Goal: Task Accomplishment & Management: Complete application form

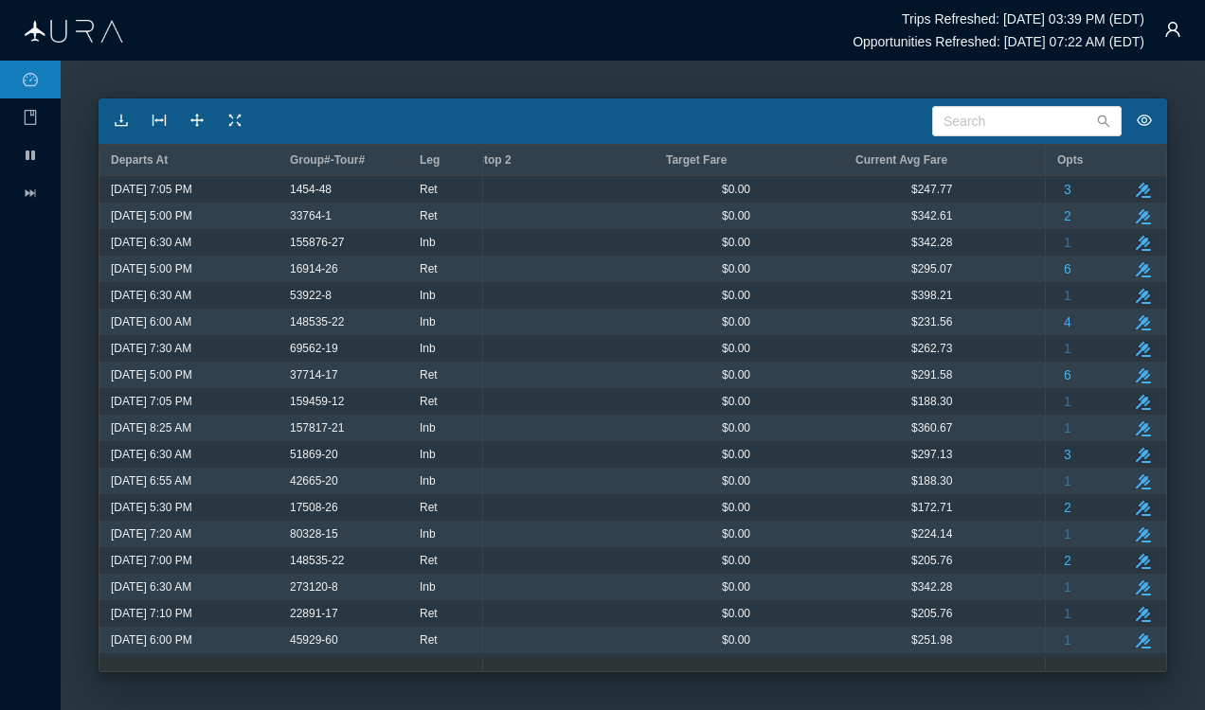
scroll to position [0, 1138]
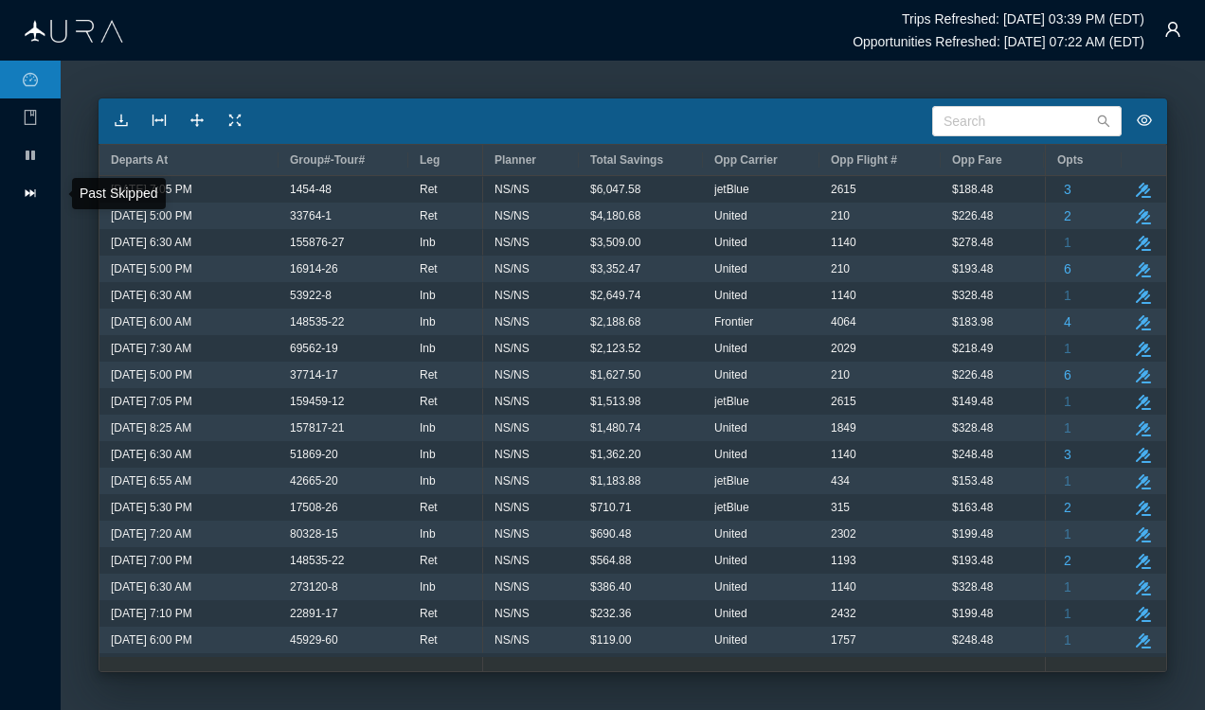
click at [28, 184] on li at bounding box center [30, 193] width 61 height 38
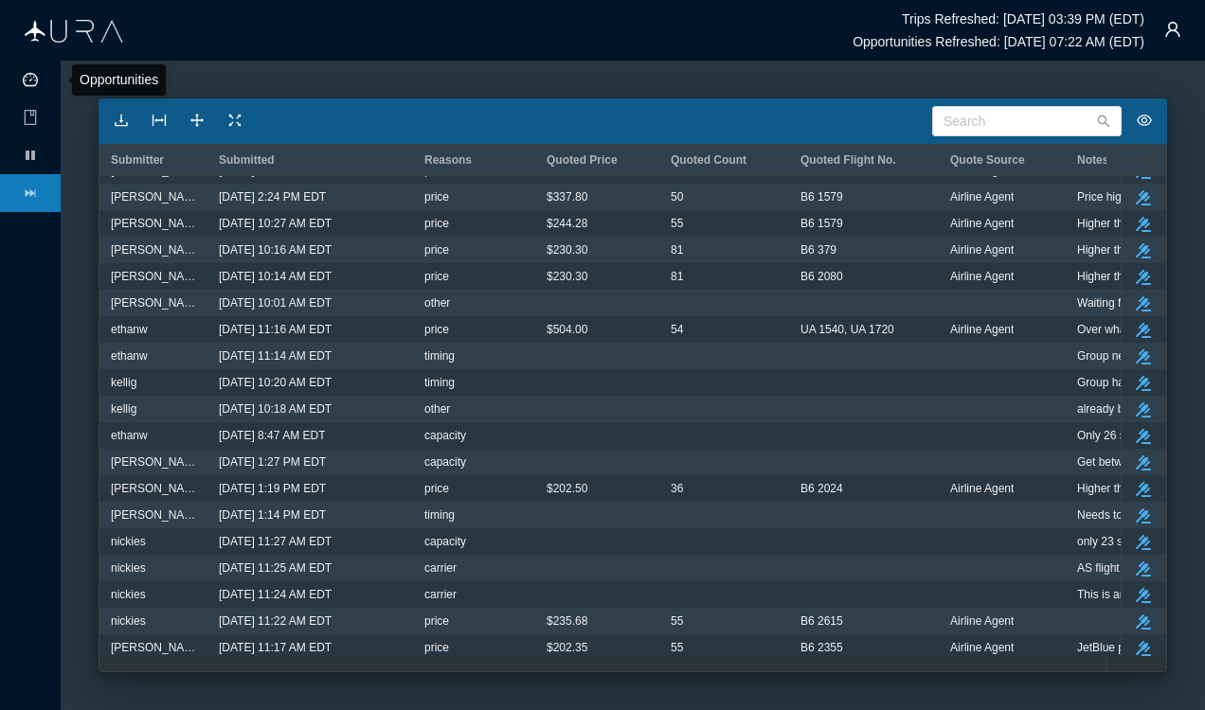
click at [31, 80] on icon "icon: dashboard" at bounding box center [30, 79] width 15 height 13
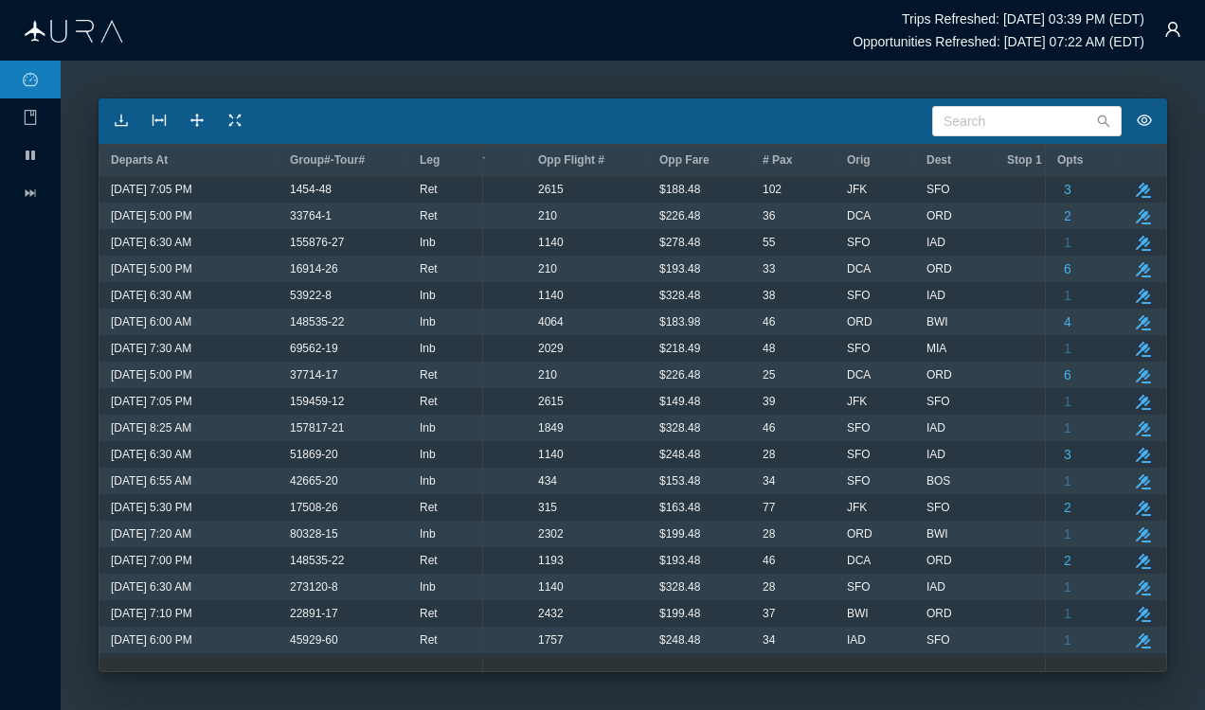
scroll to position [0, 387]
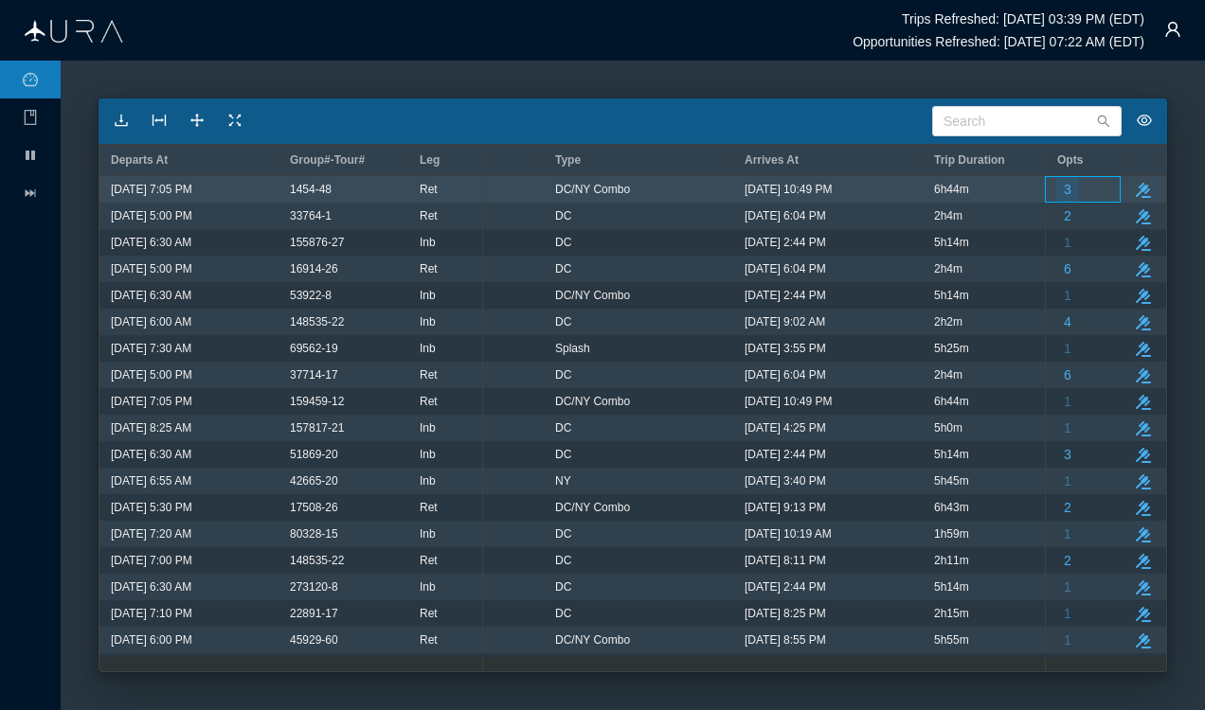
click at [1069, 181] on span "3" at bounding box center [1067, 189] width 8 height 25
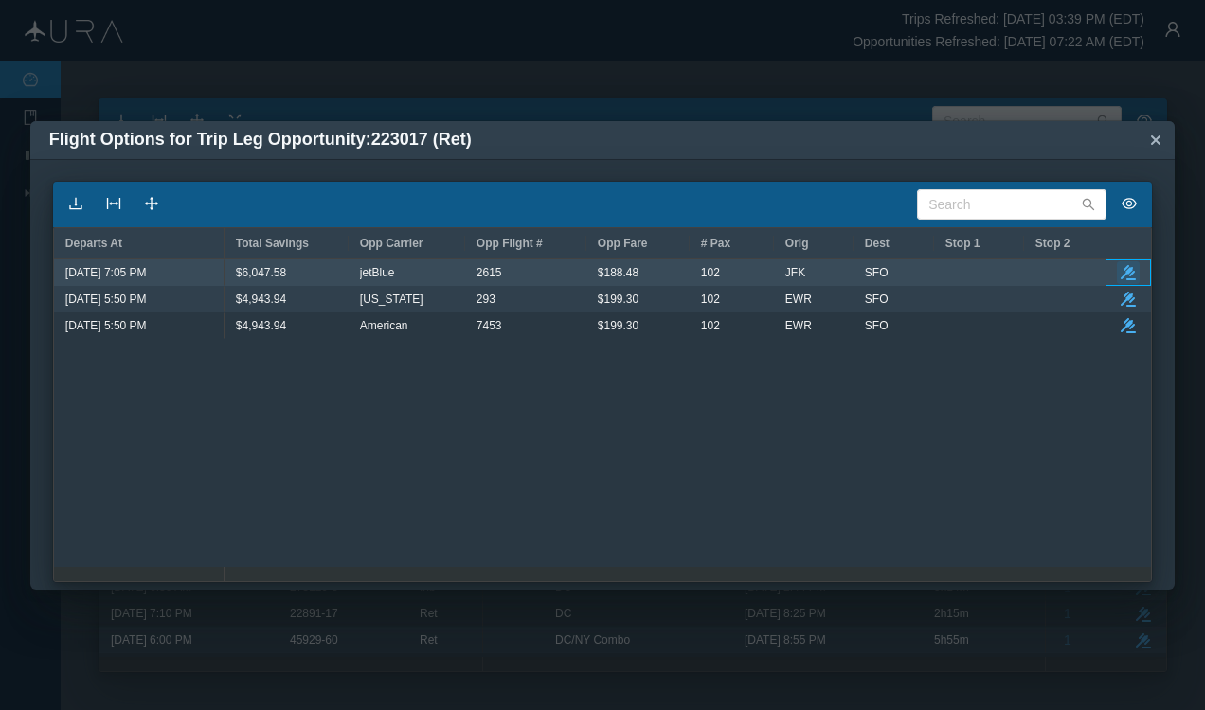
click at [1124, 270] on icon "button" at bounding box center [1127, 272] width 15 height 15
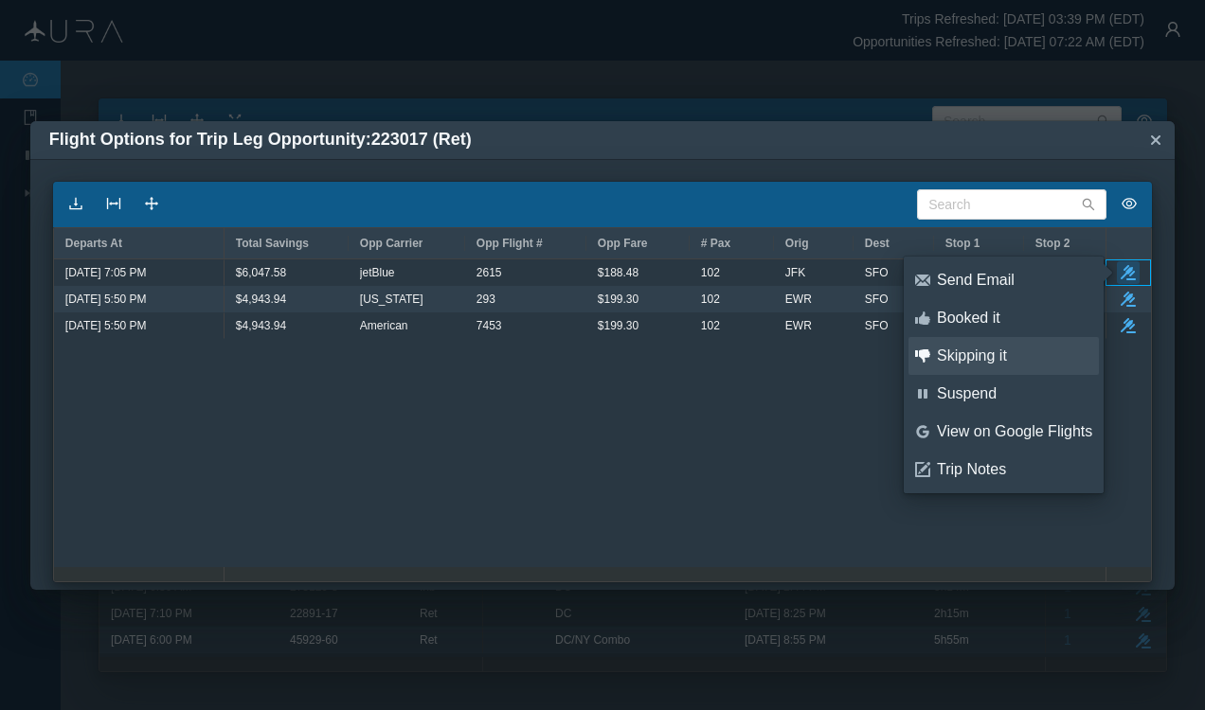
click at [978, 354] on div "Skipping it" at bounding box center [1014, 356] width 155 height 21
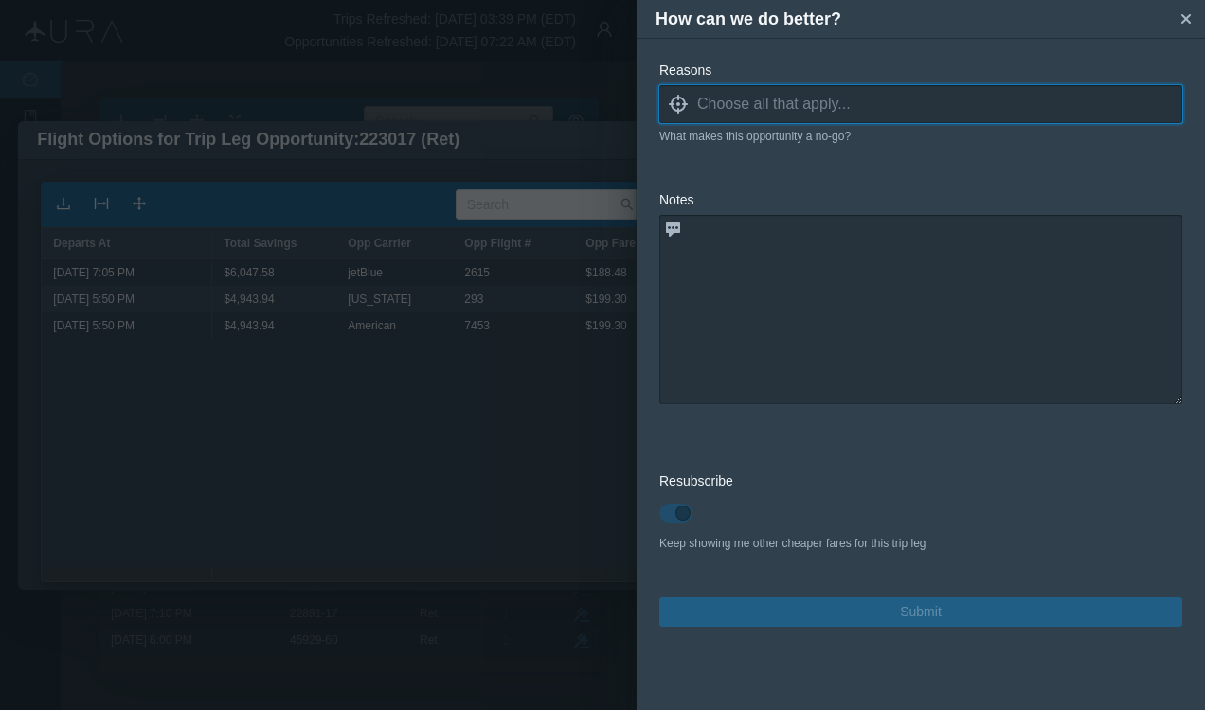
click at [722, 96] on input at bounding box center [939, 104] width 485 height 28
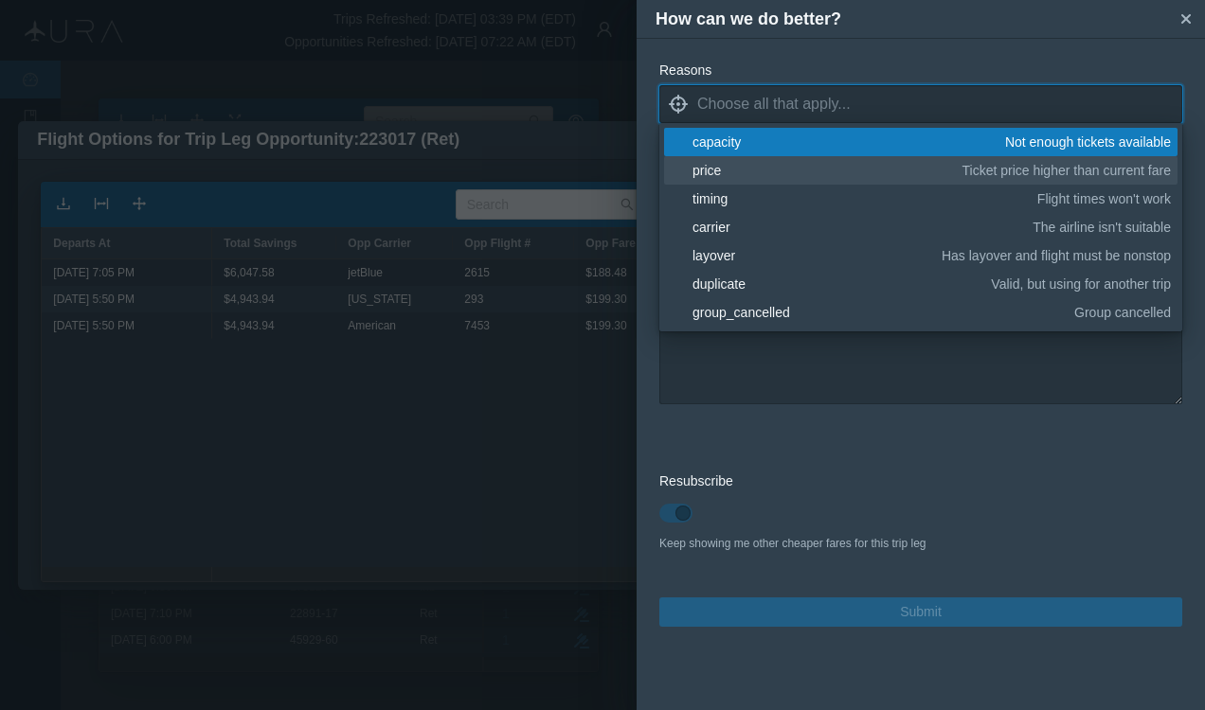
click at [718, 173] on div "price" at bounding box center [823, 170] width 263 height 19
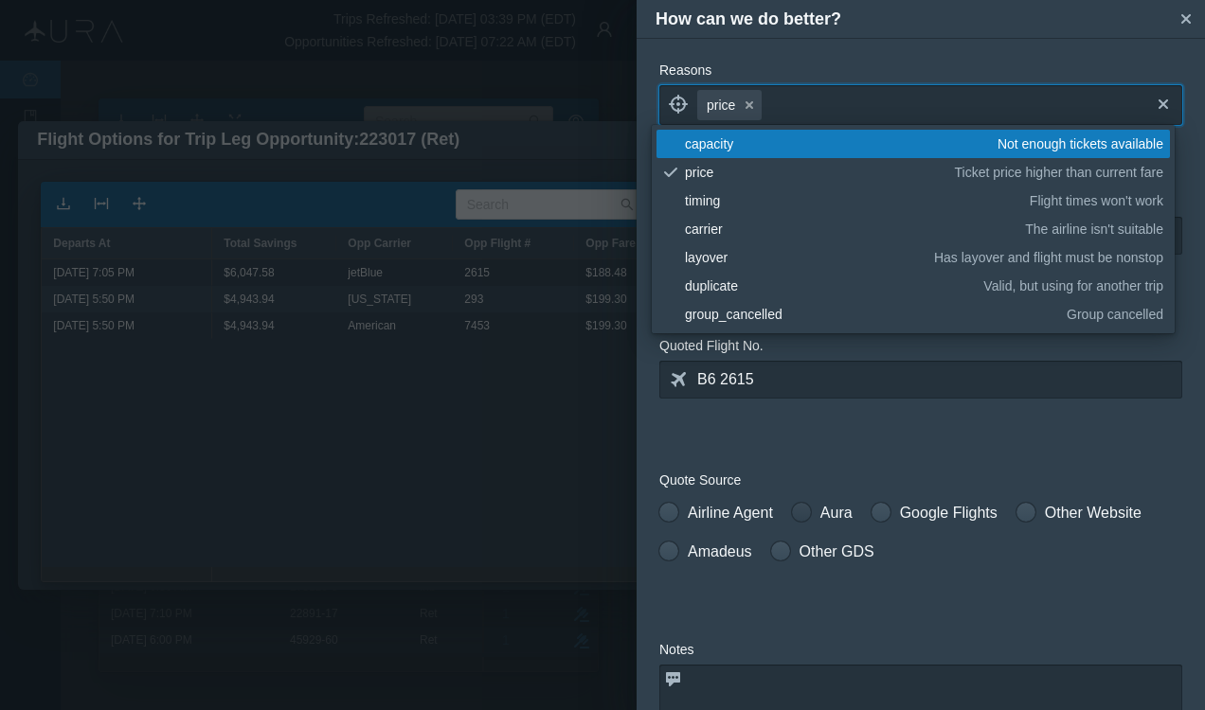
click at [808, 514] on span at bounding box center [801, 512] width 19 height 19
click at [805, 514] on input "Aura" at bounding box center [798, 508] width 13 height 13
radio input "true"
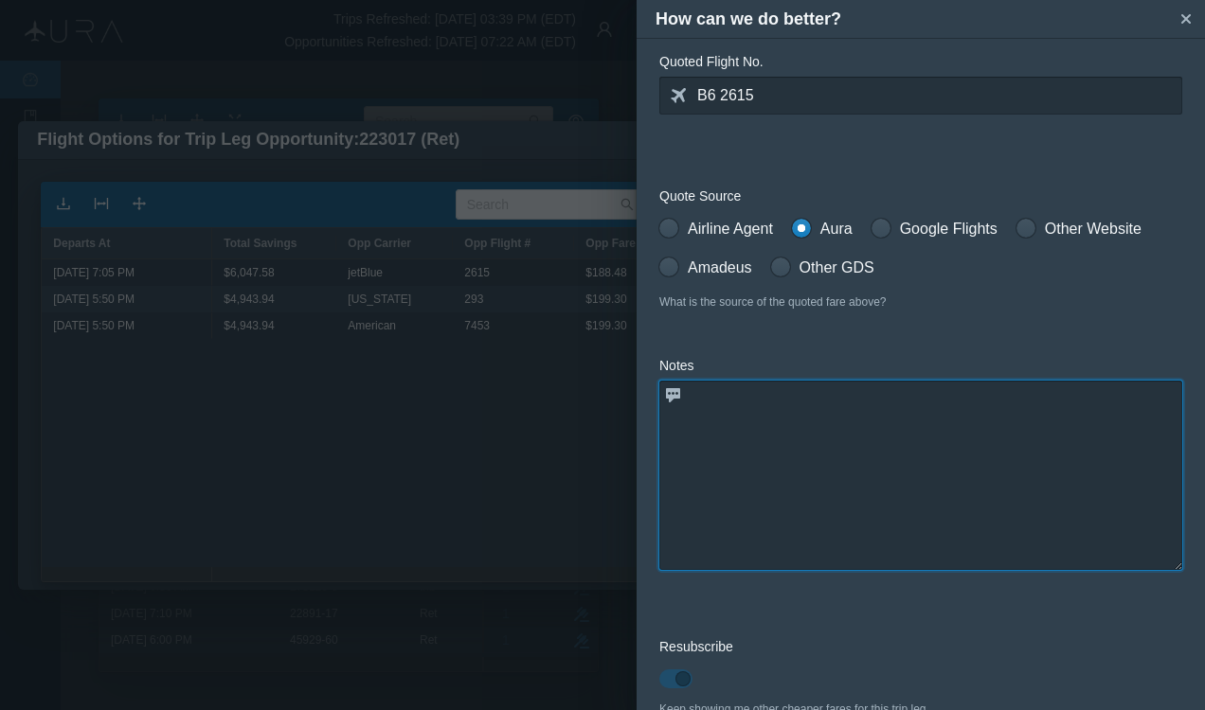
click at [815, 483] on textarea at bounding box center [920, 475] width 523 height 189
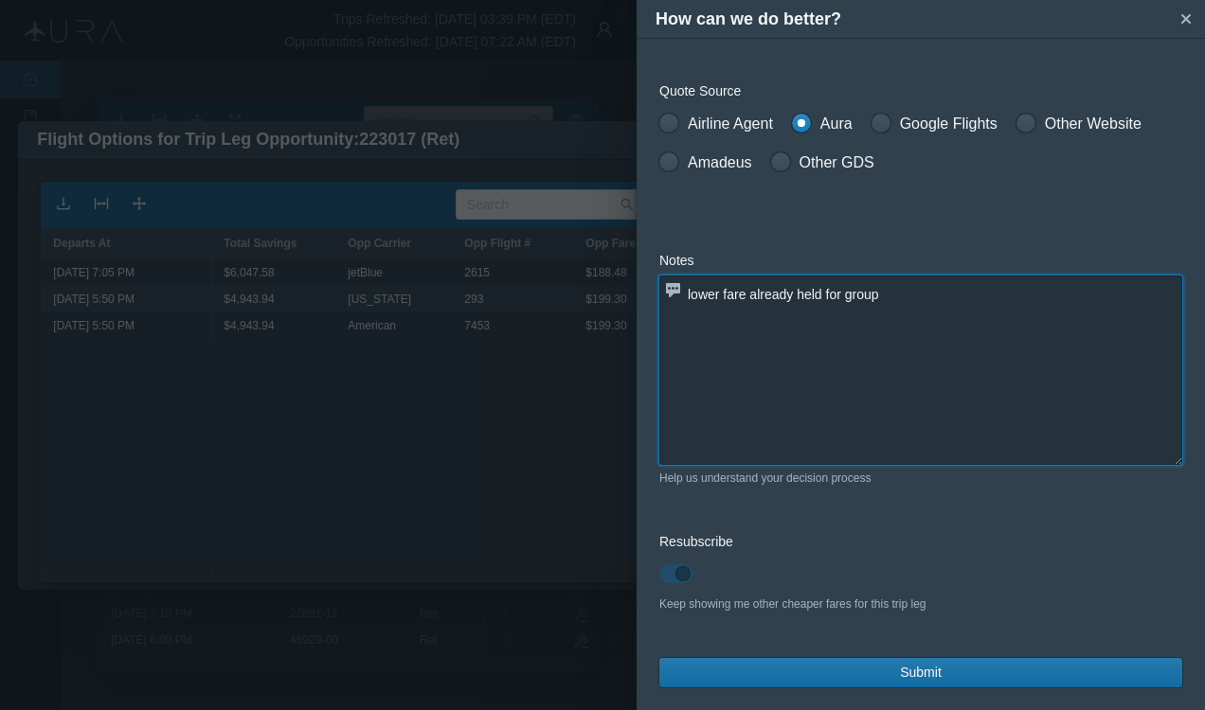
type textarea "lower fare already held for group"
click at [905, 671] on span "Submit" at bounding box center [921, 673] width 42 height 20
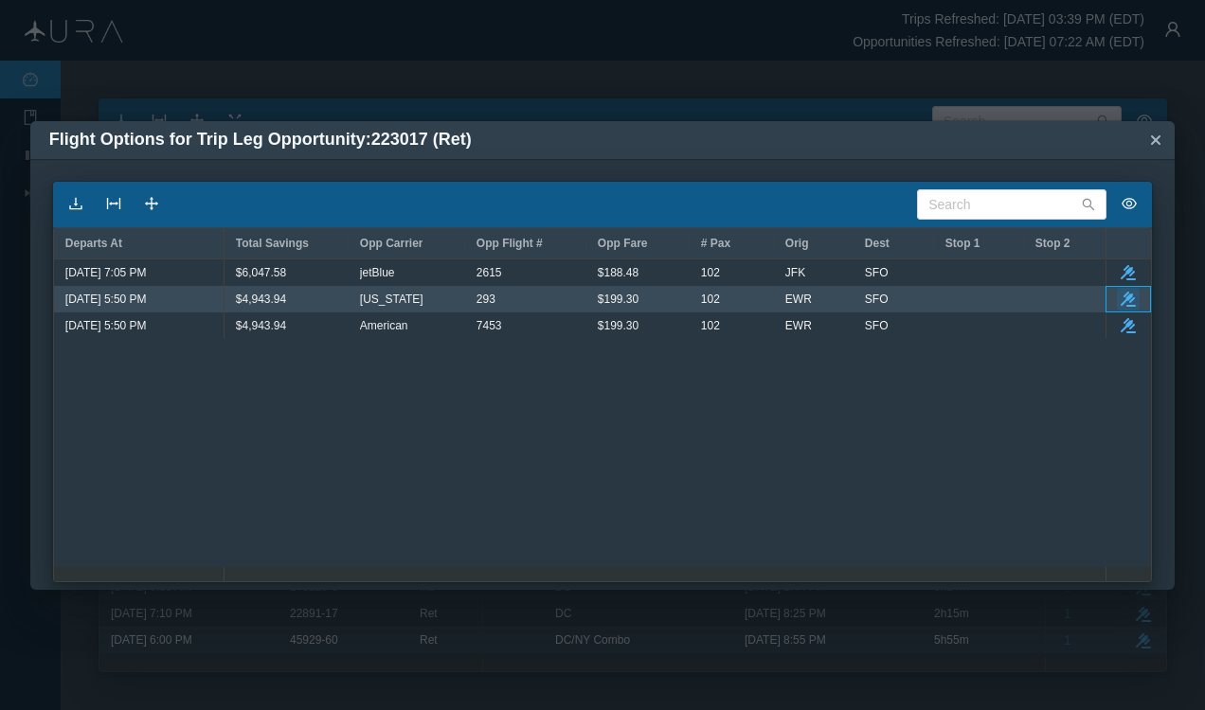
click at [1129, 296] on icon "button" at bounding box center [1127, 299] width 15 height 15
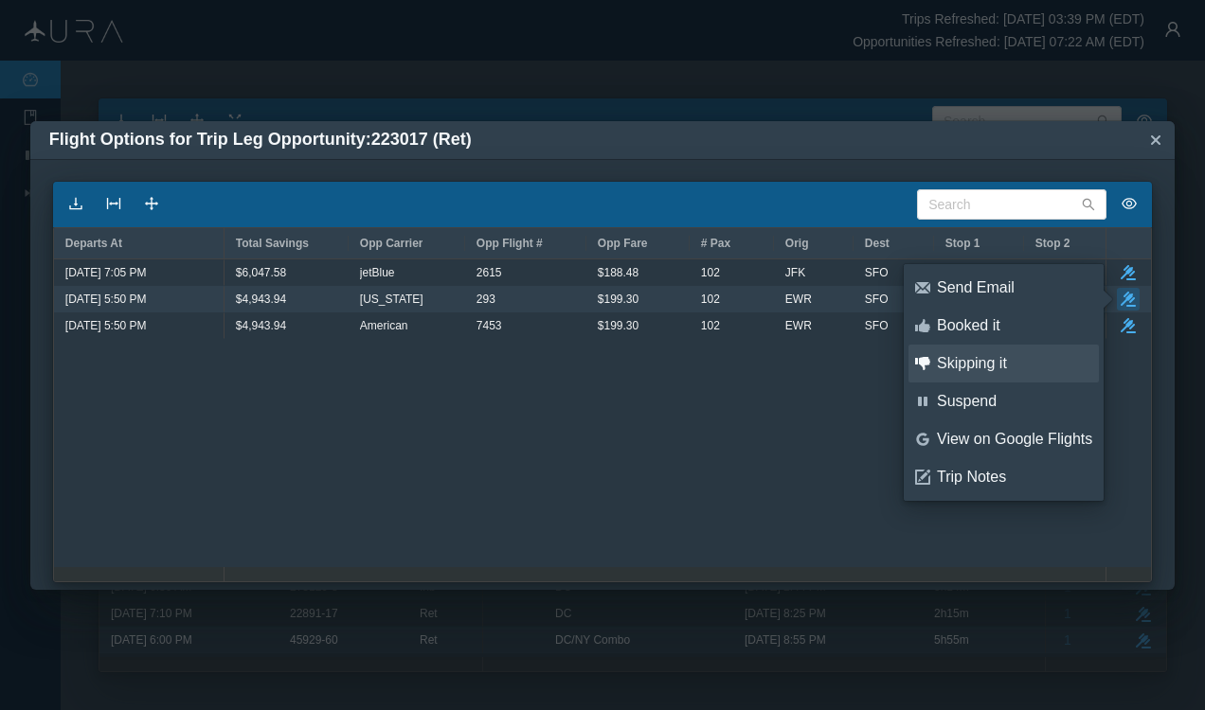
click at [976, 359] on div "Skipping it" at bounding box center [1014, 363] width 155 height 21
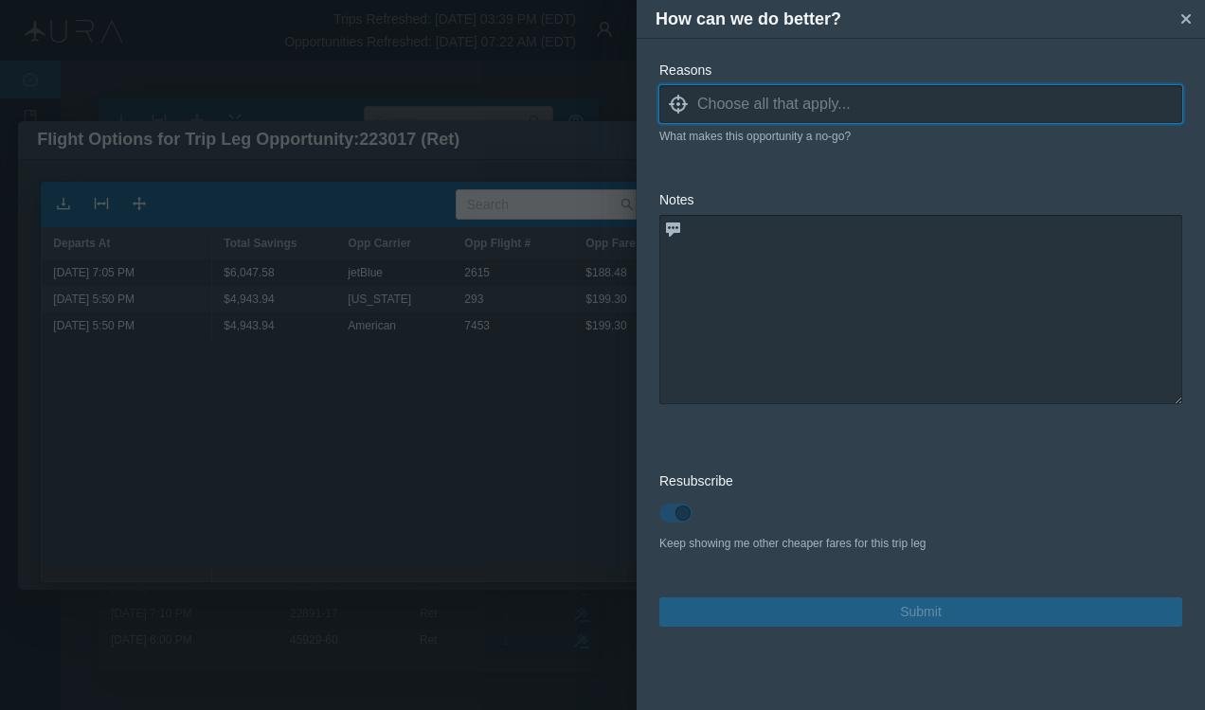
click at [710, 100] on input at bounding box center [939, 104] width 485 height 28
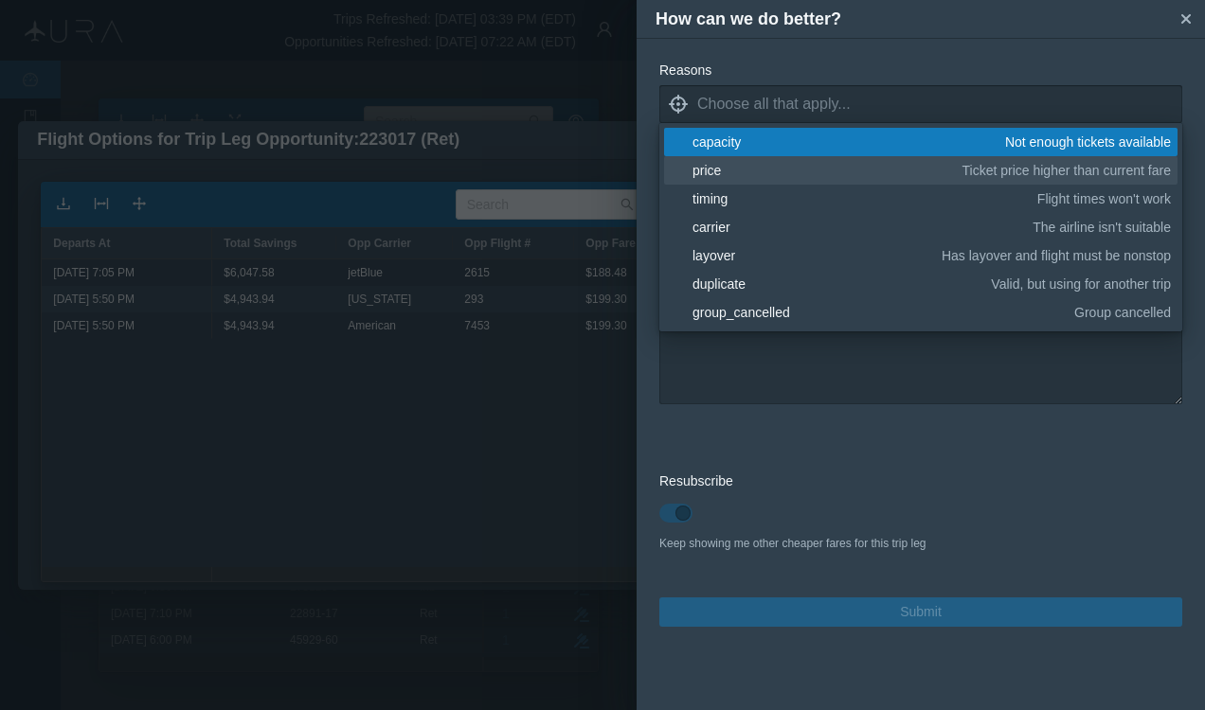
click at [724, 157] on link "blank price Ticket price higher than current fare" at bounding box center [920, 170] width 513 height 28
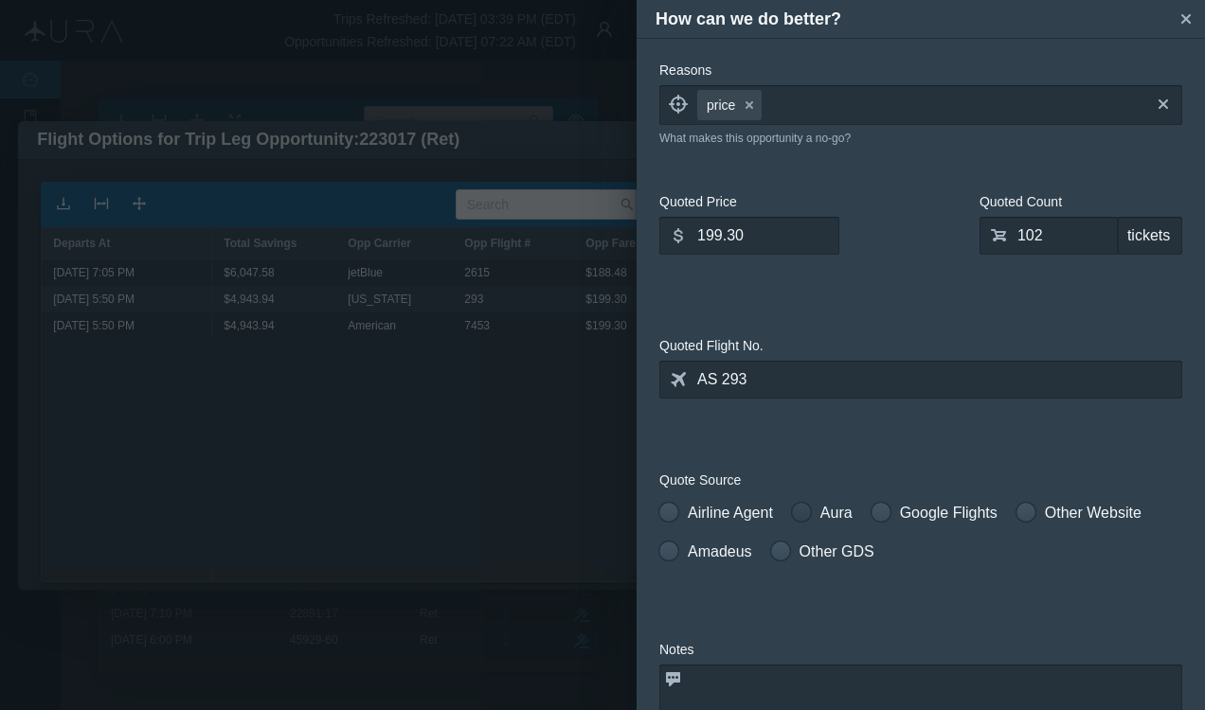
drag, startPoint x: 809, startPoint y: 513, endPoint x: 820, endPoint y: 527, distance: 18.2
click at [810, 514] on span at bounding box center [801, 512] width 19 height 19
click at [805, 514] on input "Aura" at bounding box center [798, 508] width 13 height 13
radio input "true"
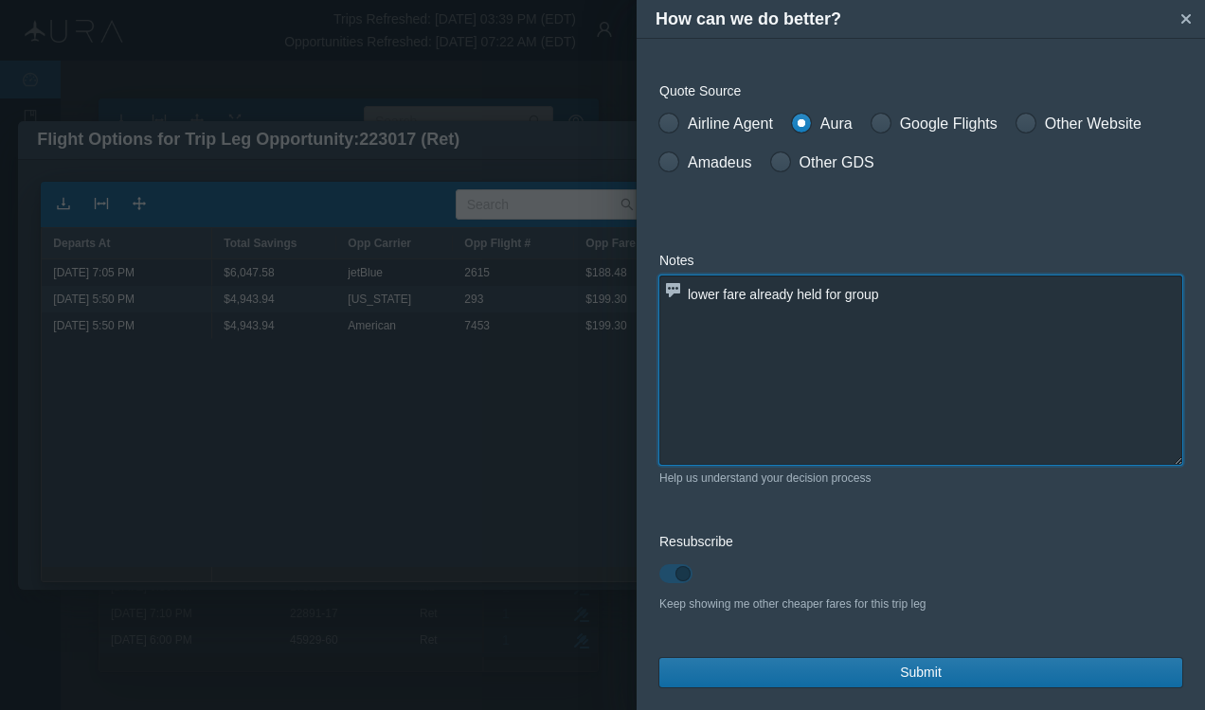
type textarea "lower fare already held for group"
click at [917, 670] on span "Submit" at bounding box center [921, 673] width 42 height 20
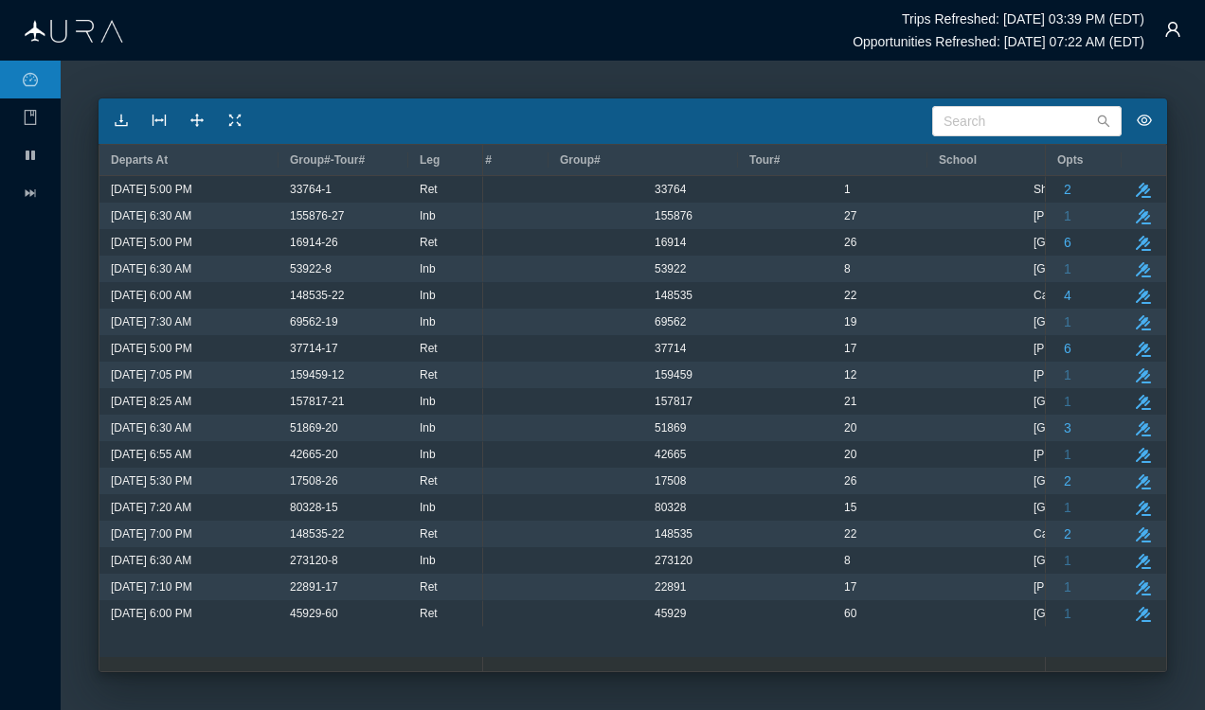
scroll to position [0, 3439]
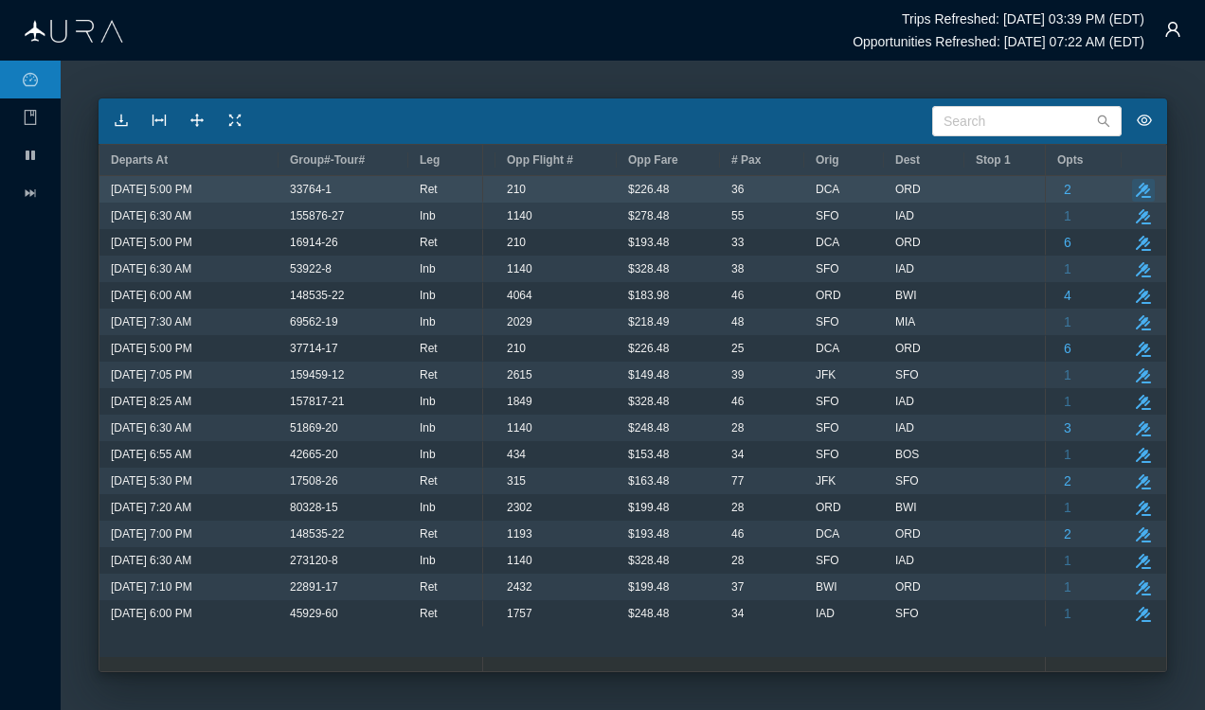
click at [1144, 191] on icon "button" at bounding box center [1142, 190] width 15 height 15
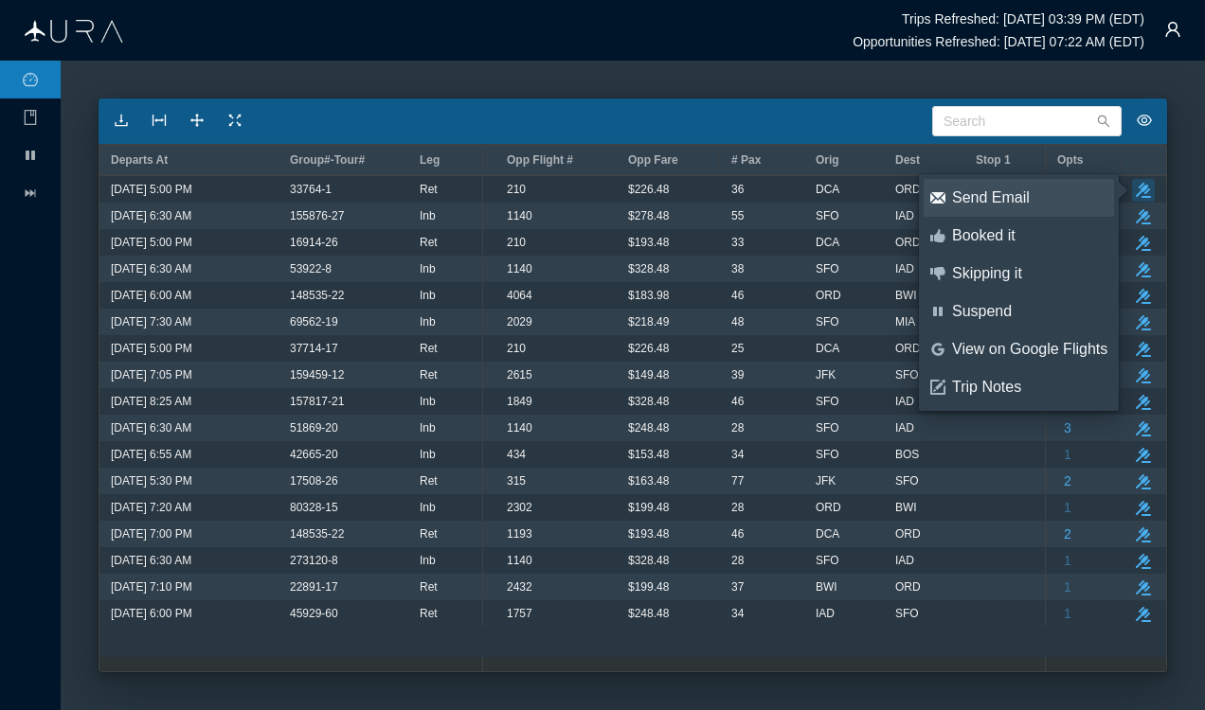
click at [1010, 204] on div "Send Email" at bounding box center [1029, 198] width 155 height 21
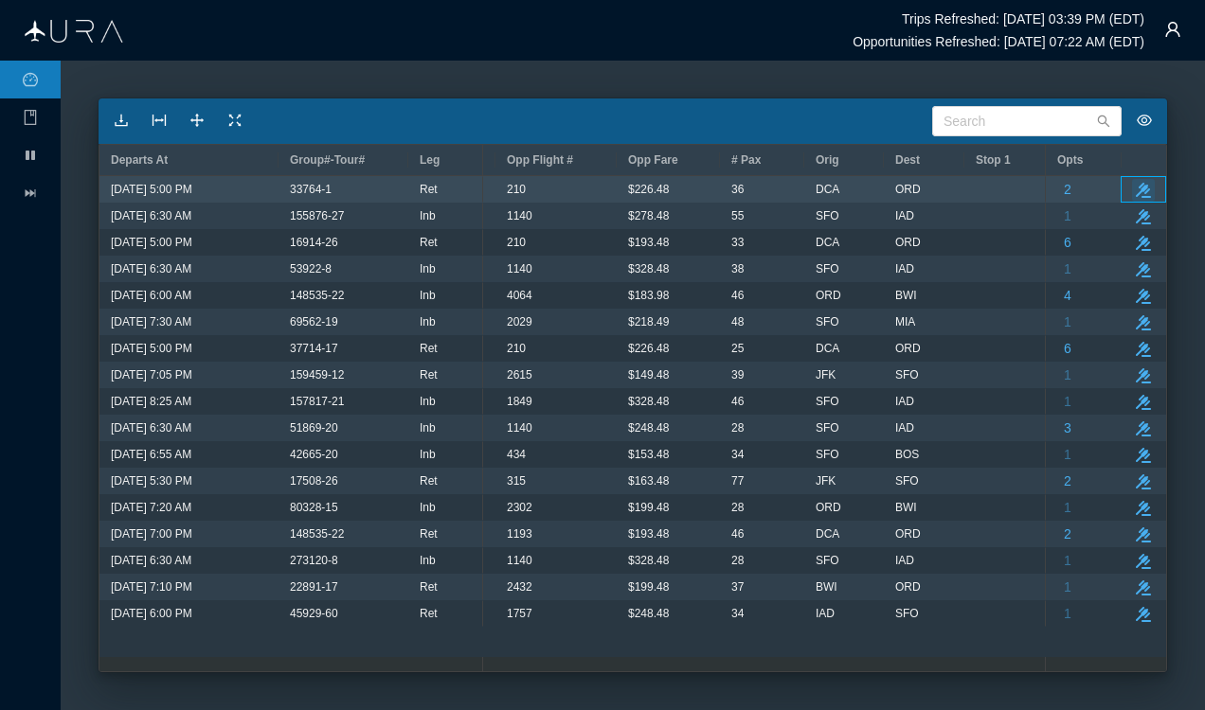
click at [1146, 186] on icon "take-action" at bounding box center [1142, 190] width 15 height 15
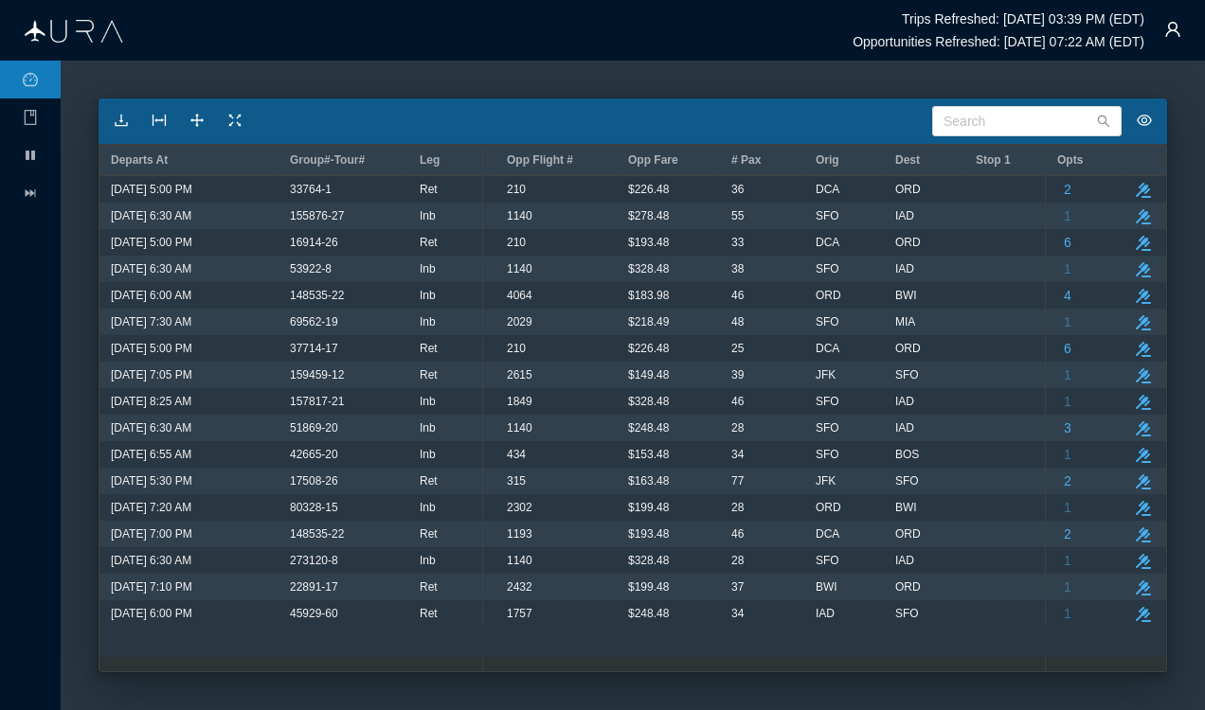
click at [788, 103] on div "Search" at bounding box center [632, 120] width 1068 height 45
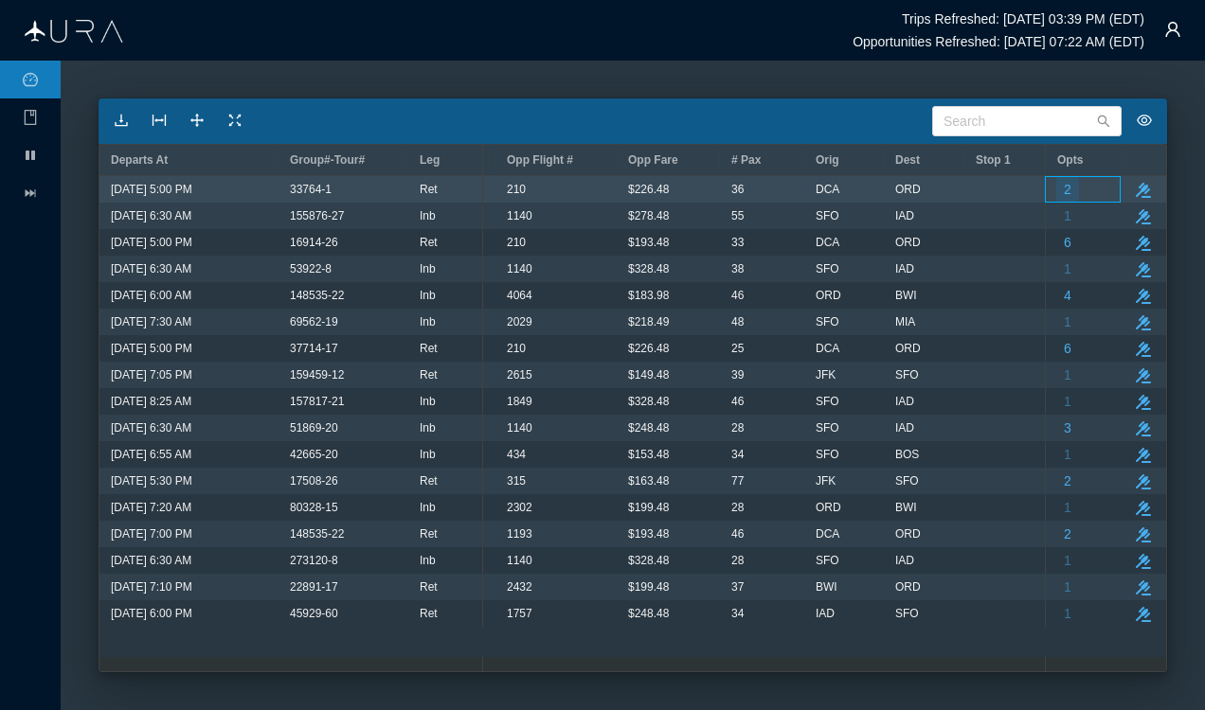
click at [1072, 190] on button "2" at bounding box center [1067, 189] width 23 height 25
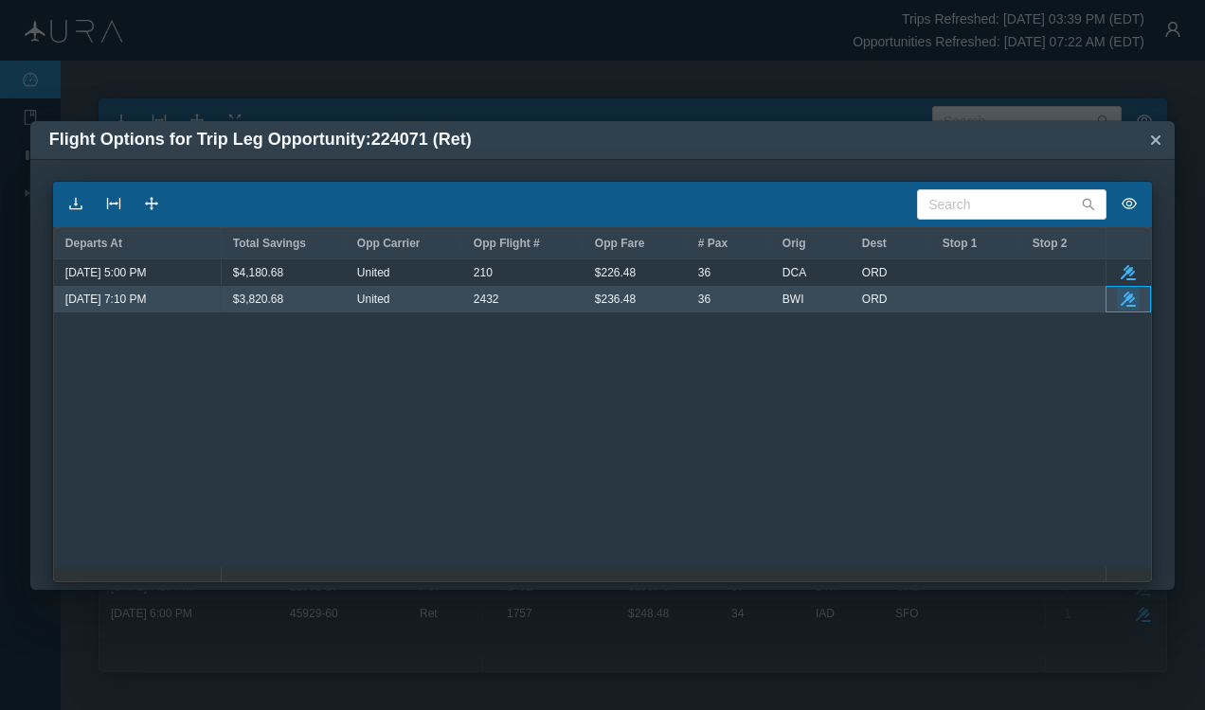
click at [1125, 300] on icon "take-action" at bounding box center [1127, 299] width 15 height 15
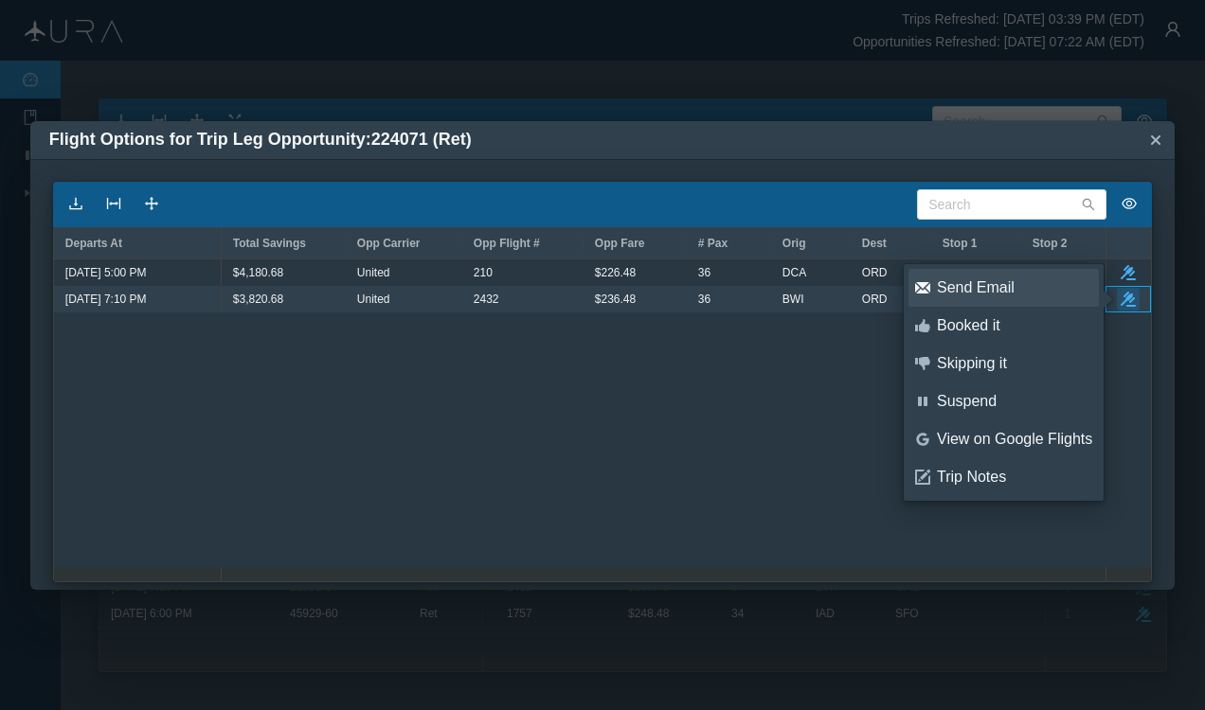
click at [973, 289] on div "Send Email" at bounding box center [1014, 287] width 155 height 21
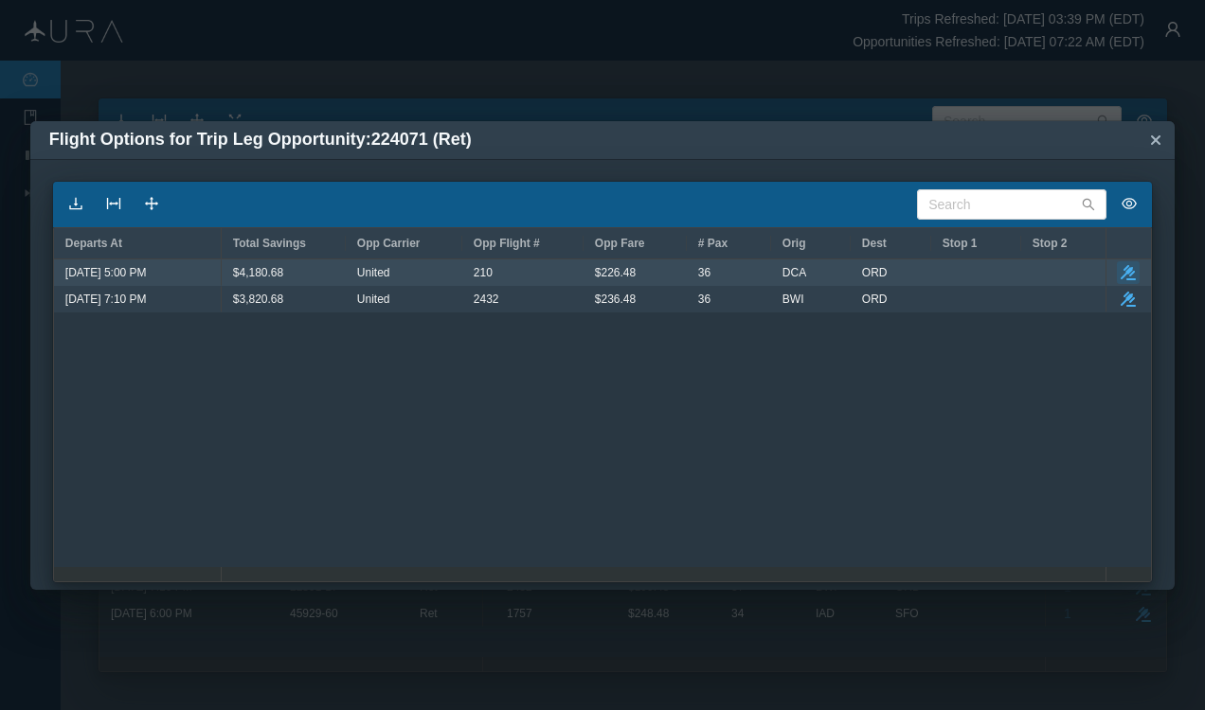
click at [1128, 267] on icon "button" at bounding box center [1127, 272] width 15 height 15
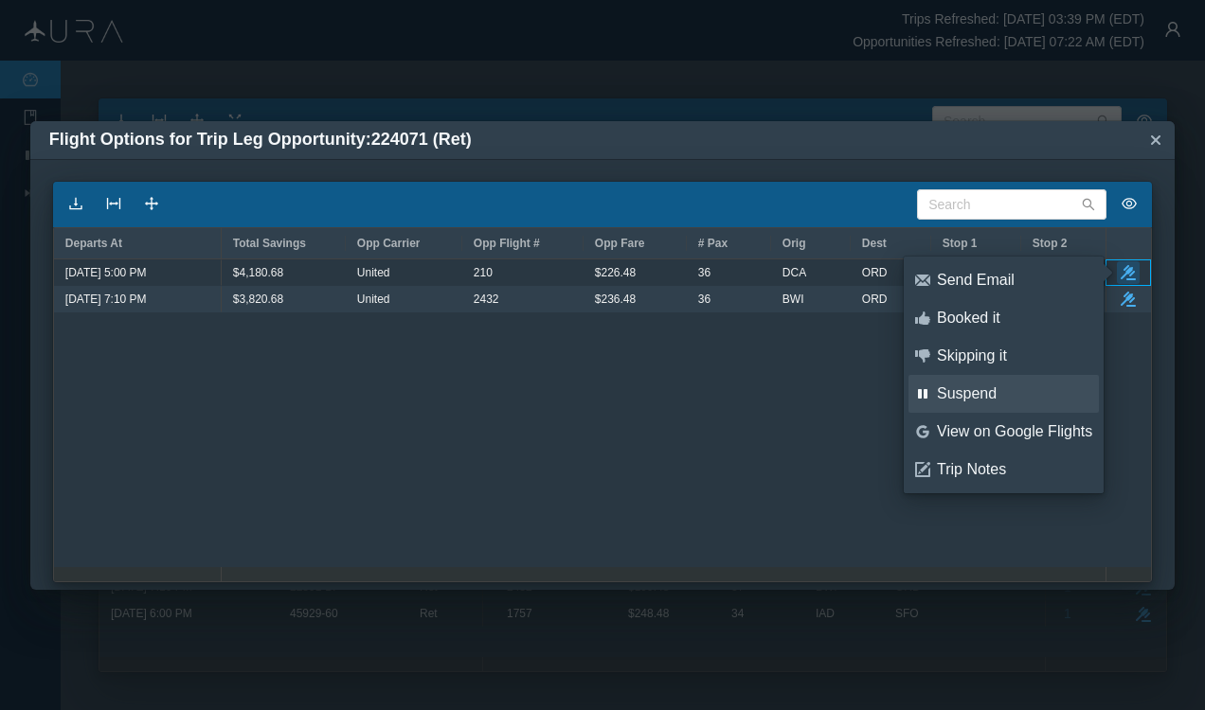
click at [977, 384] on div "Suspend" at bounding box center [1014, 394] width 155 height 21
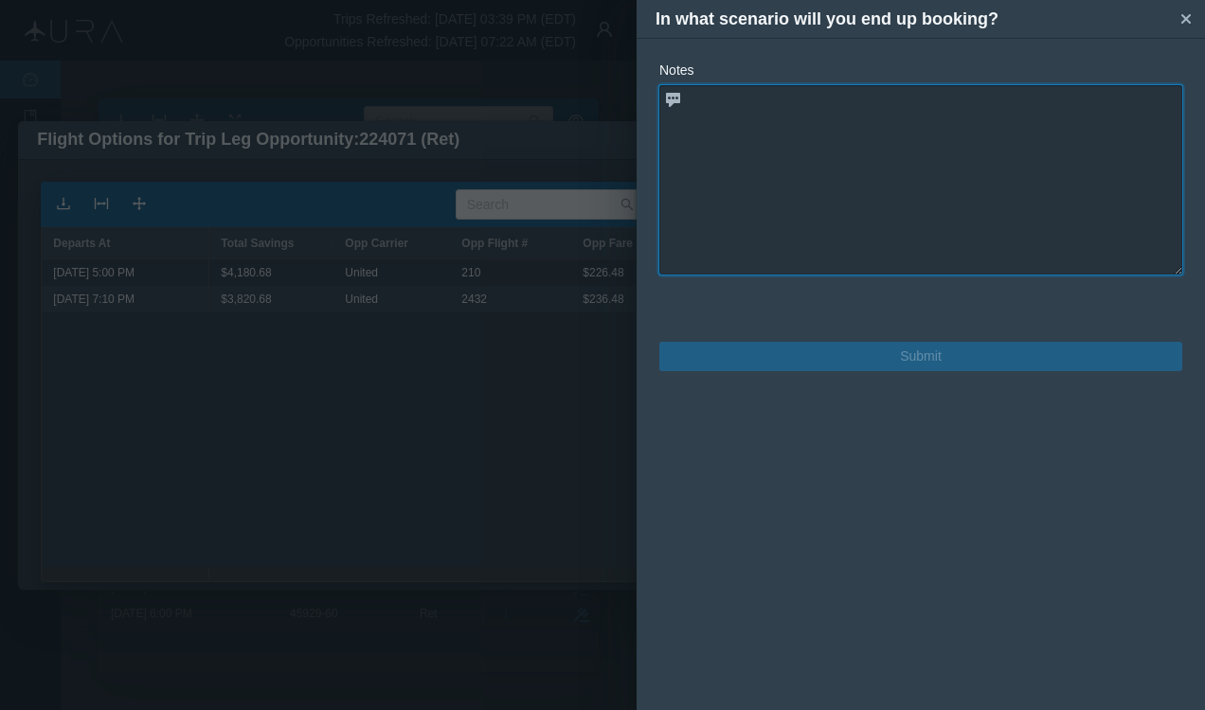
click at [720, 153] on textarea at bounding box center [920, 179] width 523 height 189
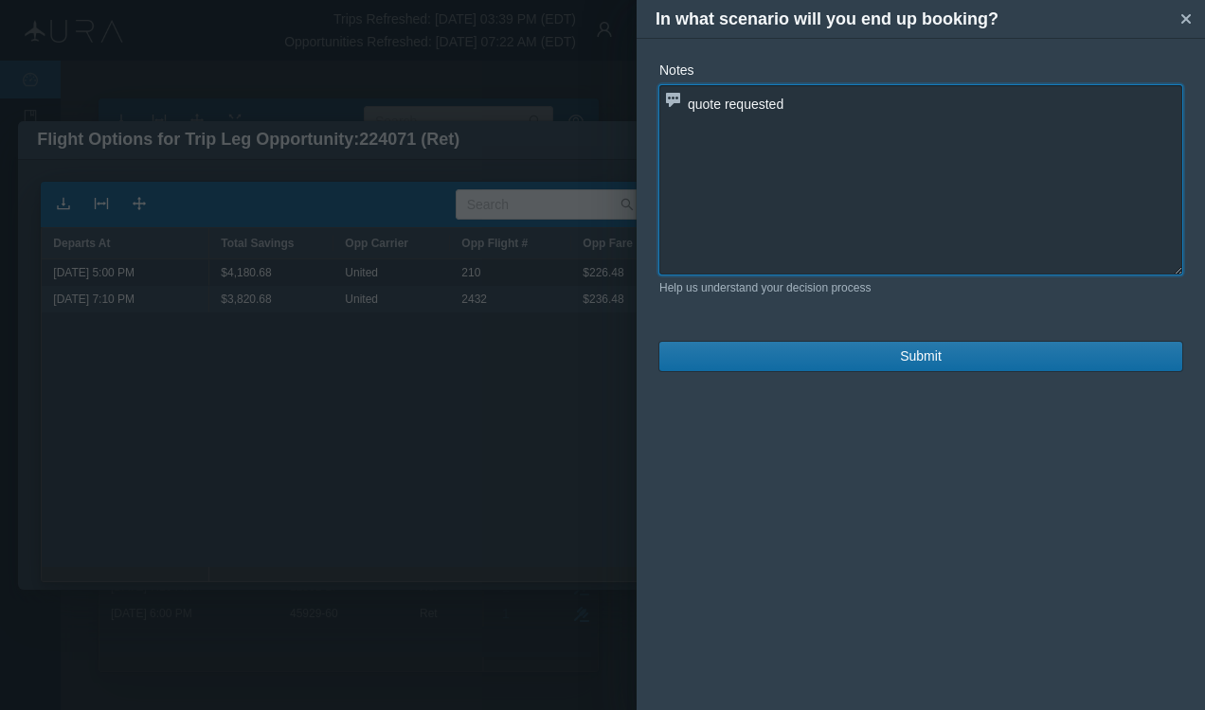
type textarea "quote requested"
click at [914, 358] on span "Submit" at bounding box center [921, 357] width 42 height 20
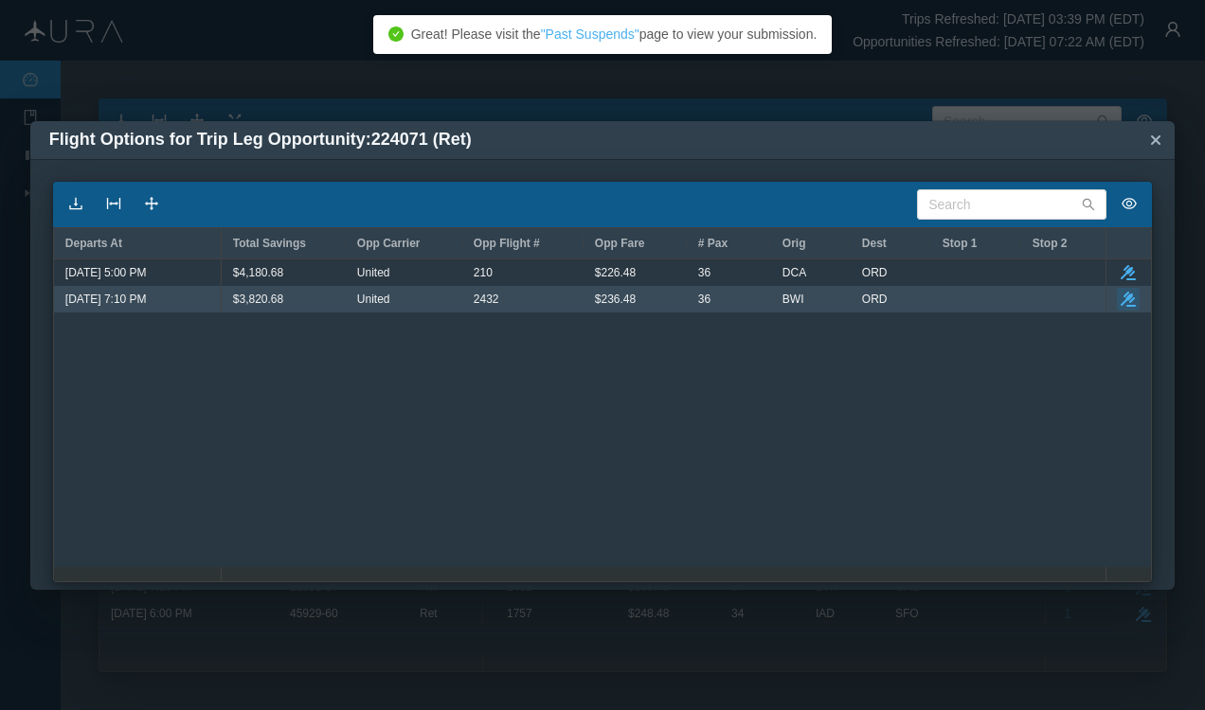
click at [1129, 294] on icon "button" at bounding box center [1127, 299] width 15 height 15
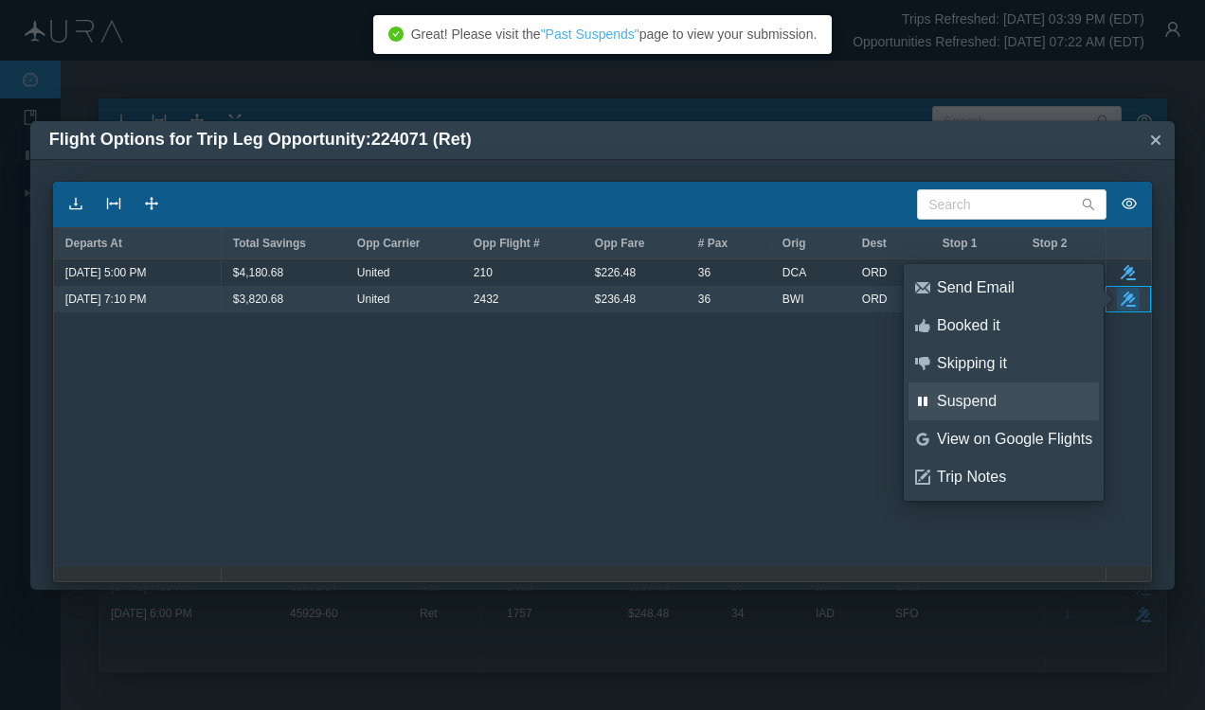
click at [987, 396] on div "Suspend" at bounding box center [1014, 401] width 155 height 21
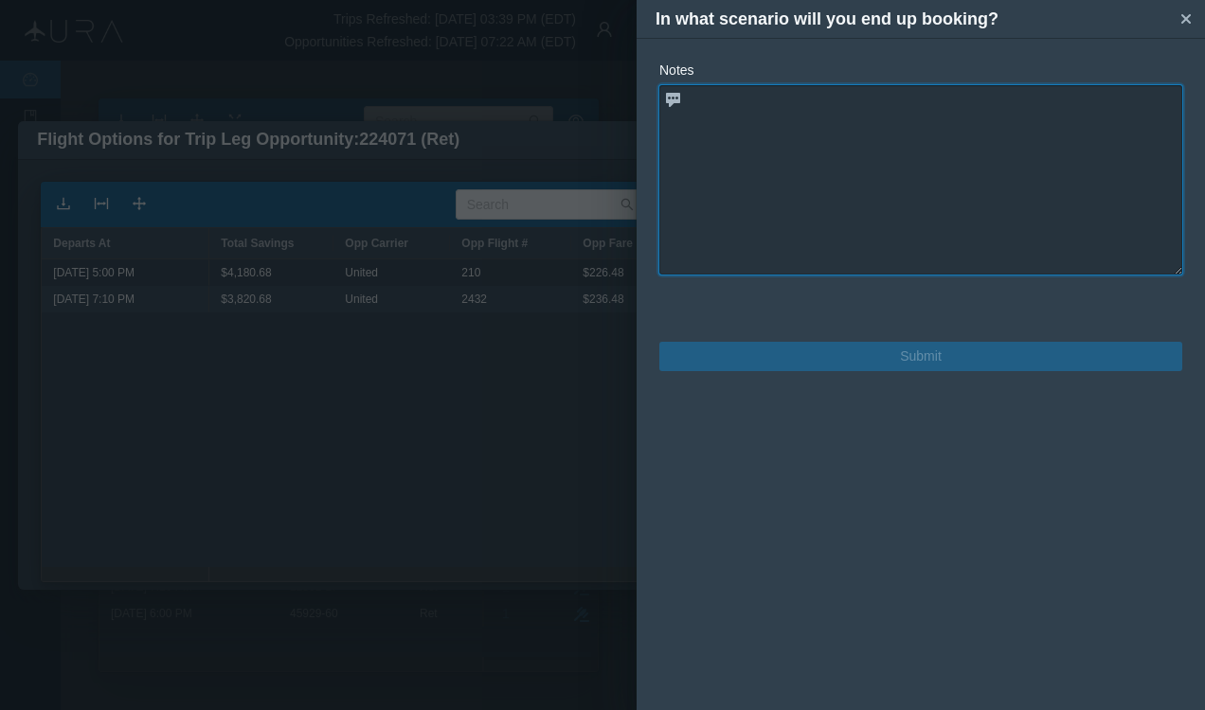
click at [706, 215] on textarea at bounding box center [920, 179] width 523 height 189
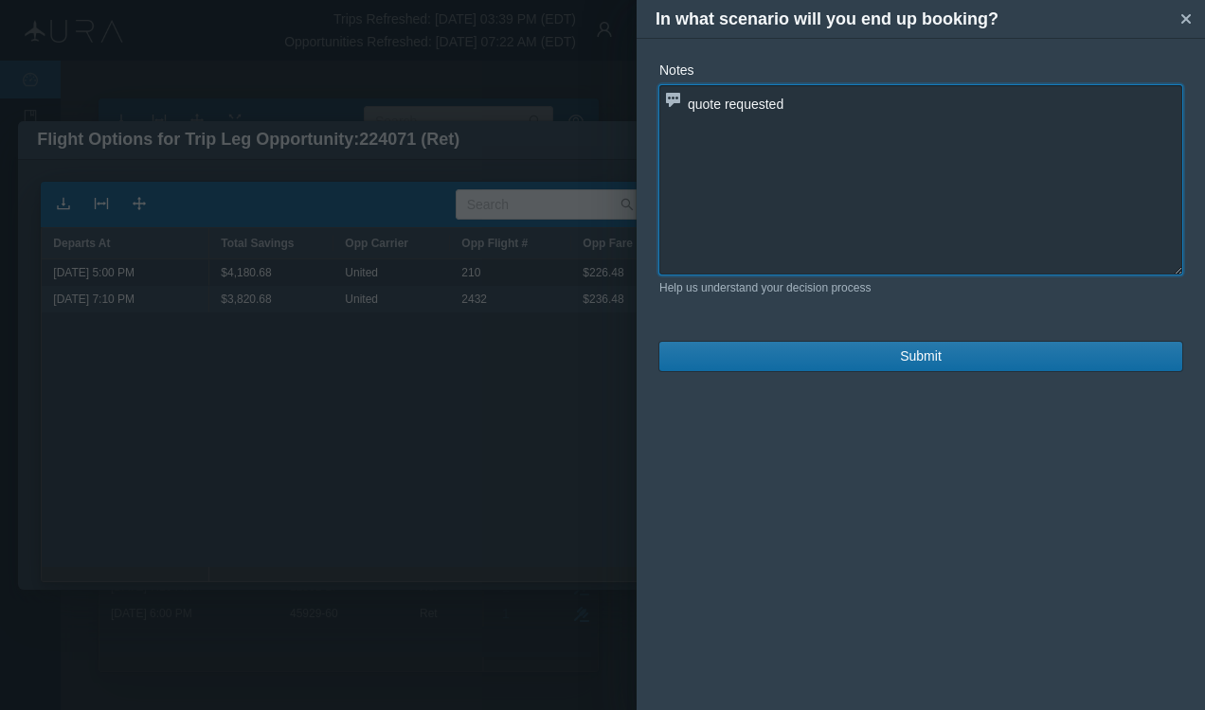
type textarea "quote requested"
click at [908, 351] on span "Submit" at bounding box center [921, 357] width 42 height 20
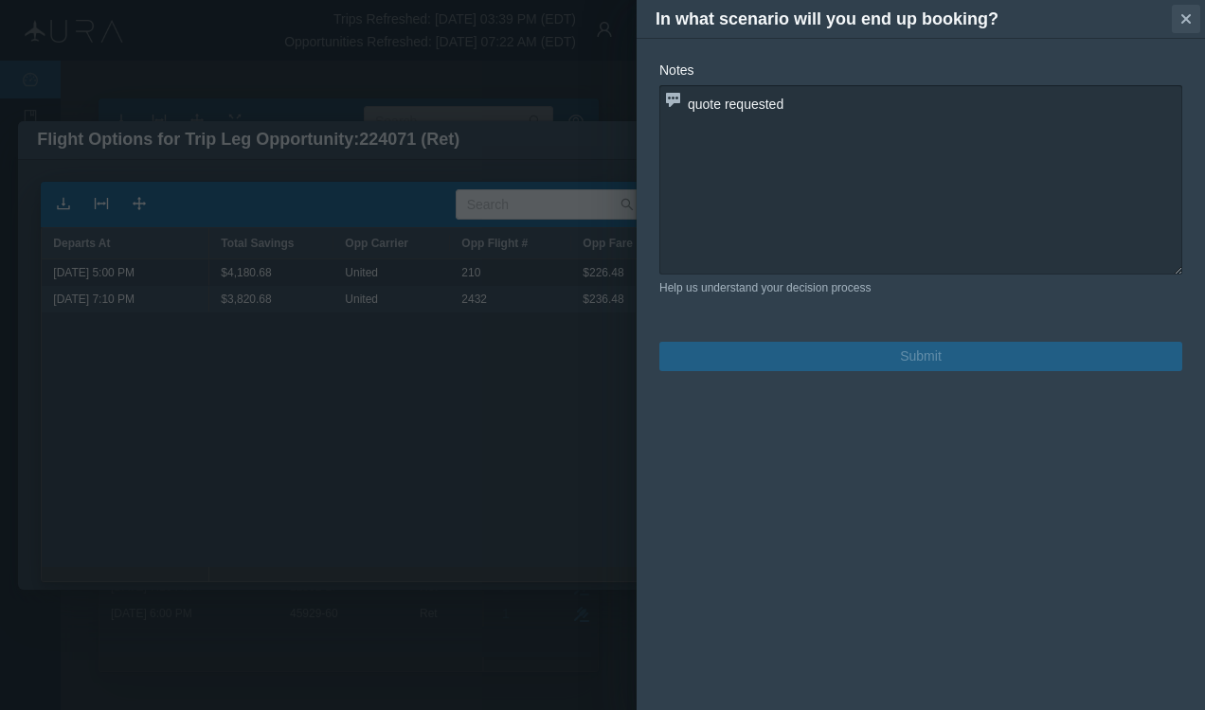
click at [1182, 17] on icon "small-cross" at bounding box center [1185, 18] width 19 height 19
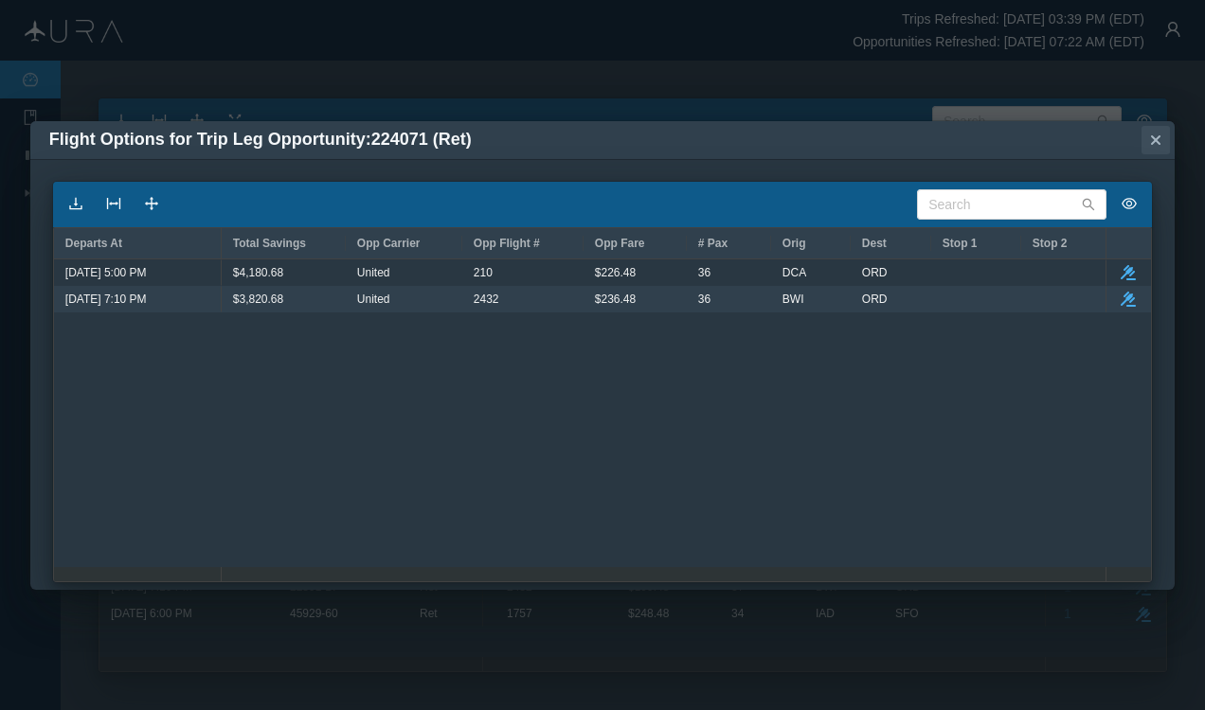
click at [1163, 139] on icon "small-cross" at bounding box center [1155, 140] width 19 height 19
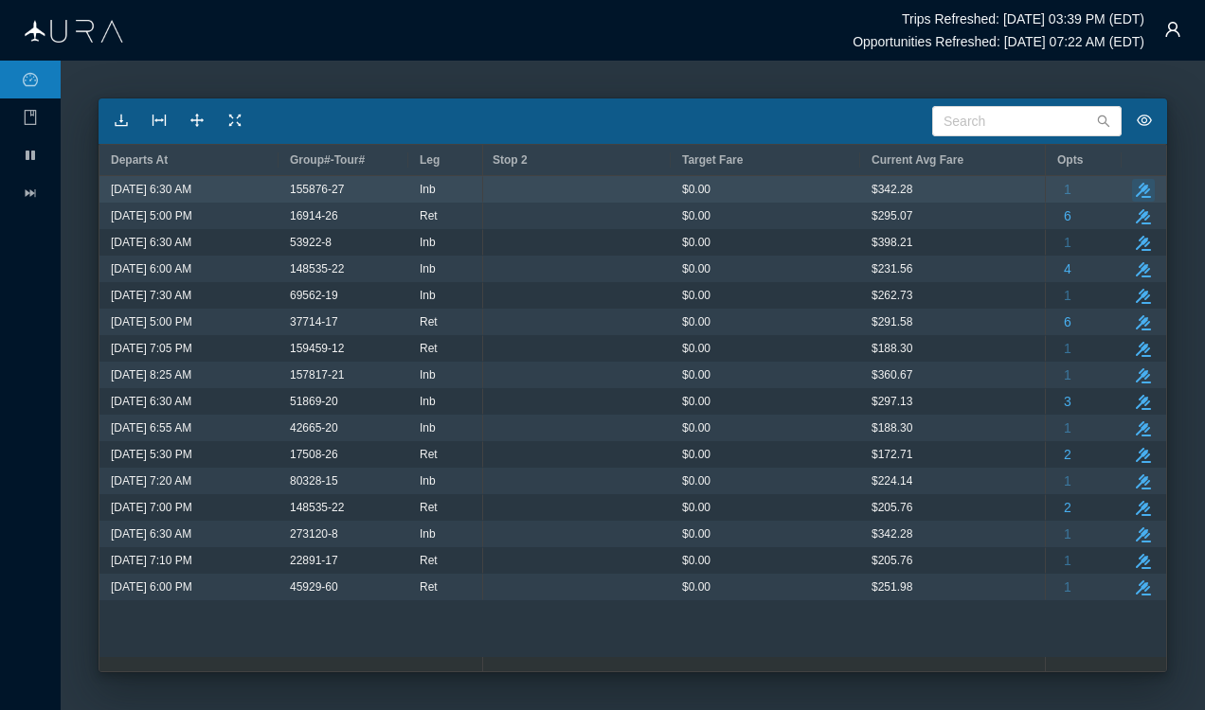
click at [1144, 193] on icon "take-action" at bounding box center [1142, 190] width 15 height 15
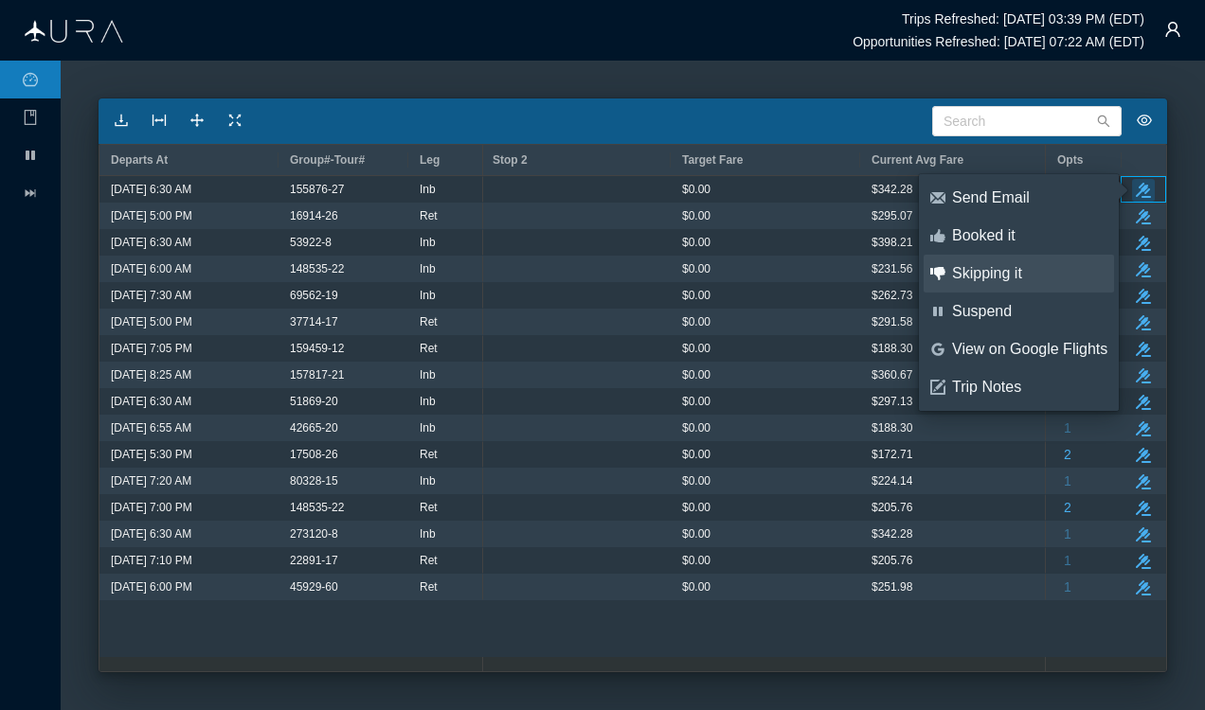
click at [1003, 273] on div "Skipping it" at bounding box center [1029, 273] width 155 height 21
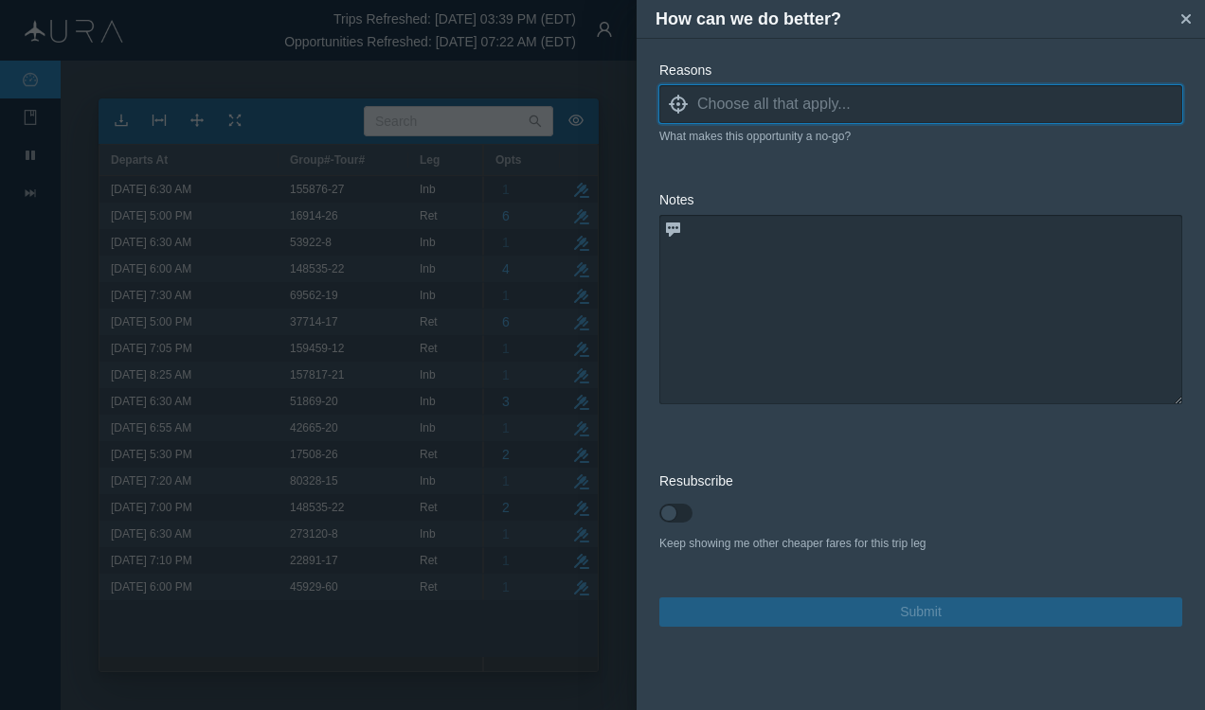
click at [780, 93] on input at bounding box center [939, 104] width 485 height 28
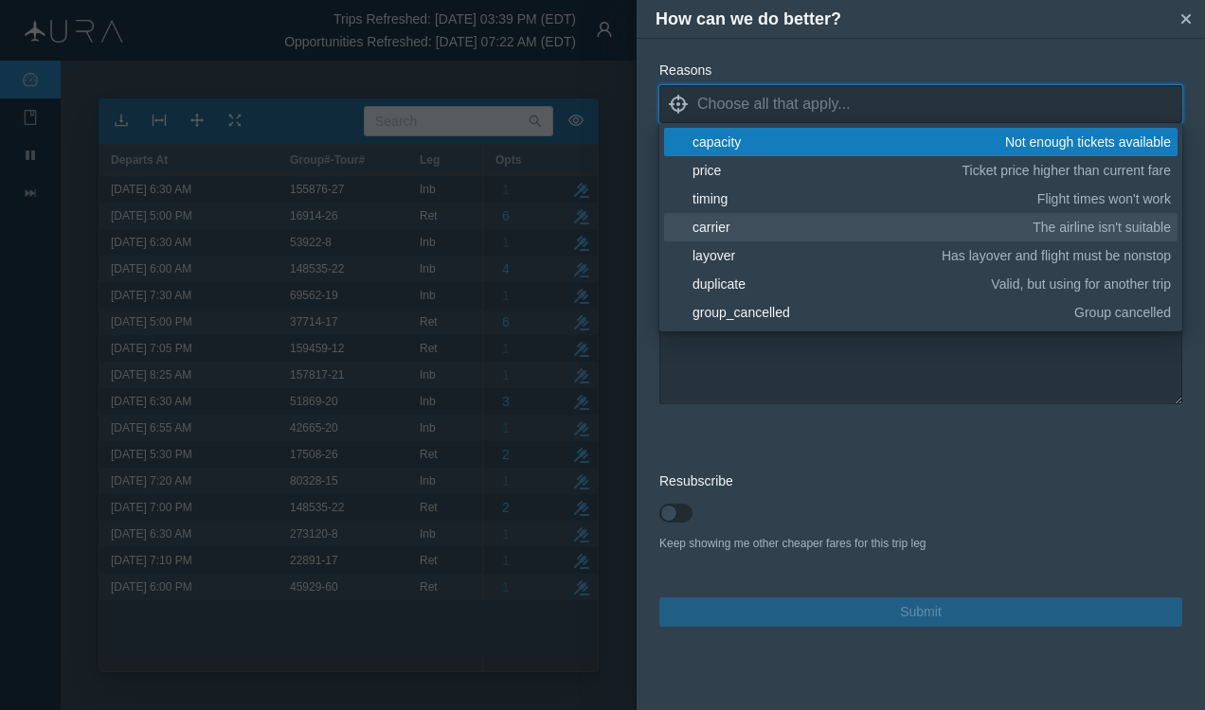
click at [739, 224] on div "carrier" at bounding box center [858, 227] width 333 height 19
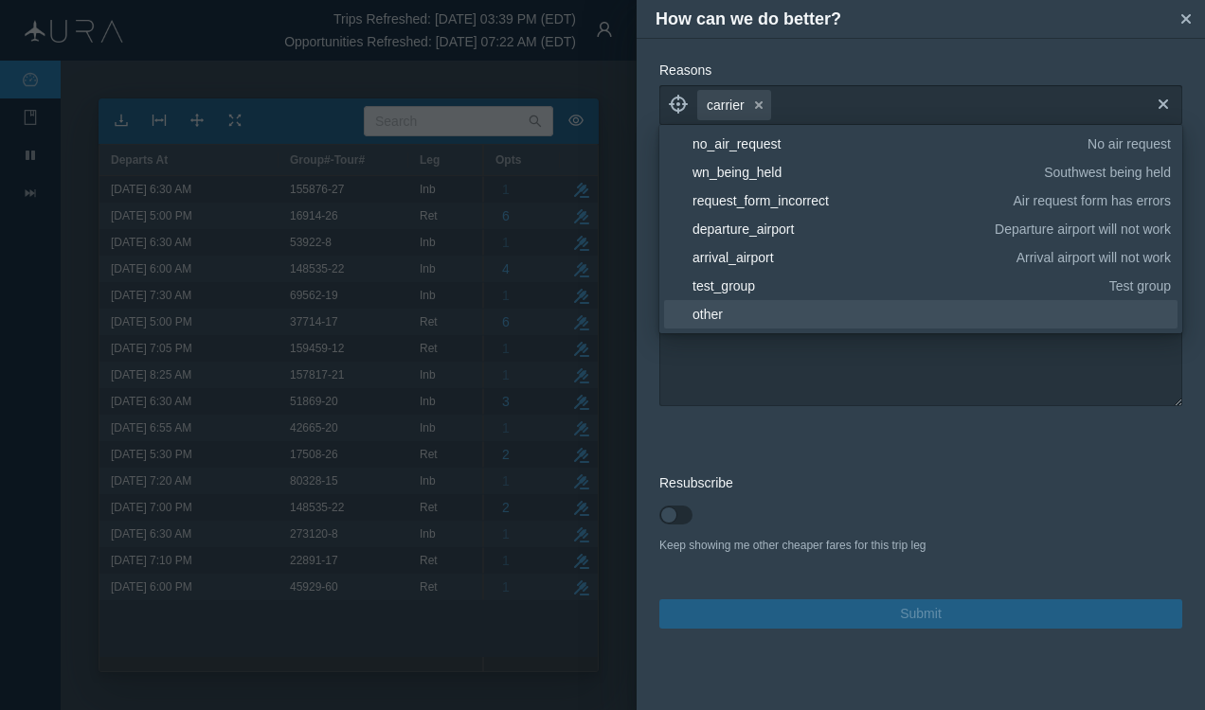
click at [774, 316] on div "other" at bounding box center [928, 314] width 472 height 19
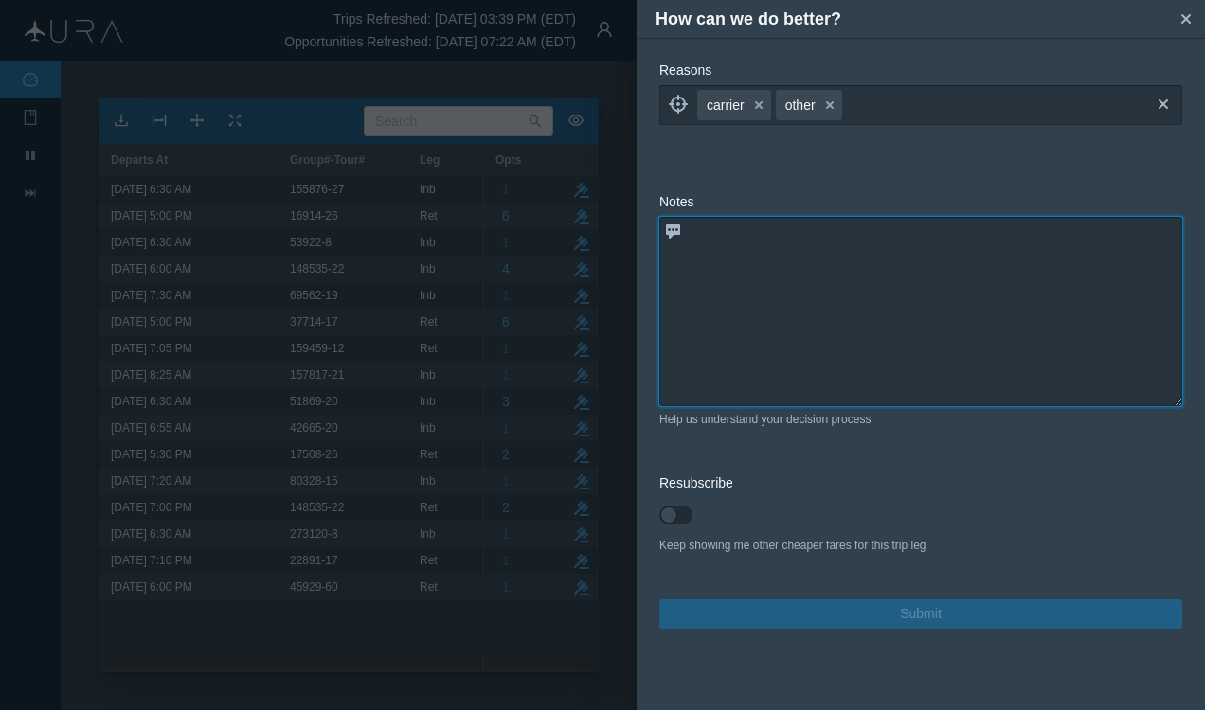
click at [764, 356] on textarea at bounding box center [920, 311] width 523 height 189
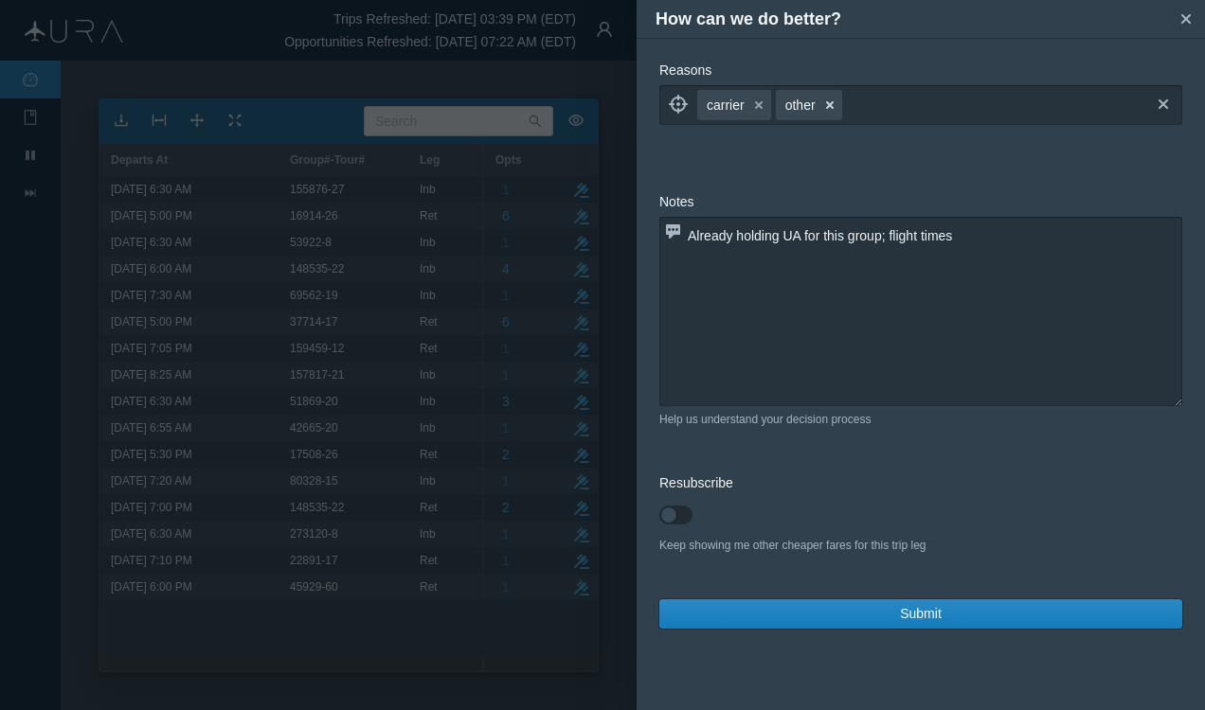
click at [831, 107] on icon "button" at bounding box center [830, 105] width 8 height 8
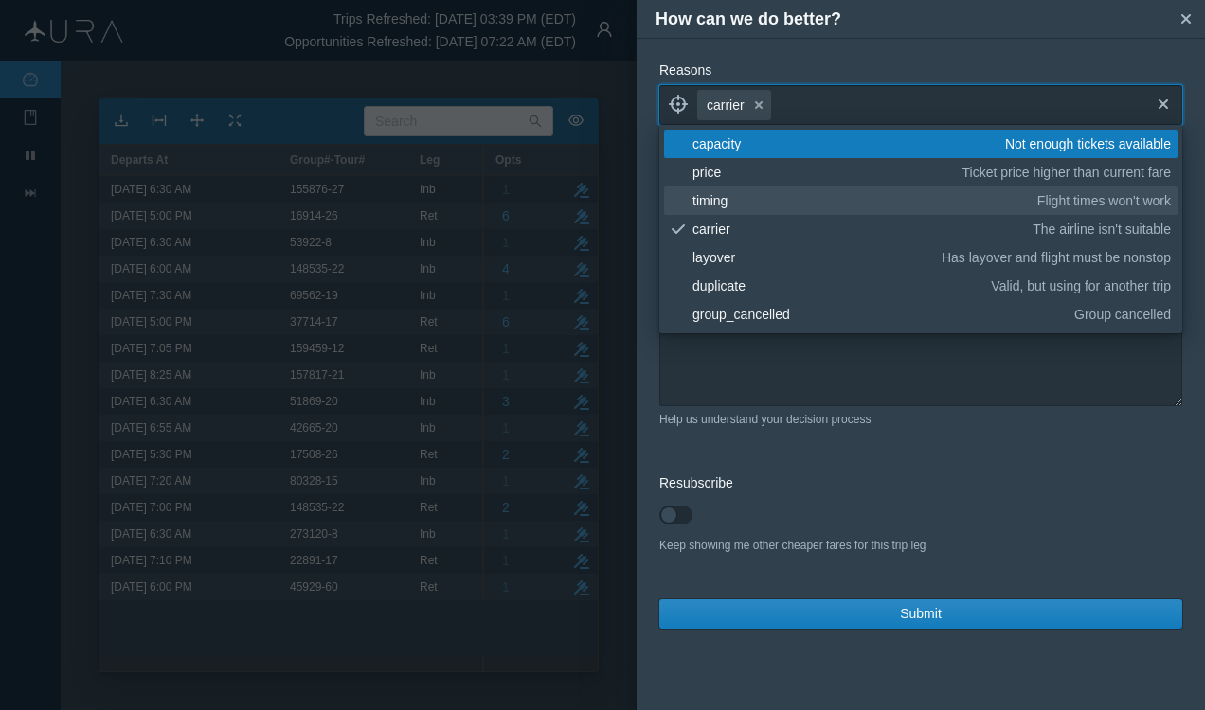
click at [736, 201] on div "timing" at bounding box center [861, 200] width 338 height 19
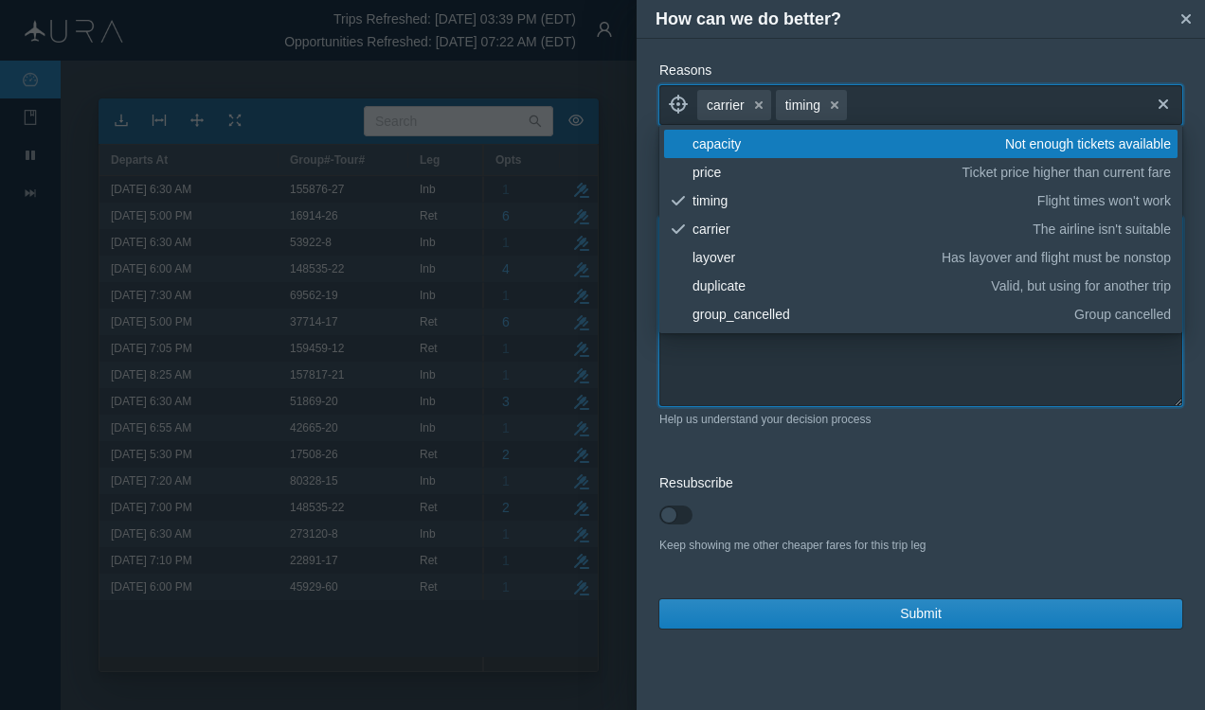
click at [966, 348] on textarea "Already holding UA for this group; flight times" at bounding box center [920, 311] width 523 height 189
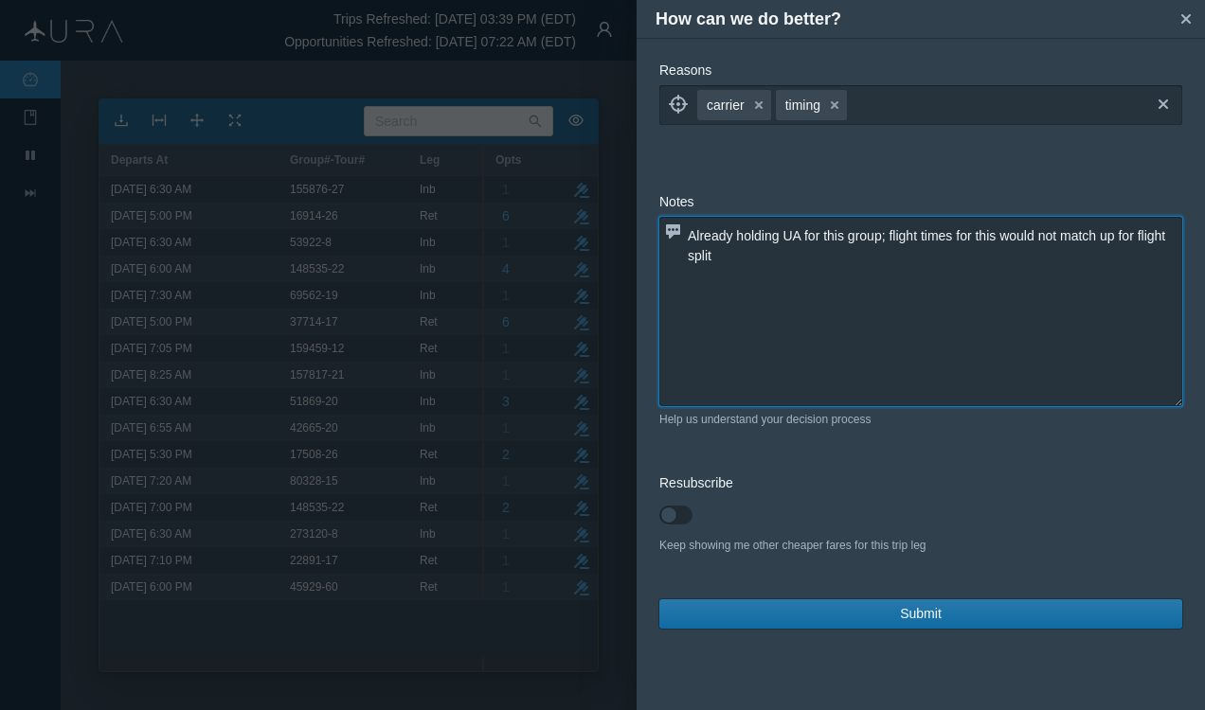
type textarea "Already holding UA for this group; flight times for this would not match up for…"
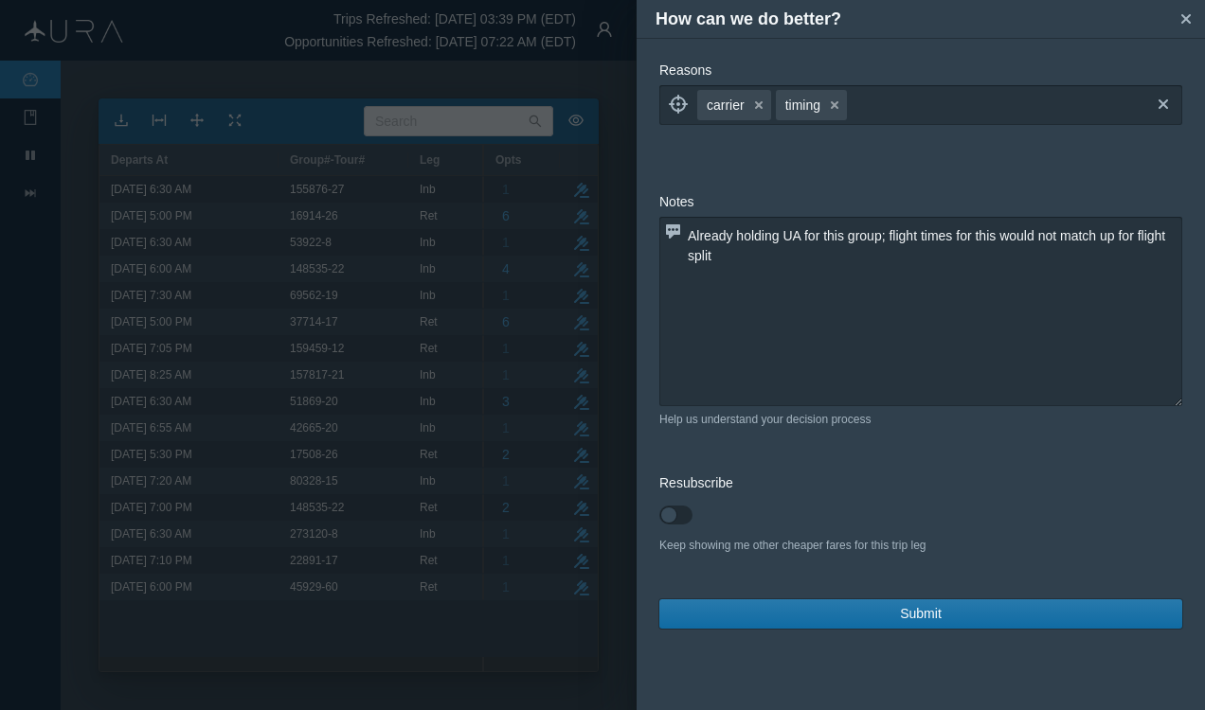
click at [887, 614] on button "Submit" at bounding box center [920, 613] width 523 height 29
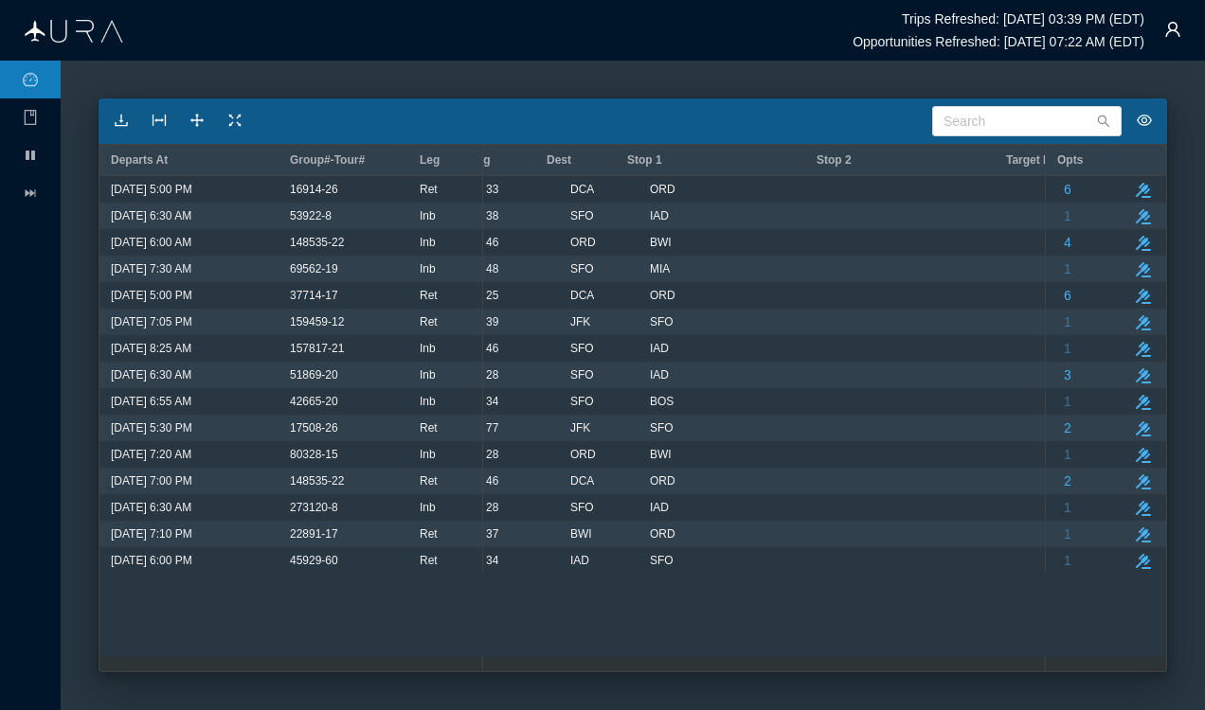
scroll to position [0, 806]
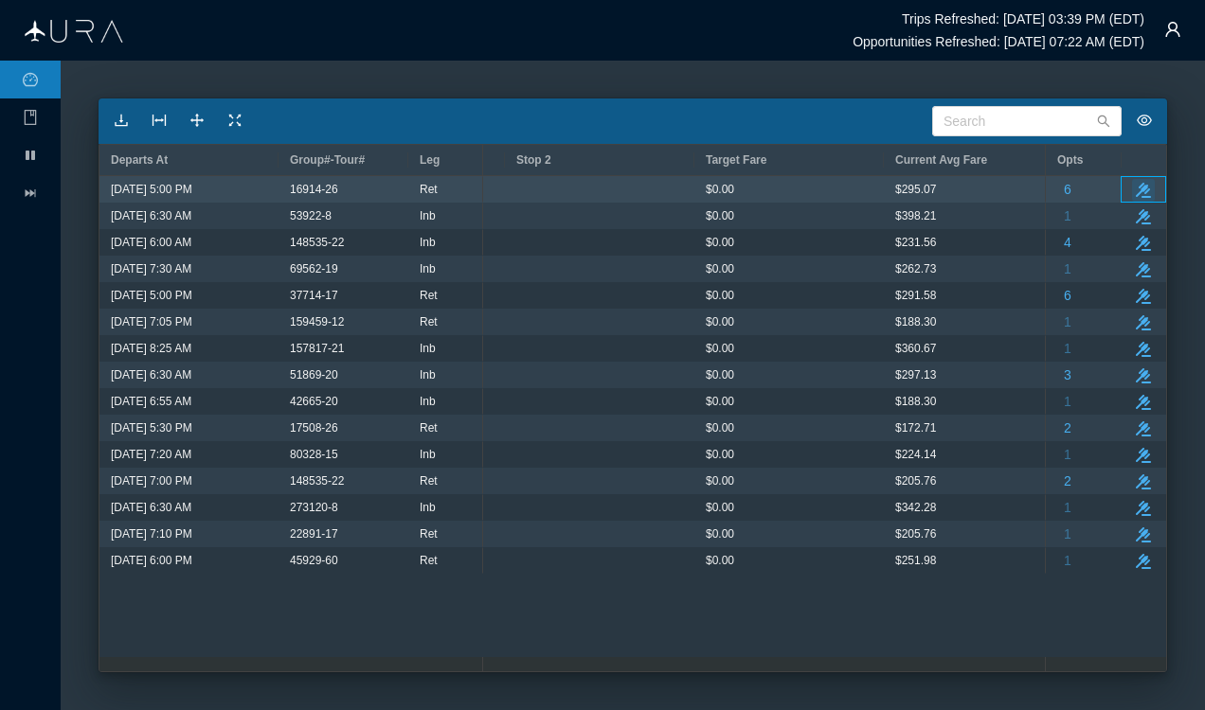
click at [1143, 188] on icon "button" at bounding box center [1142, 190] width 15 height 15
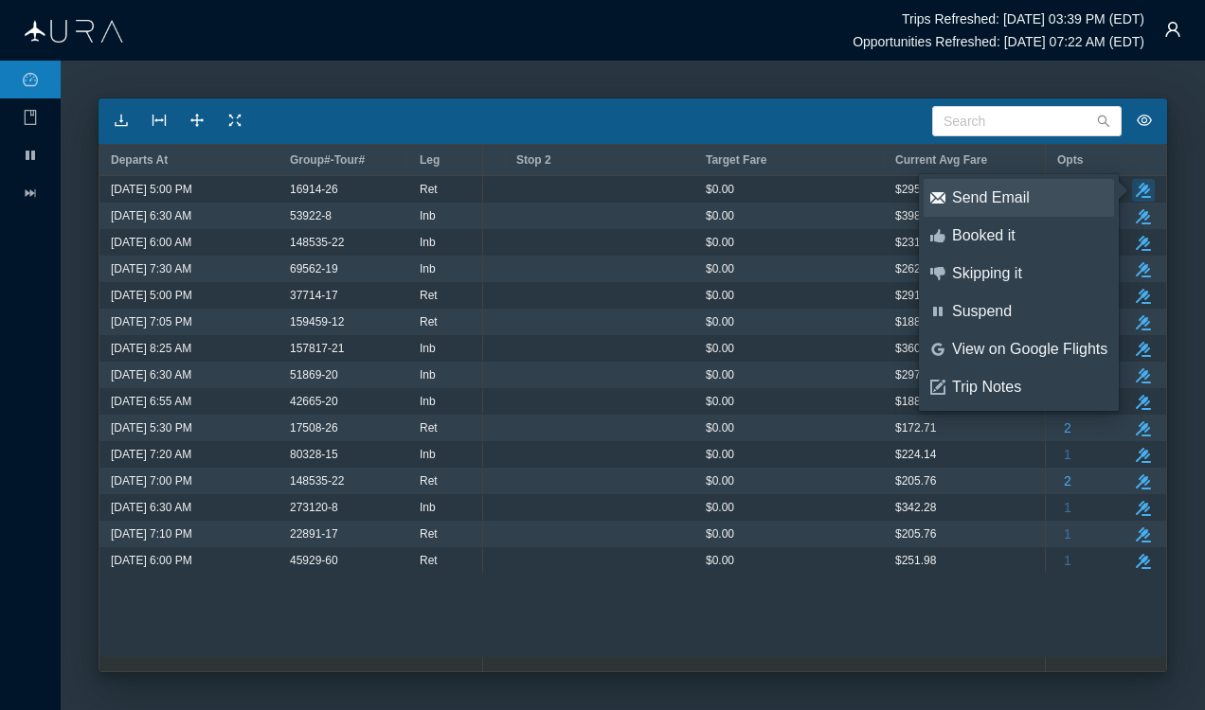
click at [980, 197] on div "Send Email" at bounding box center [1029, 198] width 155 height 21
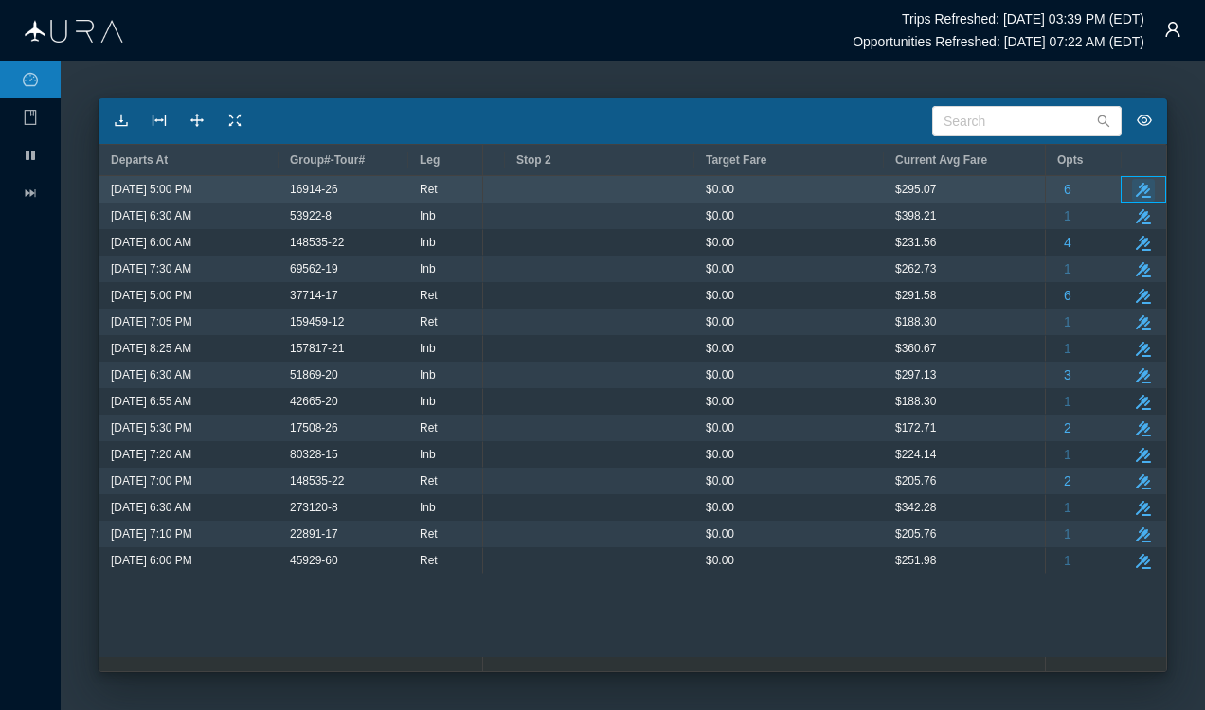
click at [1142, 184] on icon "take-action" at bounding box center [1142, 190] width 15 height 15
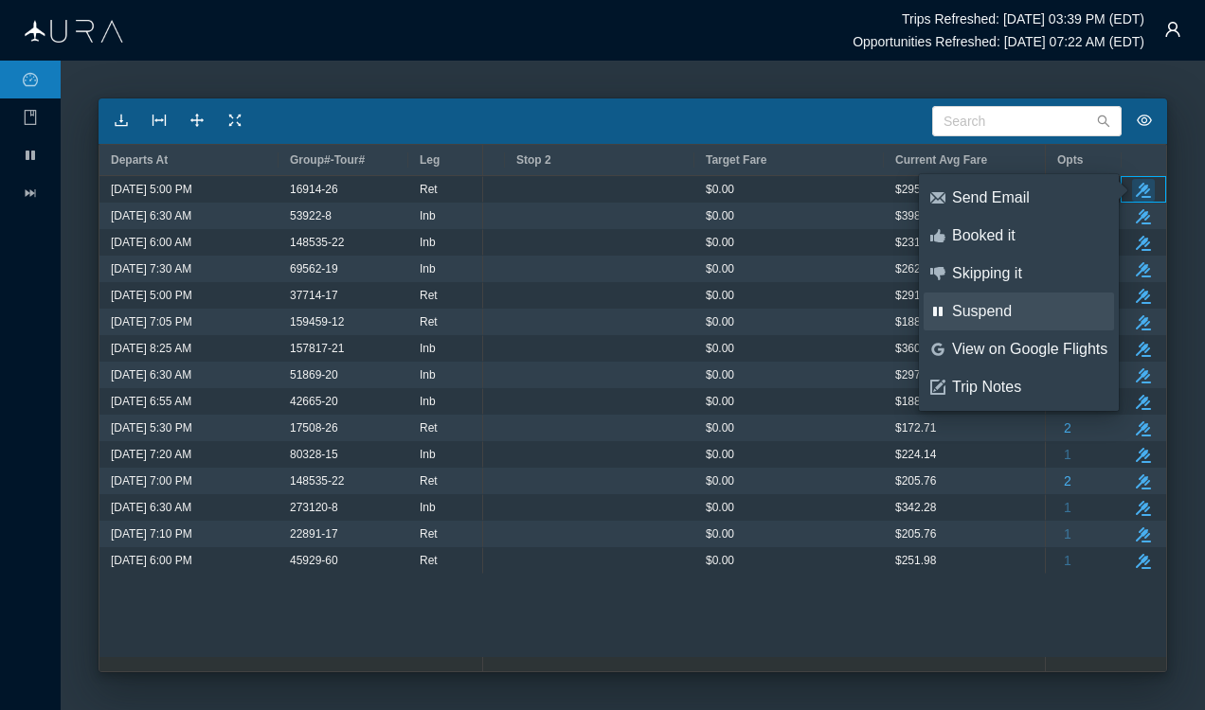
click at [976, 306] on div "Suspend" at bounding box center [1029, 311] width 155 height 21
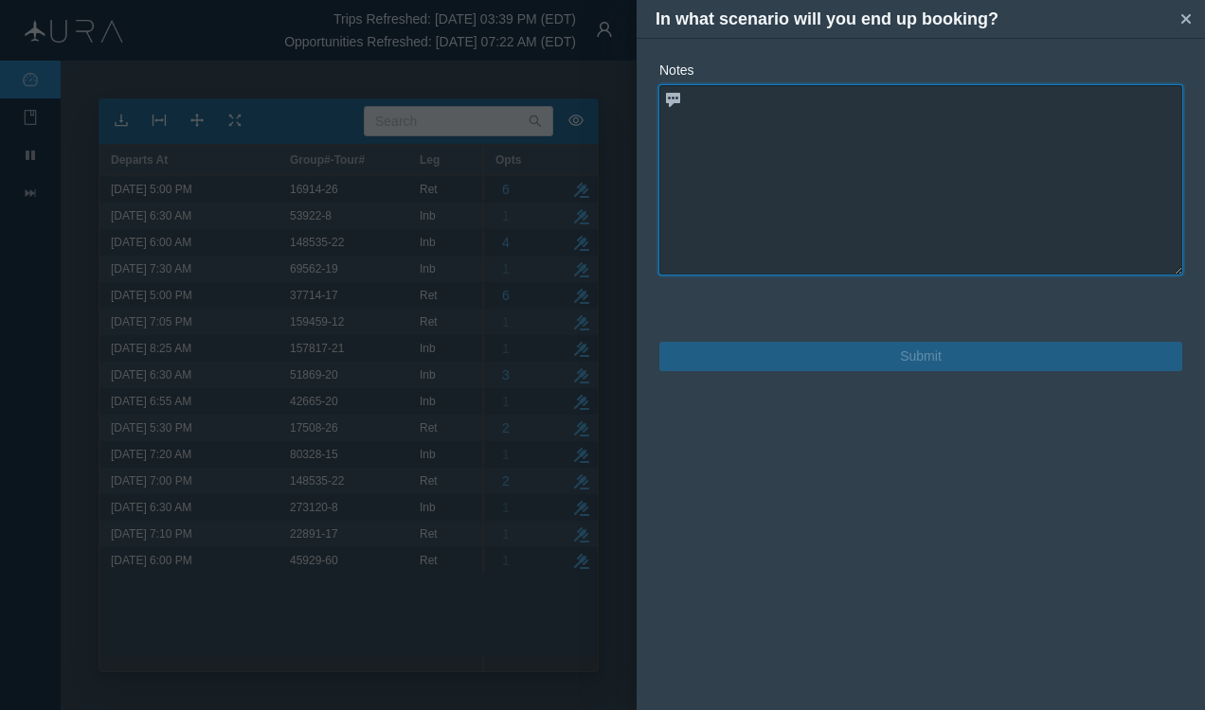
click at [856, 173] on textarea at bounding box center [920, 179] width 523 height 189
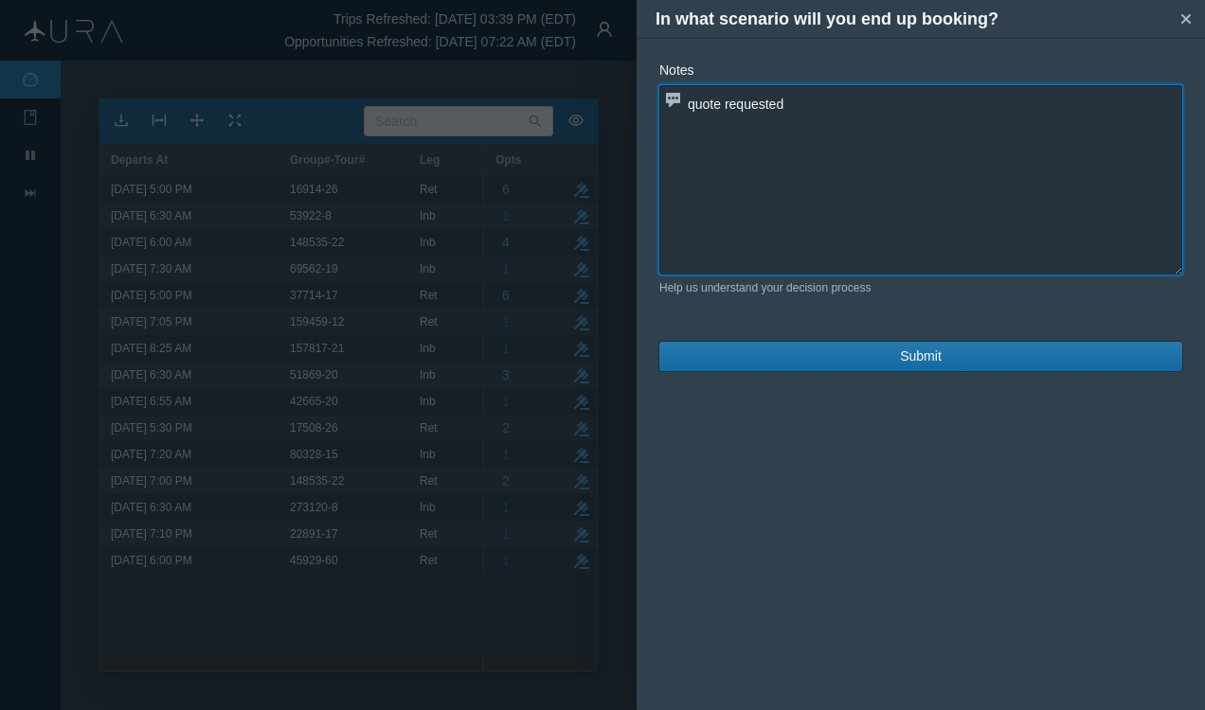
type textarea "quote requested"
click at [915, 349] on span "Submit" at bounding box center [921, 357] width 42 height 20
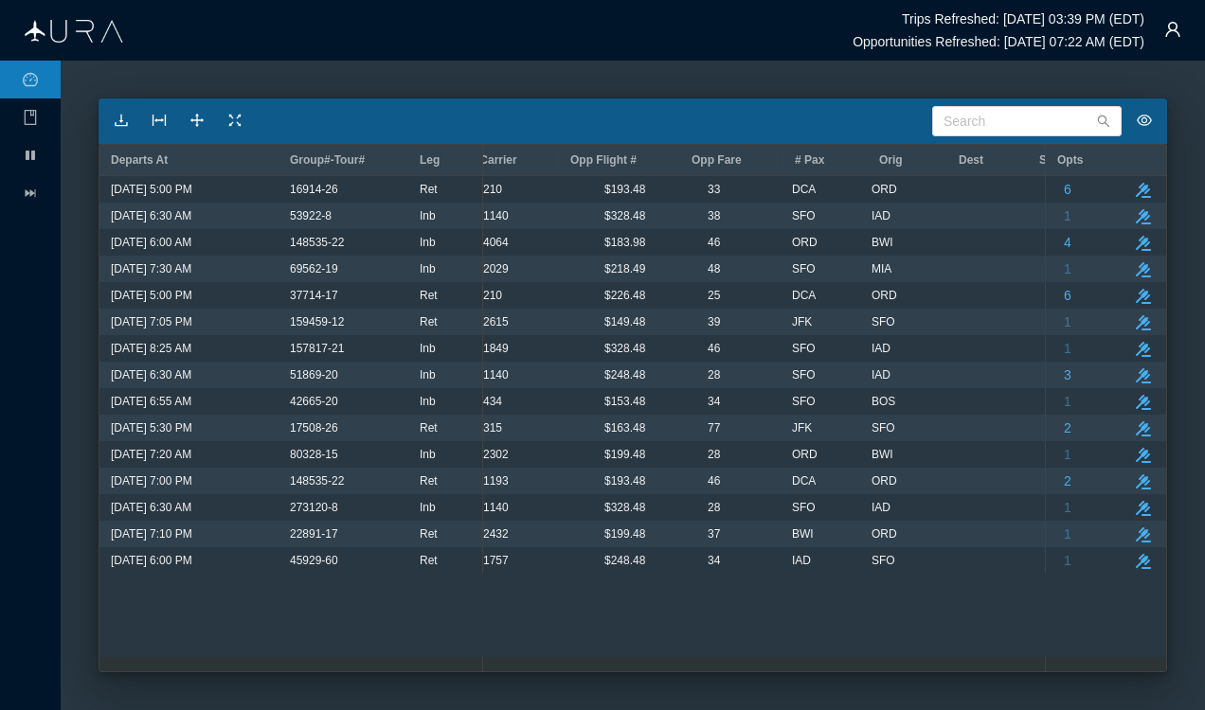
scroll to position [0, 371]
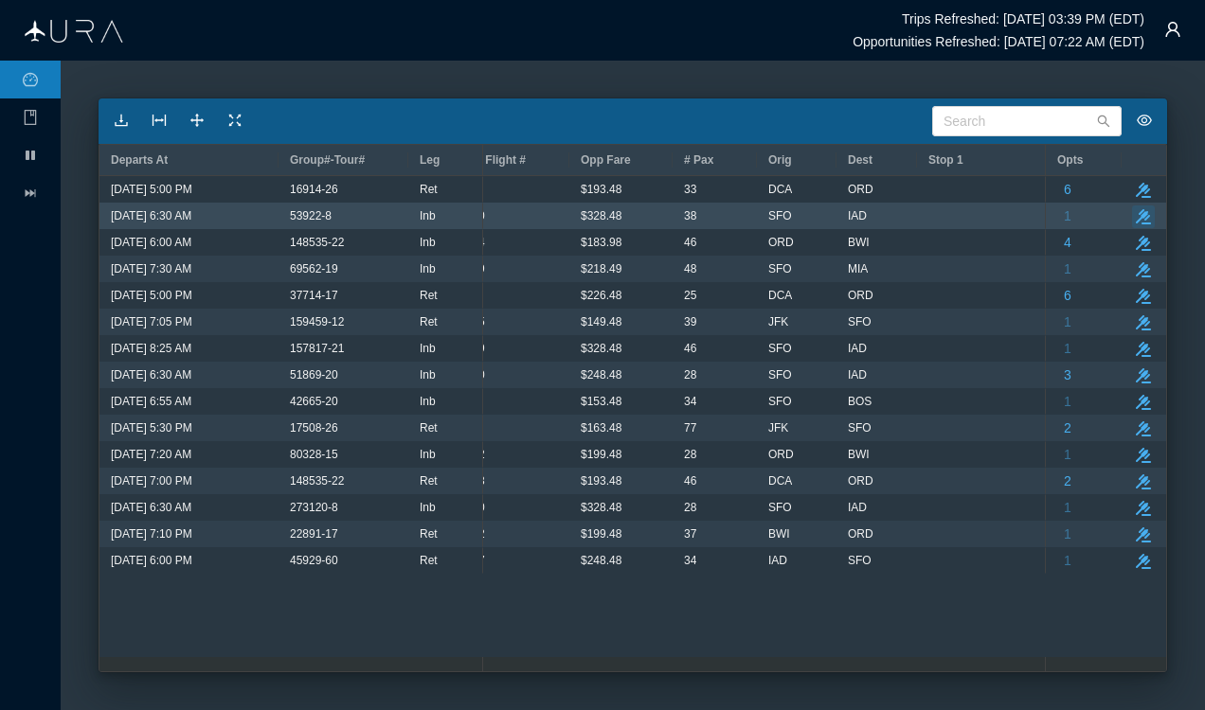
click at [1144, 218] on icon "button" at bounding box center [1142, 216] width 15 height 15
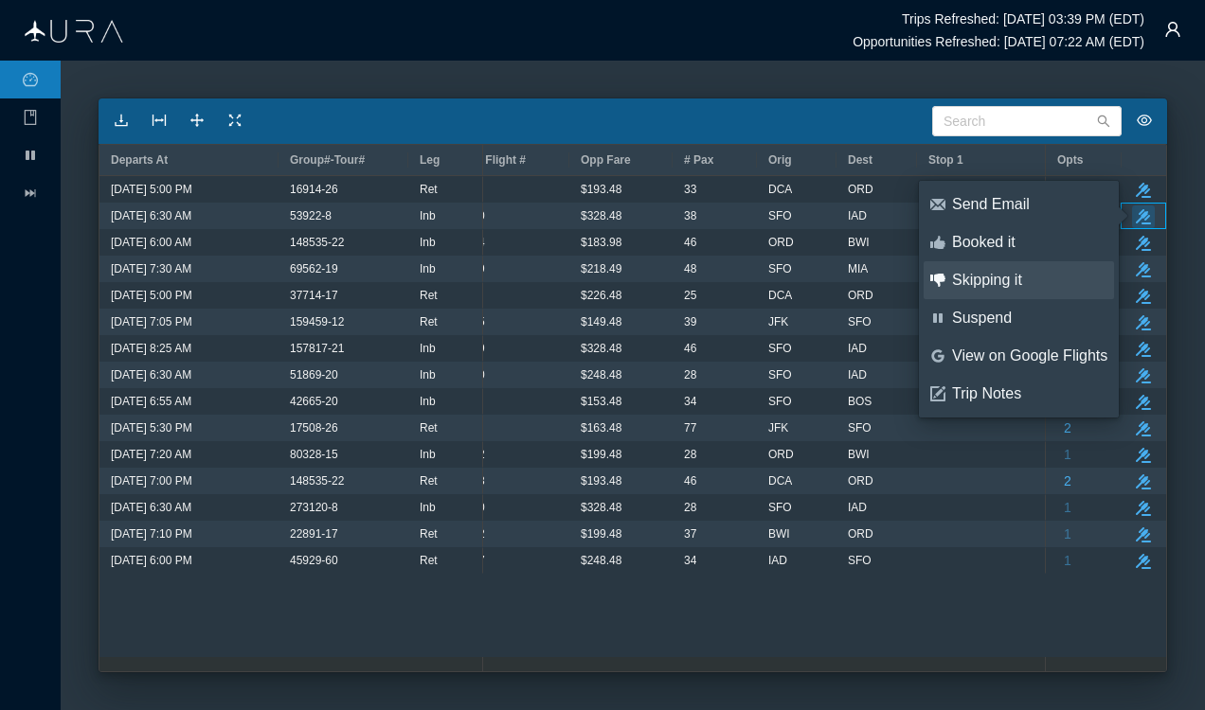
click at [993, 277] on div "Skipping it" at bounding box center [1029, 280] width 155 height 21
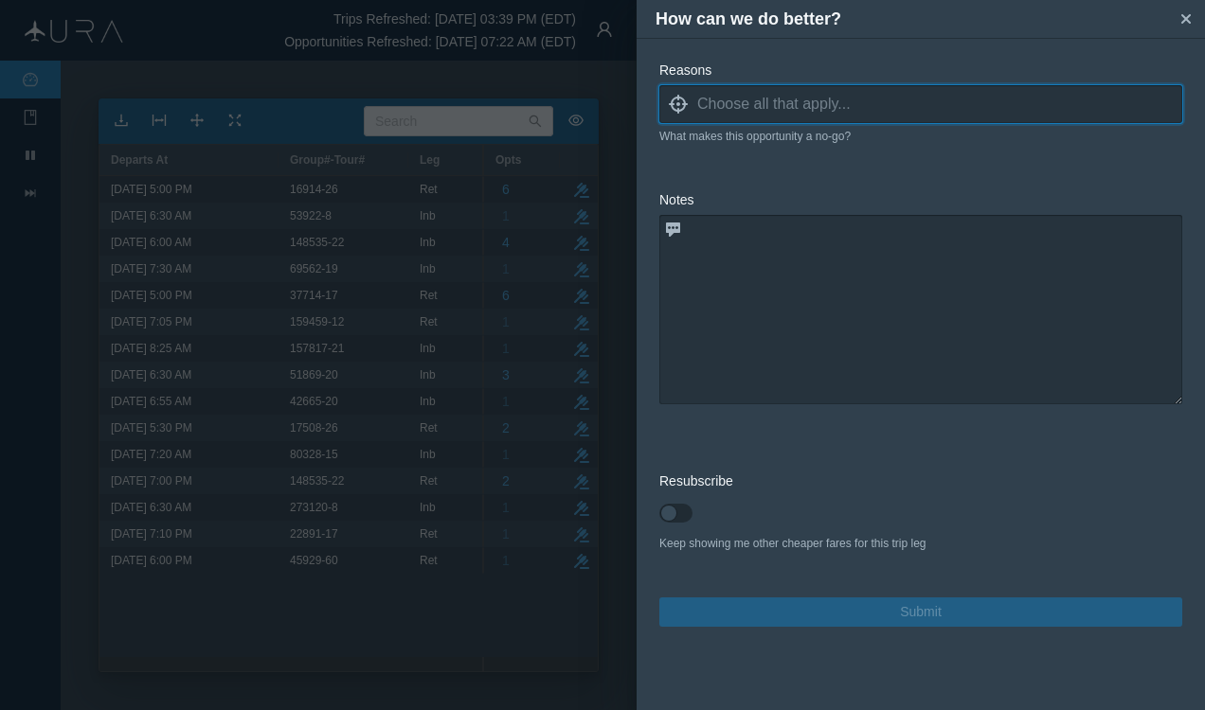
click at [761, 103] on input at bounding box center [939, 104] width 485 height 28
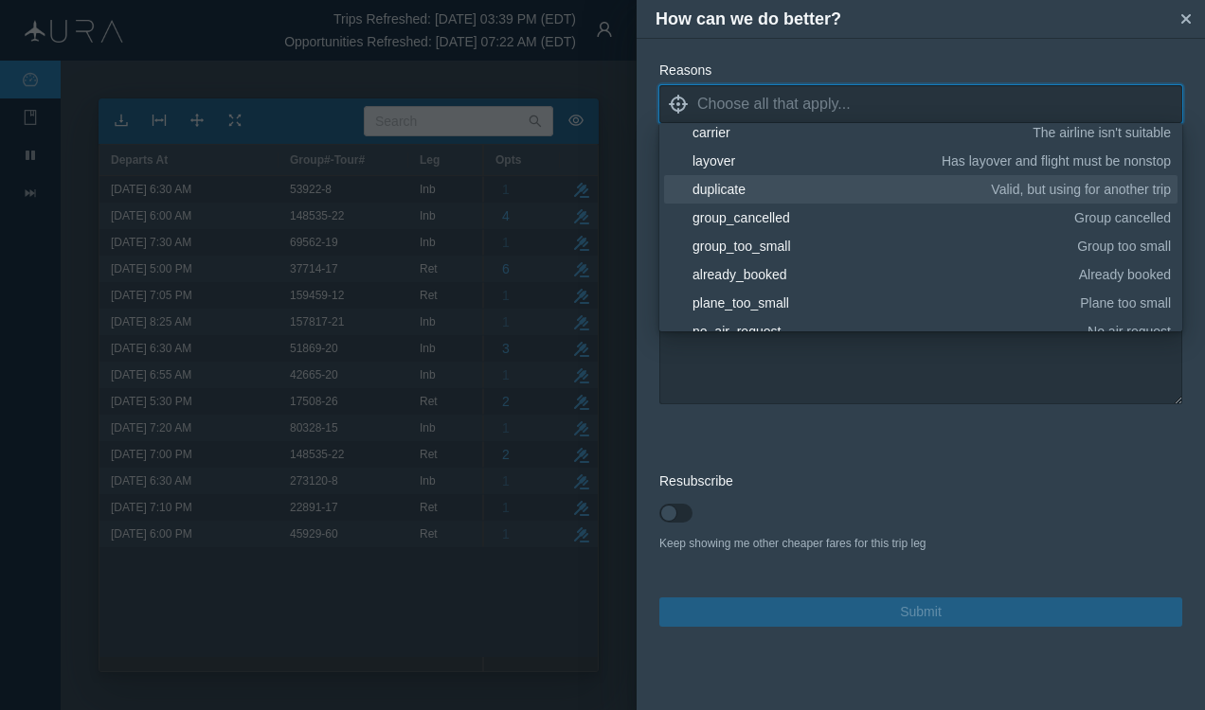
scroll to position [189, 0]
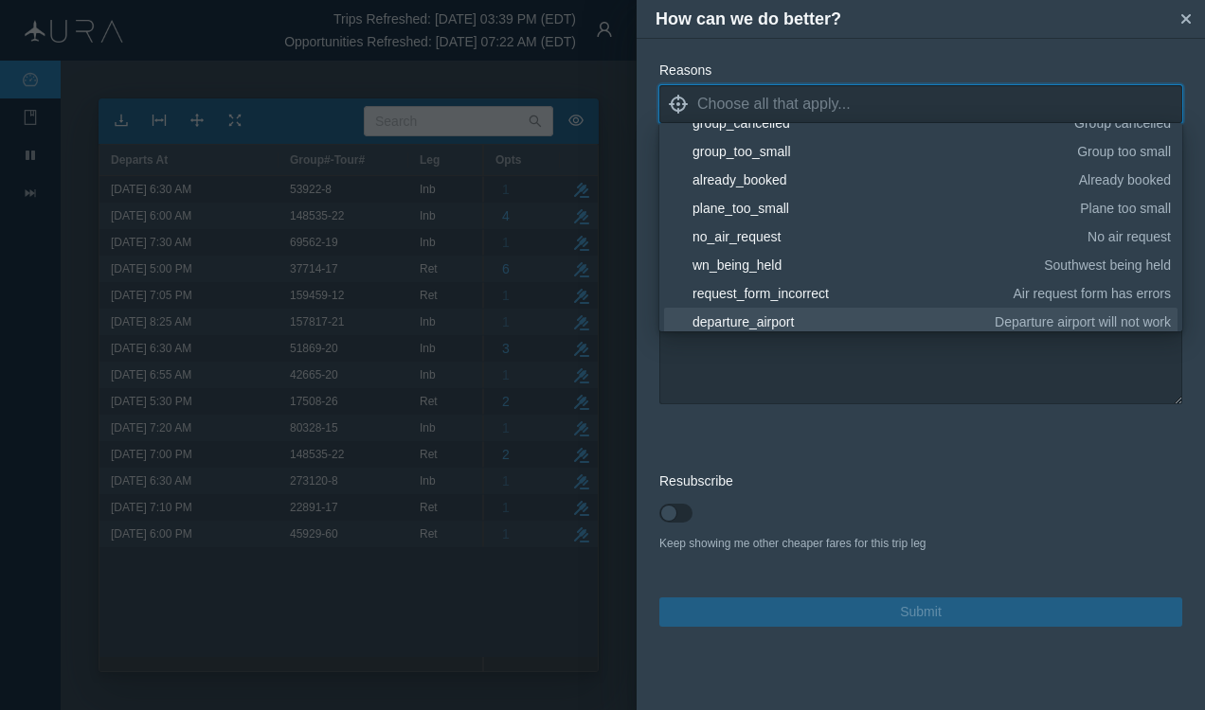
click at [743, 318] on div "departure_airport" at bounding box center [839, 322] width 295 height 19
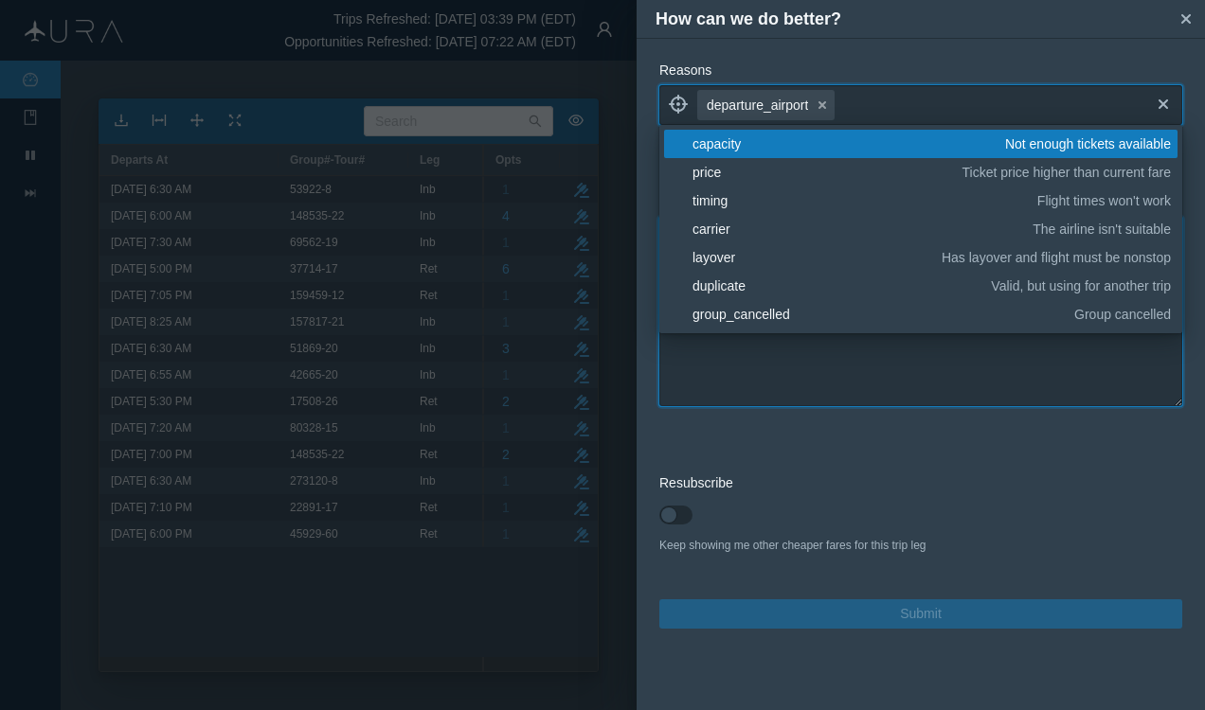
click at [749, 361] on textarea at bounding box center [920, 311] width 523 height 189
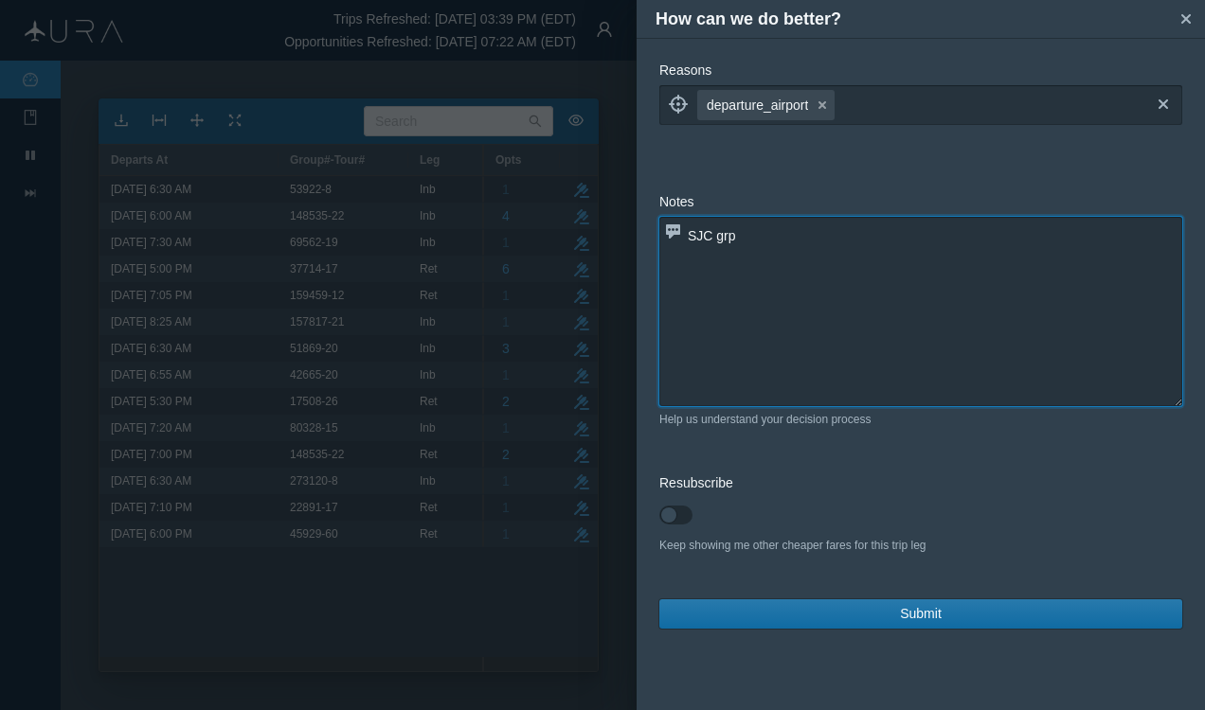
type textarea "SJC grp"
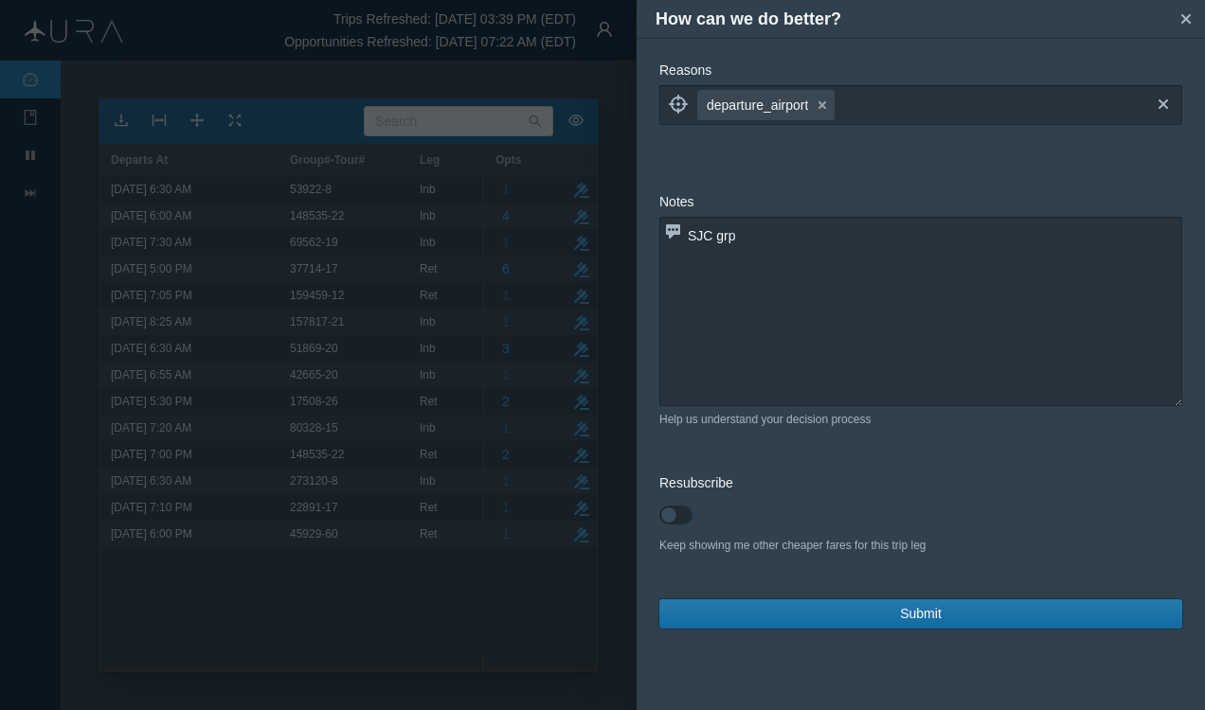
click at [898, 607] on button "Submit" at bounding box center [920, 613] width 523 height 29
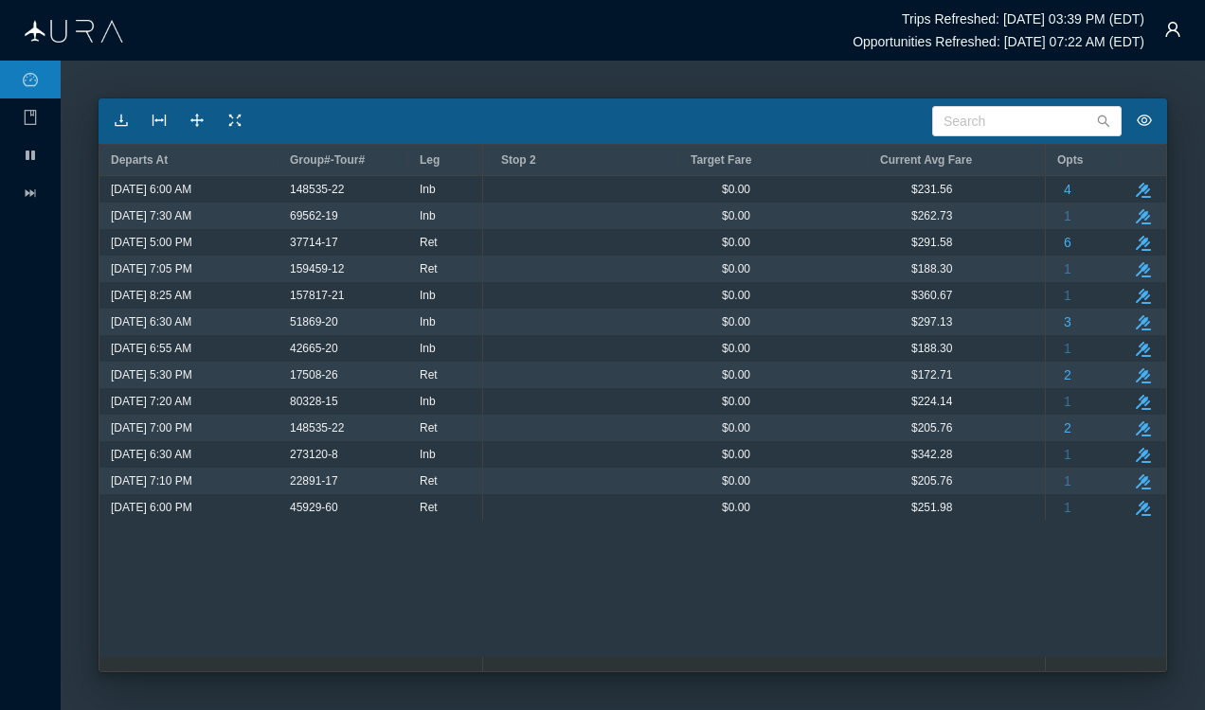
scroll to position [0, 909]
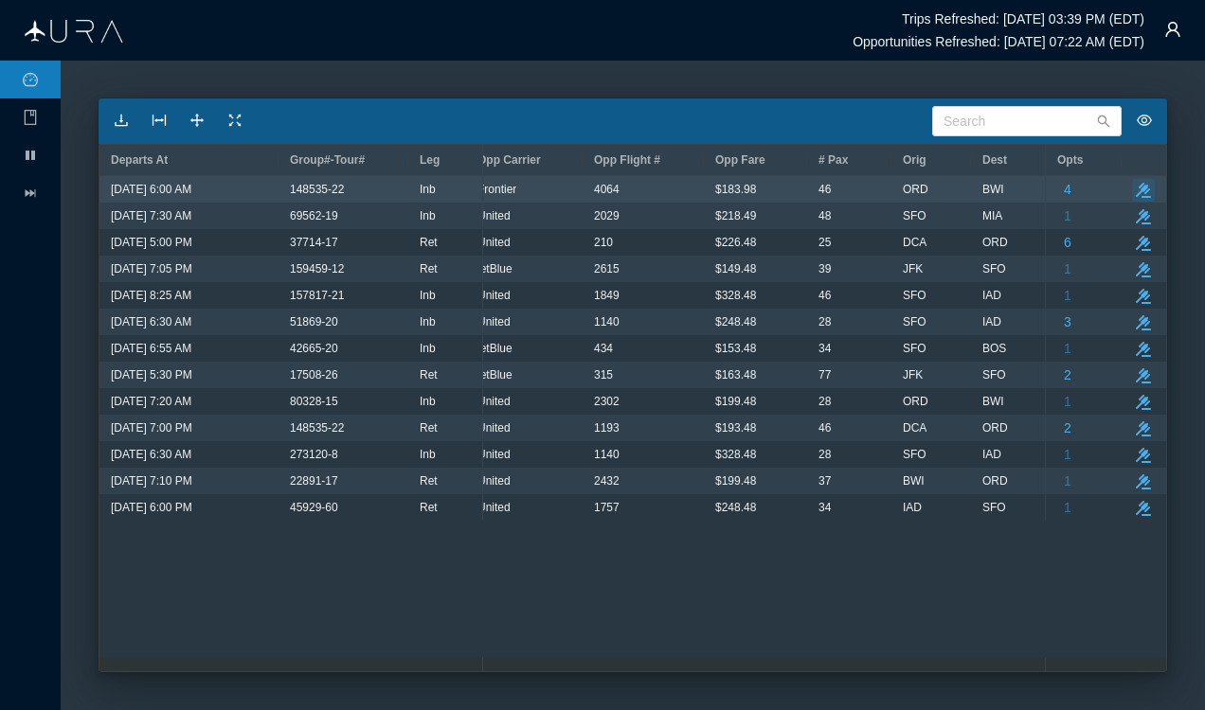
click at [1140, 186] on icon "take-action" at bounding box center [1142, 190] width 15 height 15
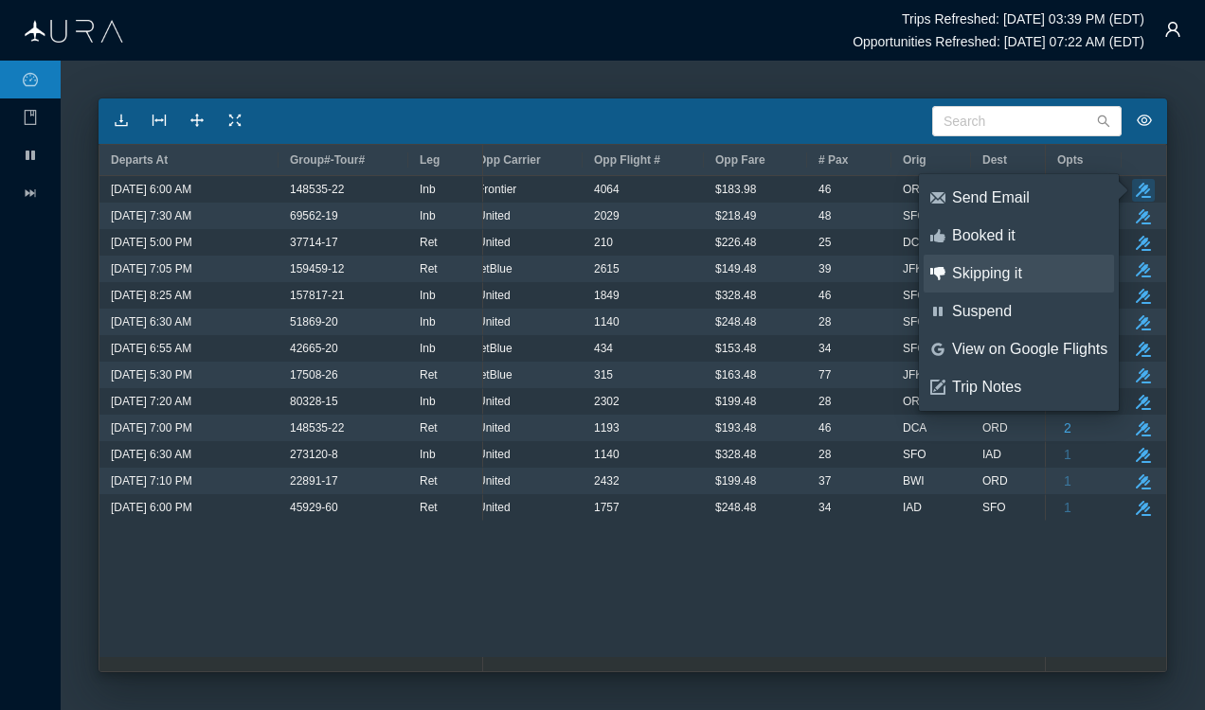
click at [991, 279] on div "Skipping it" at bounding box center [1029, 273] width 155 height 21
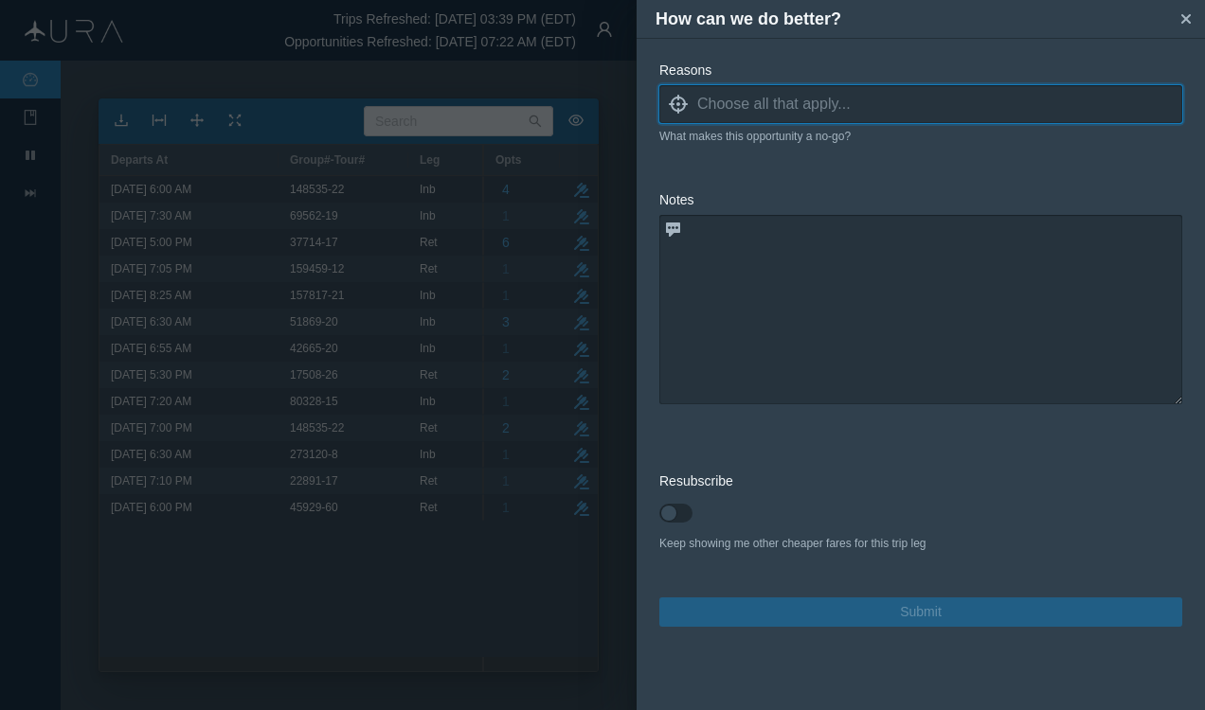
click at [807, 112] on input at bounding box center [939, 104] width 485 height 28
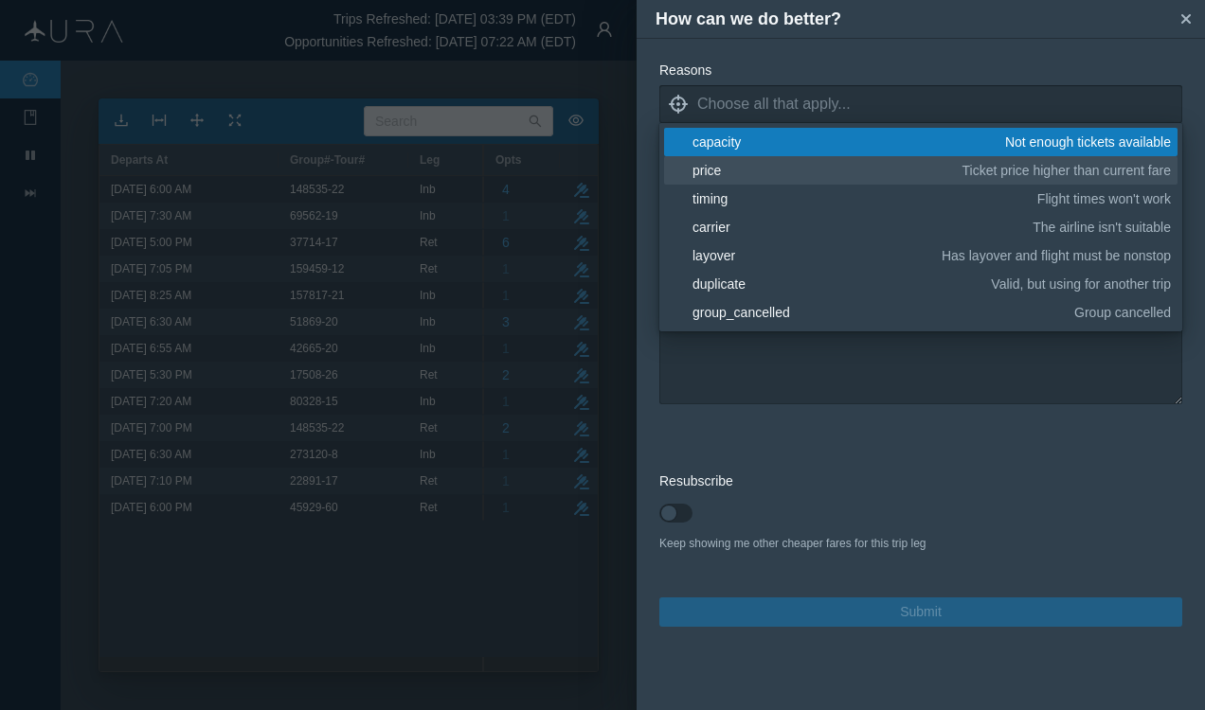
click at [706, 178] on div "price" at bounding box center [823, 170] width 263 height 19
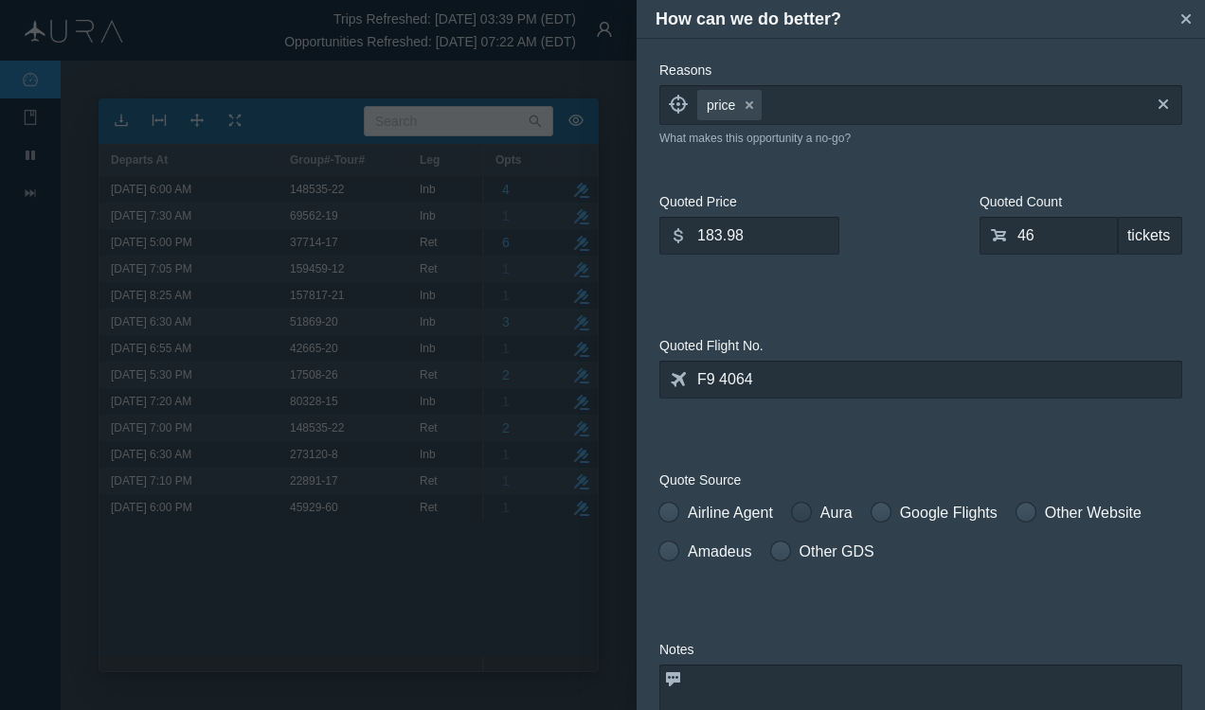
click at [804, 516] on span at bounding box center [801, 512] width 19 height 19
click at [804, 515] on input "Aura" at bounding box center [798, 508] width 13 height 13
radio input "true"
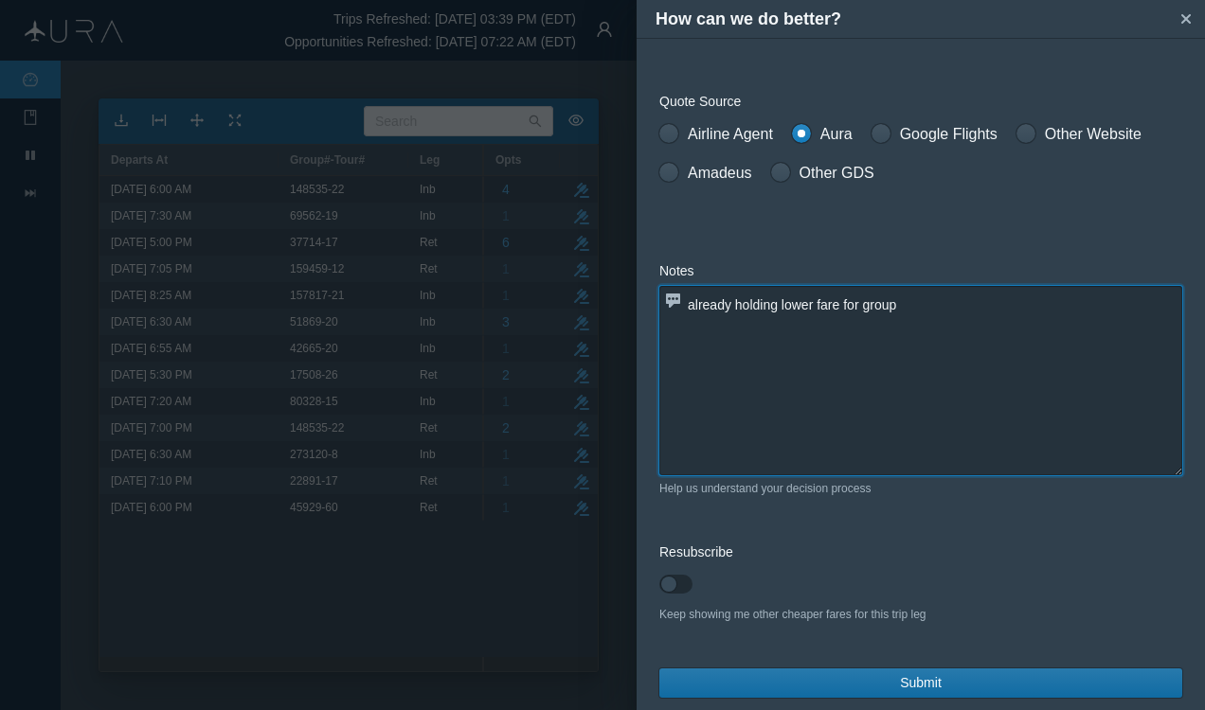
type textarea "already holding lower fare for group"
click at [919, 684] on span "Submit" at bounding box center [921, 683] width 42 height 20
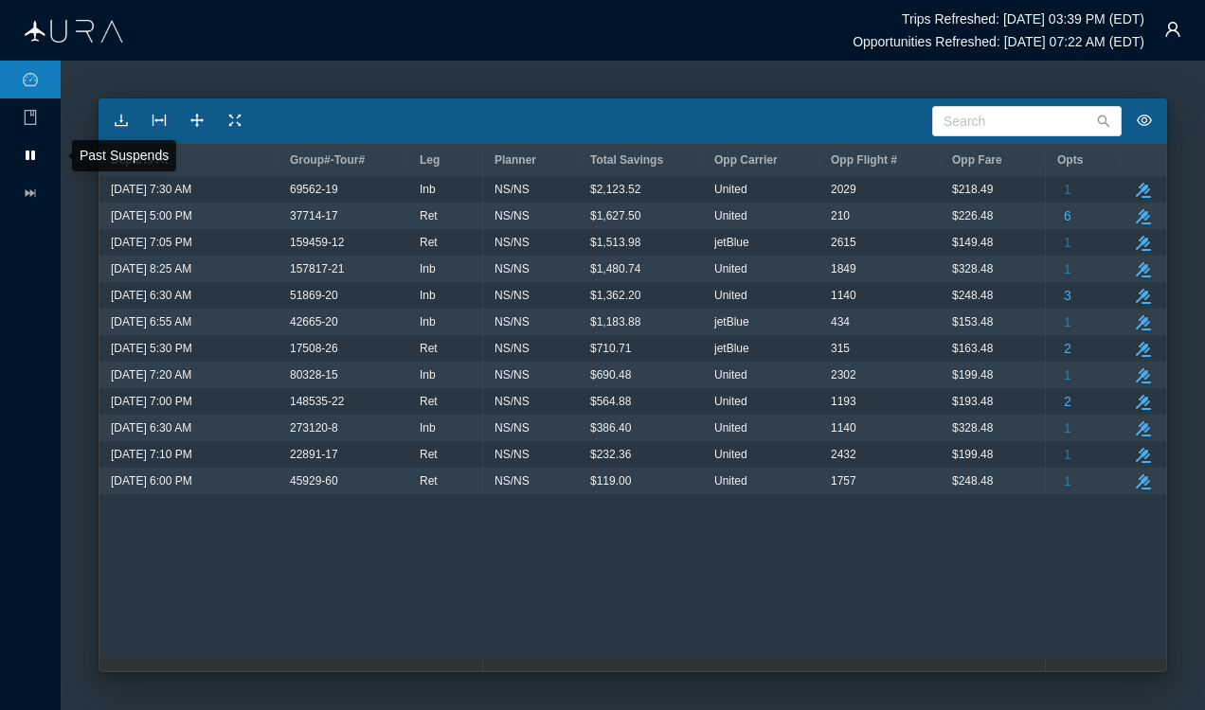
click at [22, 148] on li "pause" at bounding box center [30, 155] width 61 height 38
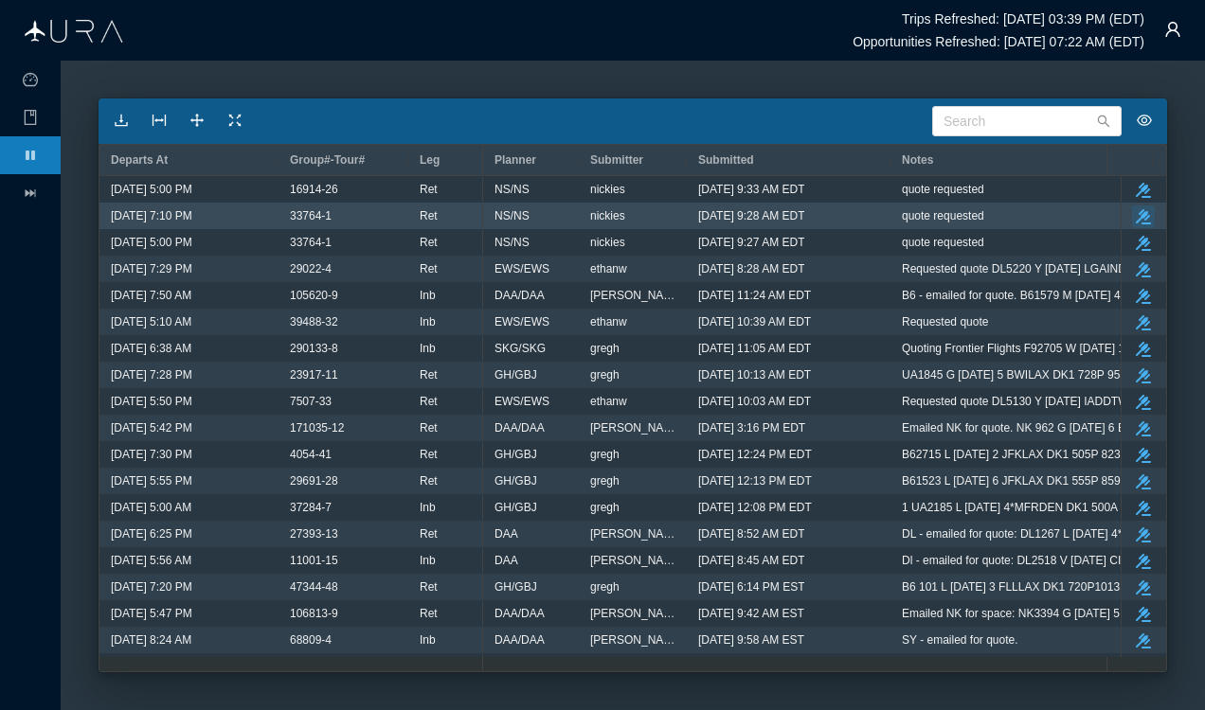
click at [1135, 215] on icon "button" at bounding box center [1142, 216] width 15 height 15
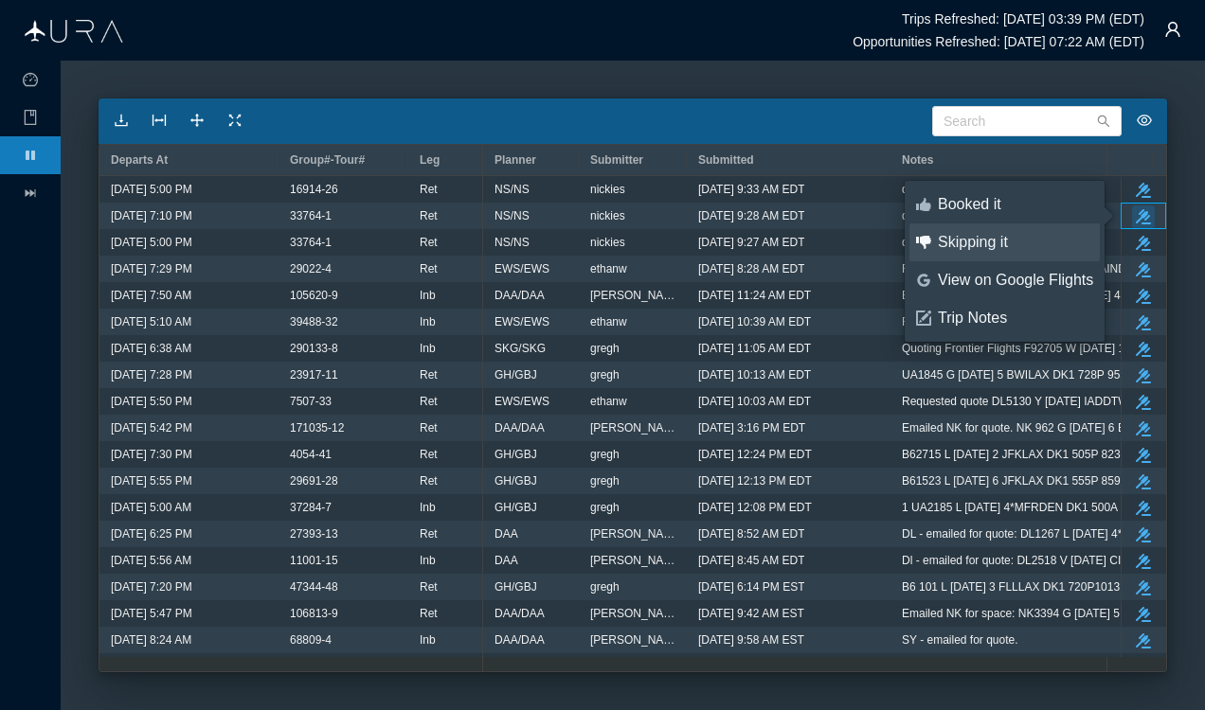
click at [986, 242] on div "Skipping it" at bounding box center [1015, 242] width 155 height 21
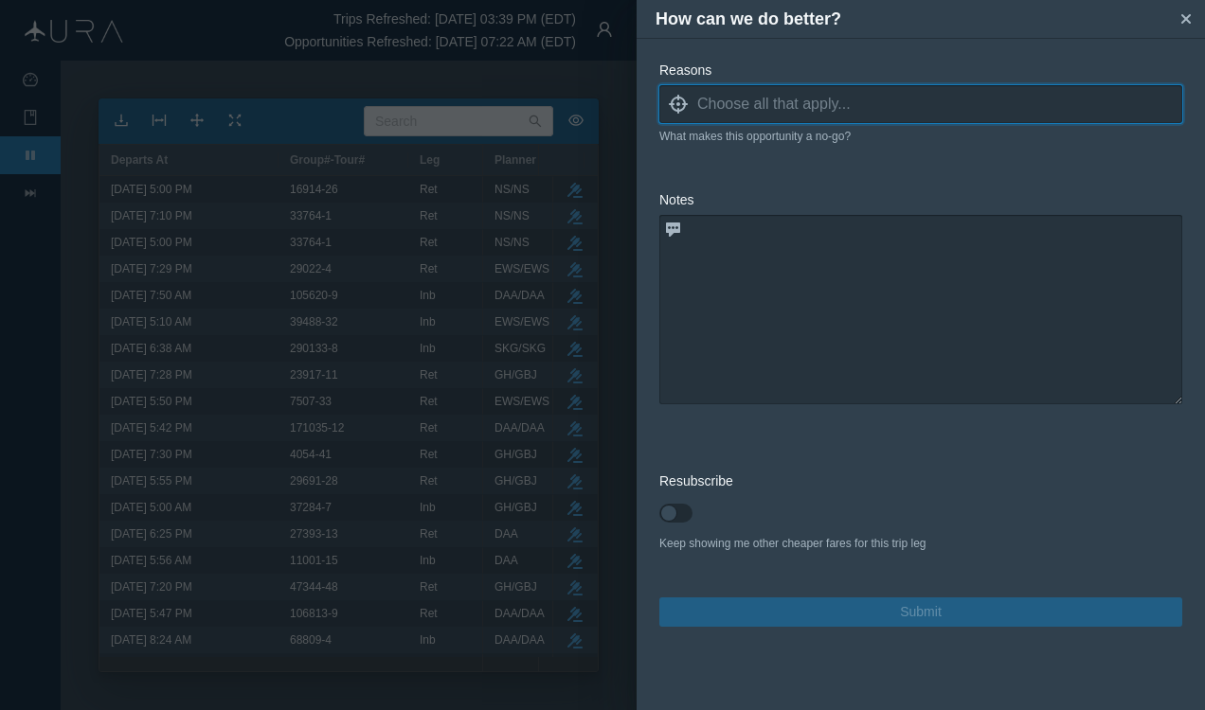
click at [725, 108] on input at bounding box center [939, 104] width 485 height 28
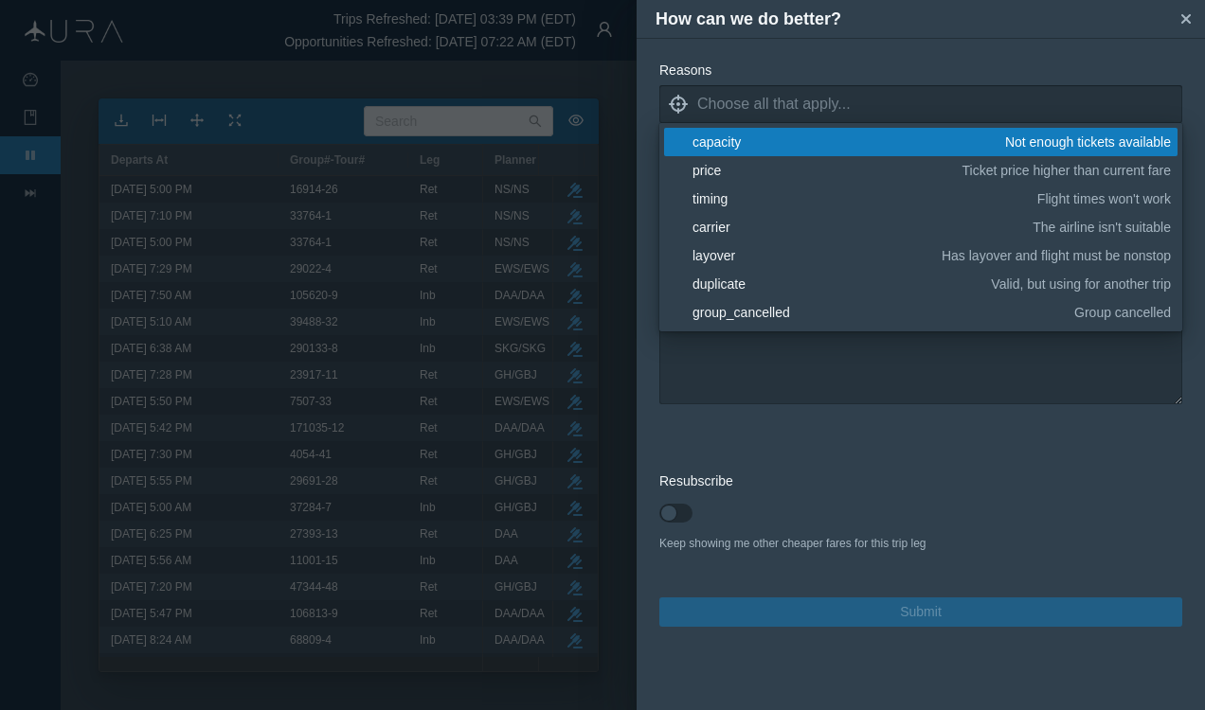
click at [726, 142] on div "capacity" at bounding box center [845, 142] width 306 height 19
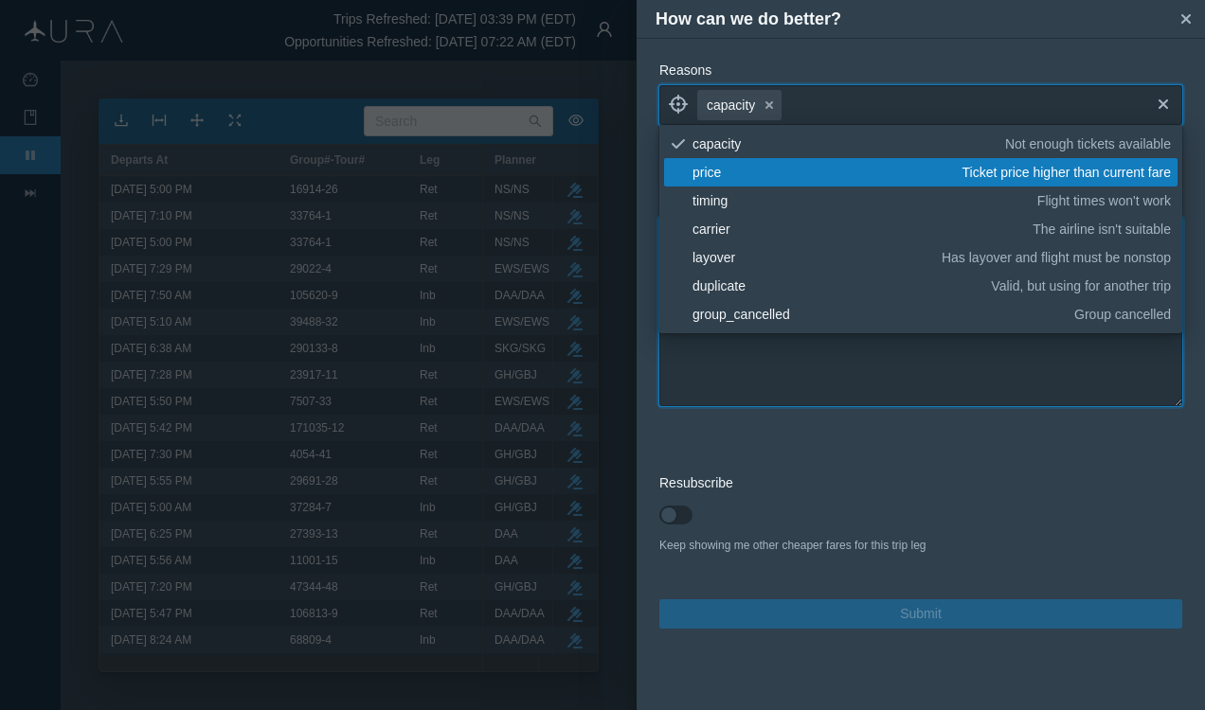
click at [796, 349] on textarea at bounding box center [920, 311] width 523 height 189
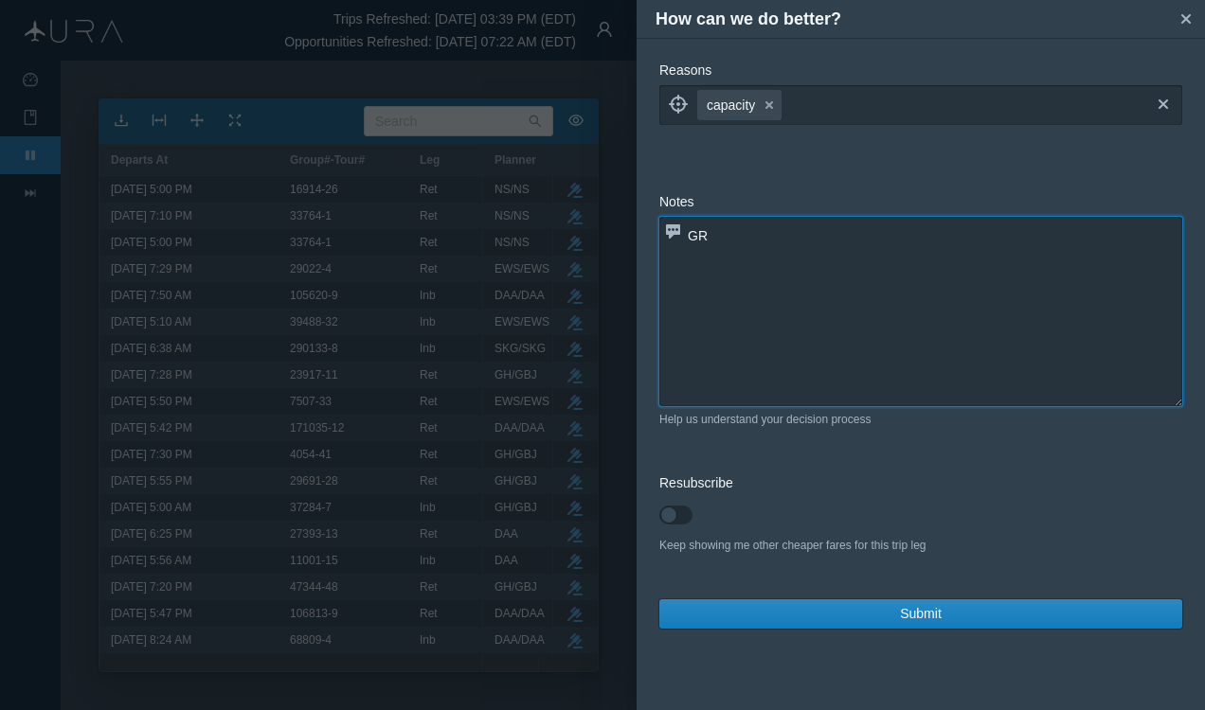
type textarea "G"
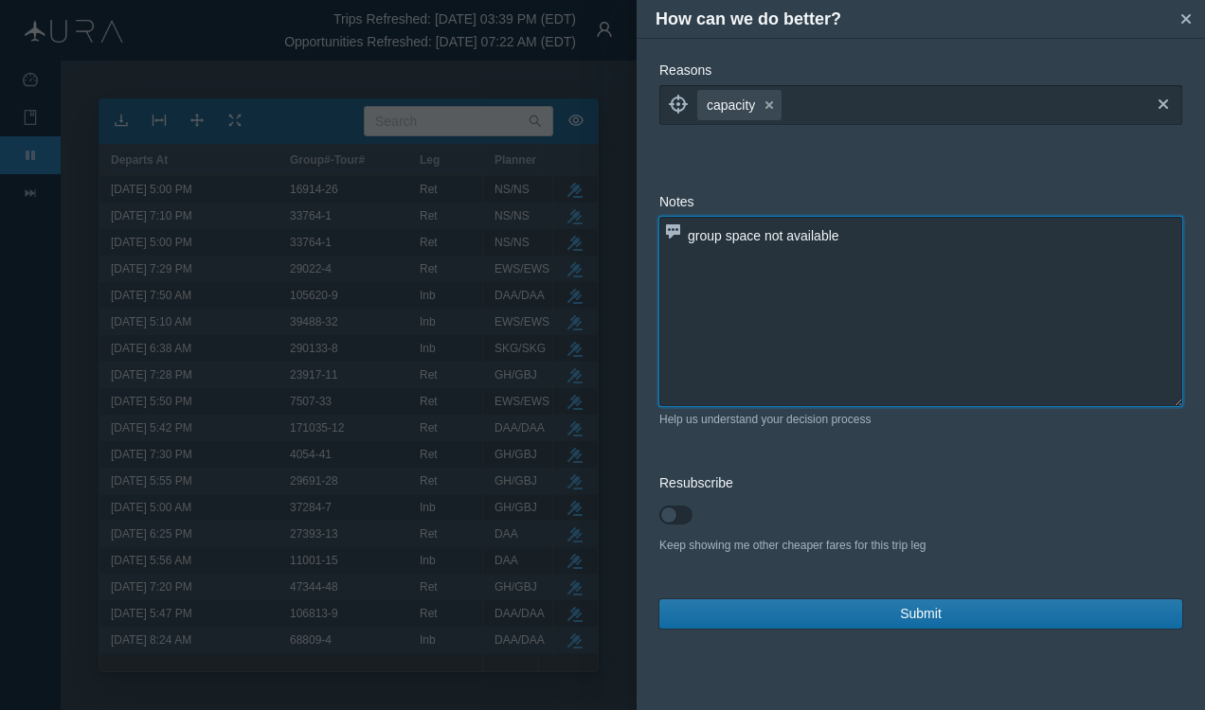
type textarea "group space not available"
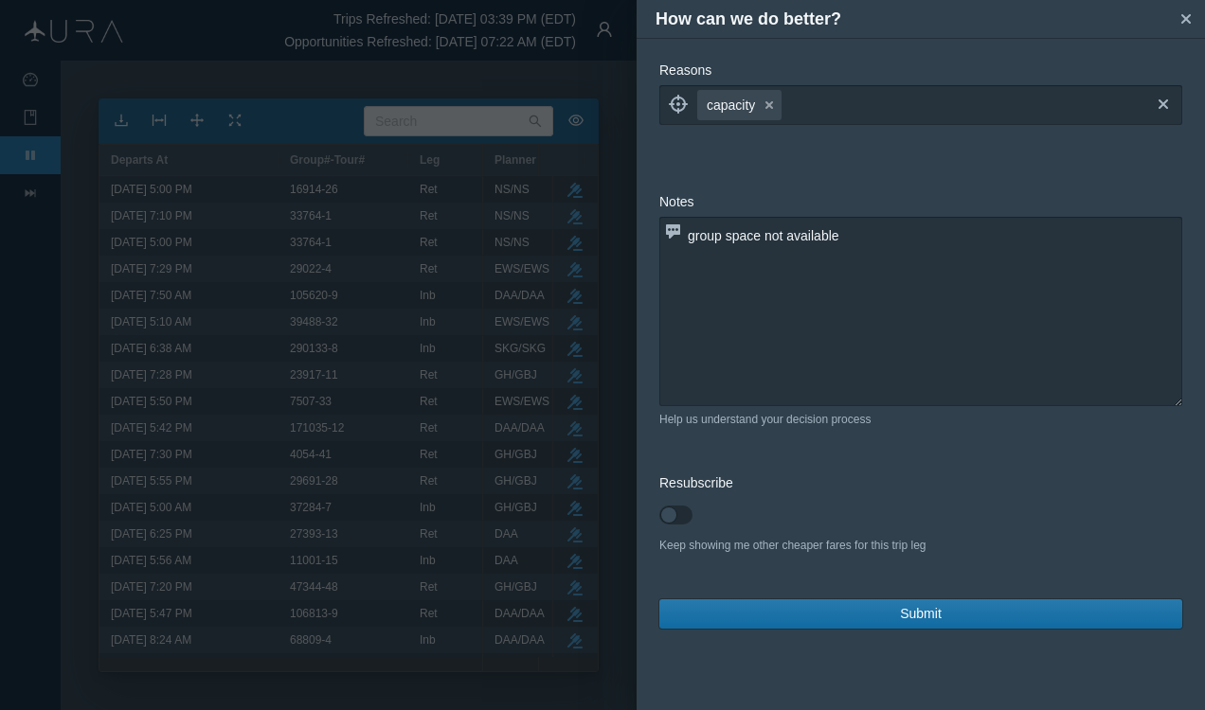
click at [922, 614] on span "Submit" at bounding box center [921, 614] width 42 height 20
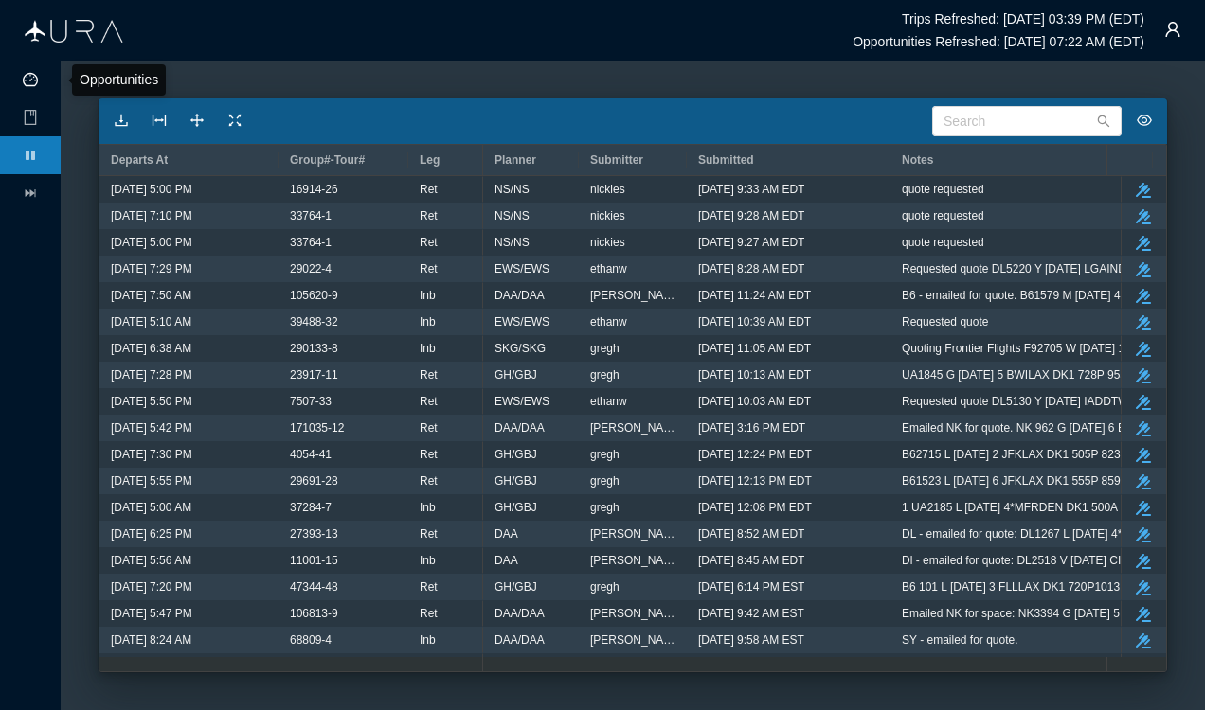
click at [27, 70] on li at bounding box center [30, 80] width 61 height 38
